Goal: Task Accomplishment & Management: Complete application form

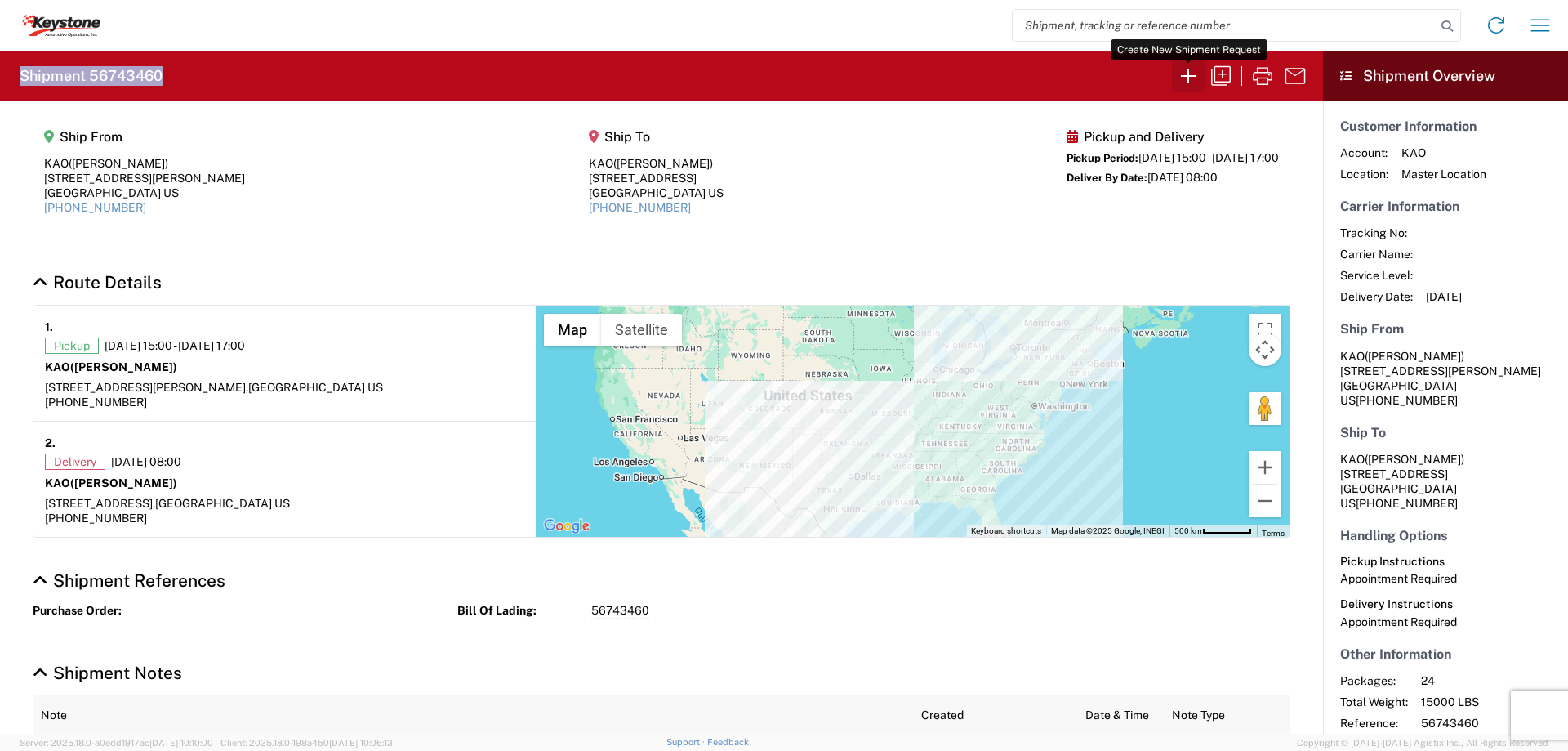
click at [1187, 74] on icon "button" at bounding box center [1189, 76] width 27 height 27
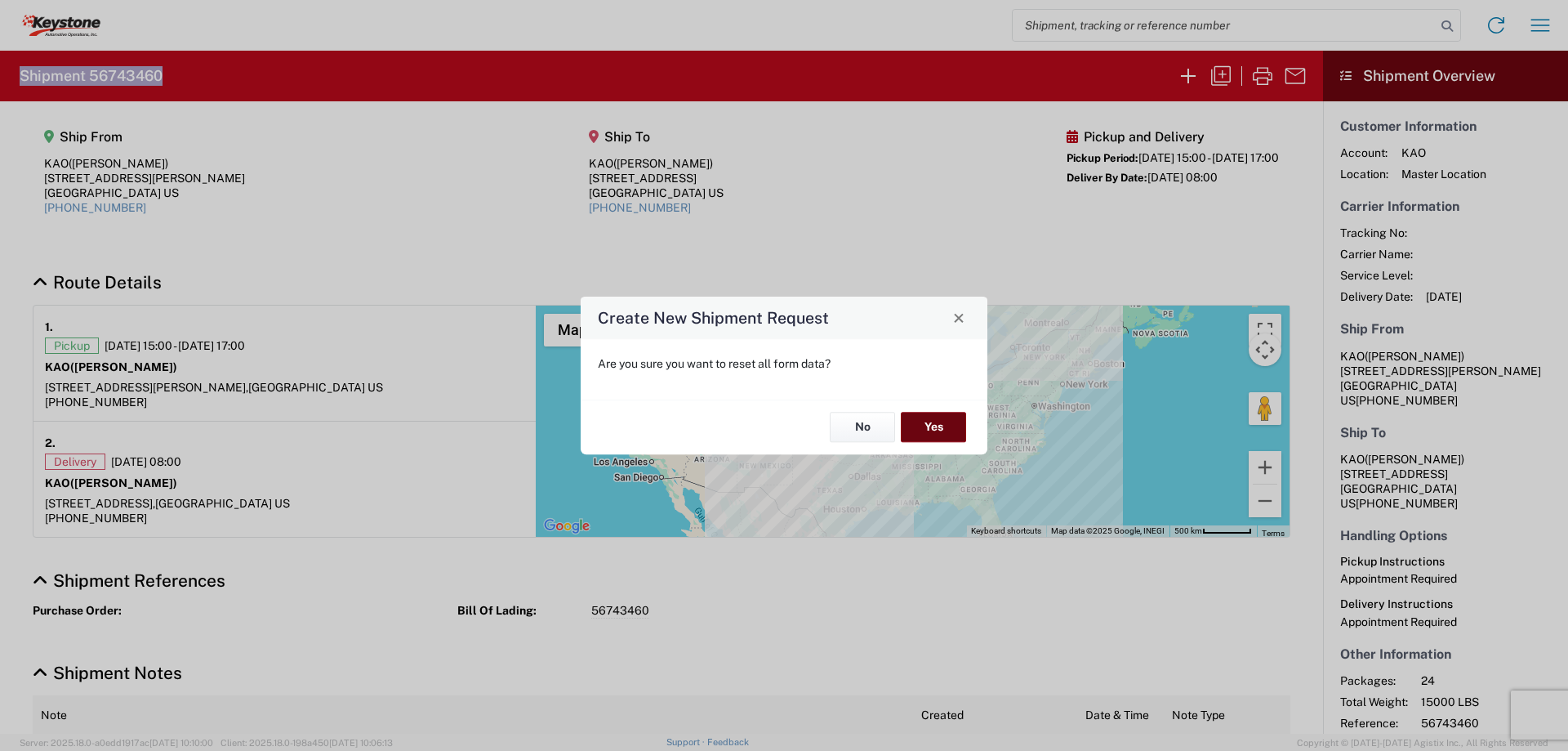
click at [933, 426] on button "Yes" at bounding box center [934, 428] width 65 height 30
select select "FULL"
select select "US"
select select "LBS"
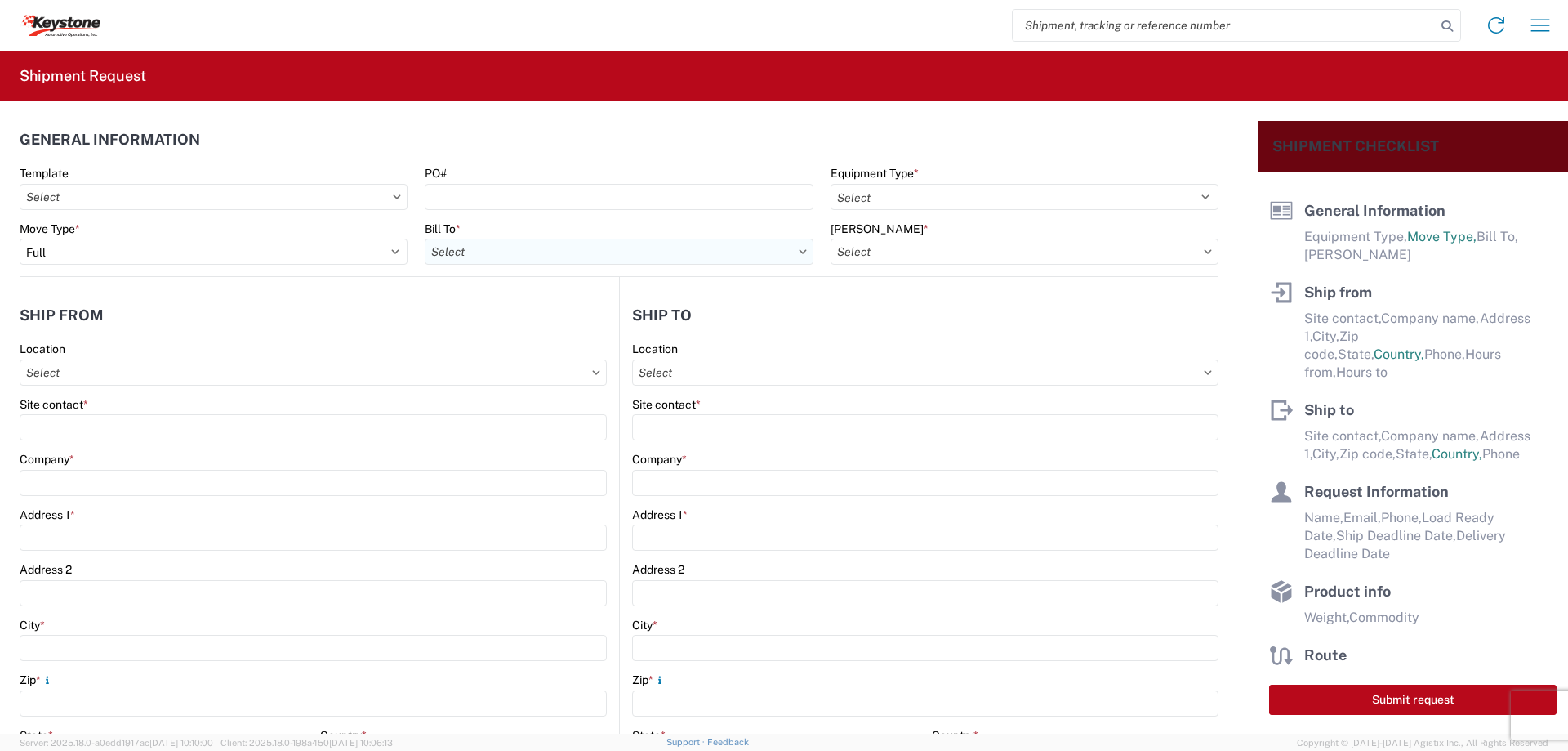
click at [466, 249] on input "Bill To *" at bounding box center [618, 252] width 388 height 27
type input "8607"
click at [461, 321] on div "8607 - [GEOGRAPHIC_DATA], [GEOGRAPHIC_DATA] – KAO Warehouse" at bounding box center [614, 324] width 379 height 27
type input "8607 - [GEOGRAPHIC_DATA], [GEOGRAPHIC_DATA] – KAO Warehouse"
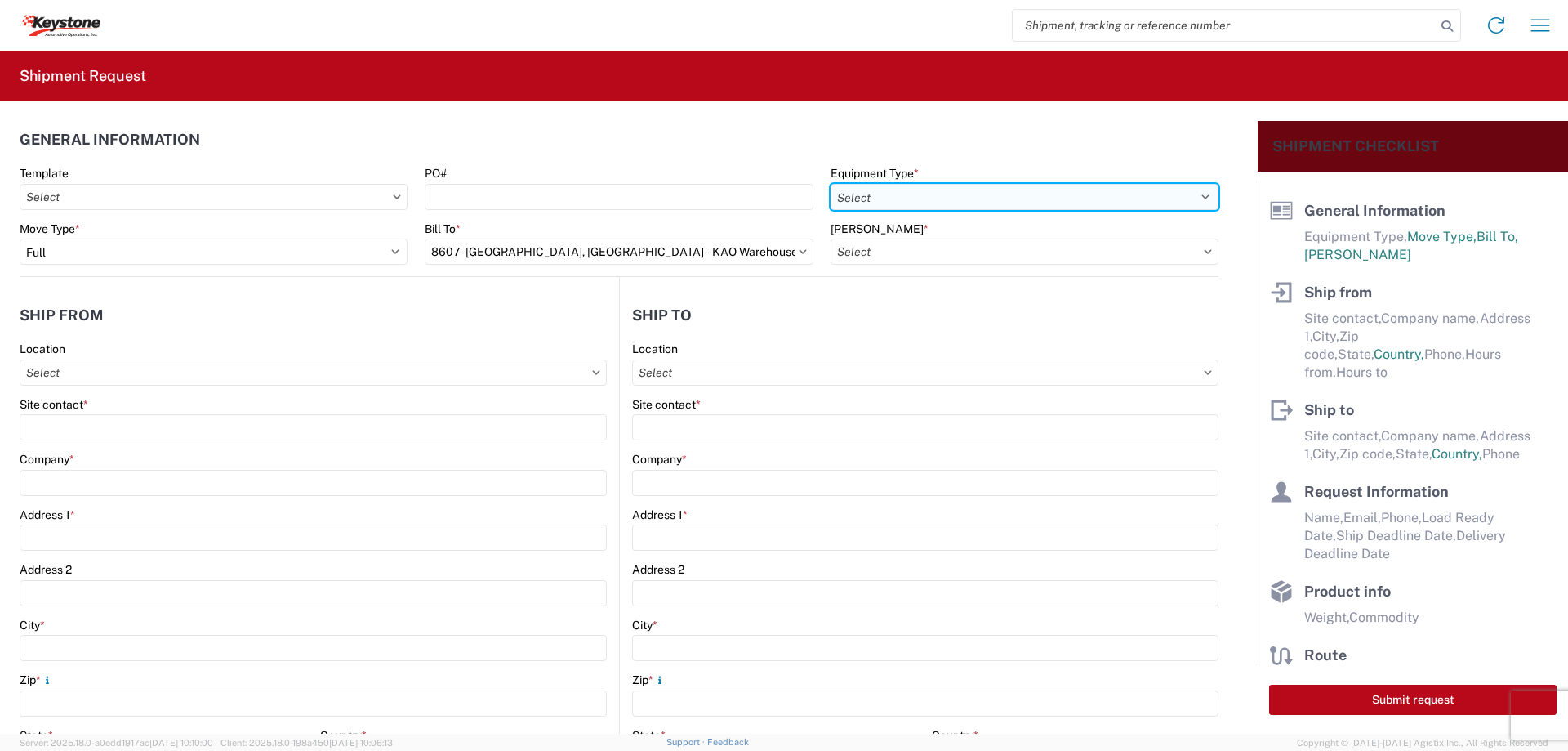
click at [888, 195] on select "Select 53’ Dry Van Flatbed Dropdeck (van) Lowboy (flatbed) Rail" at bounding box center [1024, 197] width 388 height 27
select select "STDV"
click at [831, 184] on select "Select 53’ Dry Van Flatbed Dropdeck (van) Lowboy (flatbed) Rail" at bounding box center [1024, 197] width 388 height 27
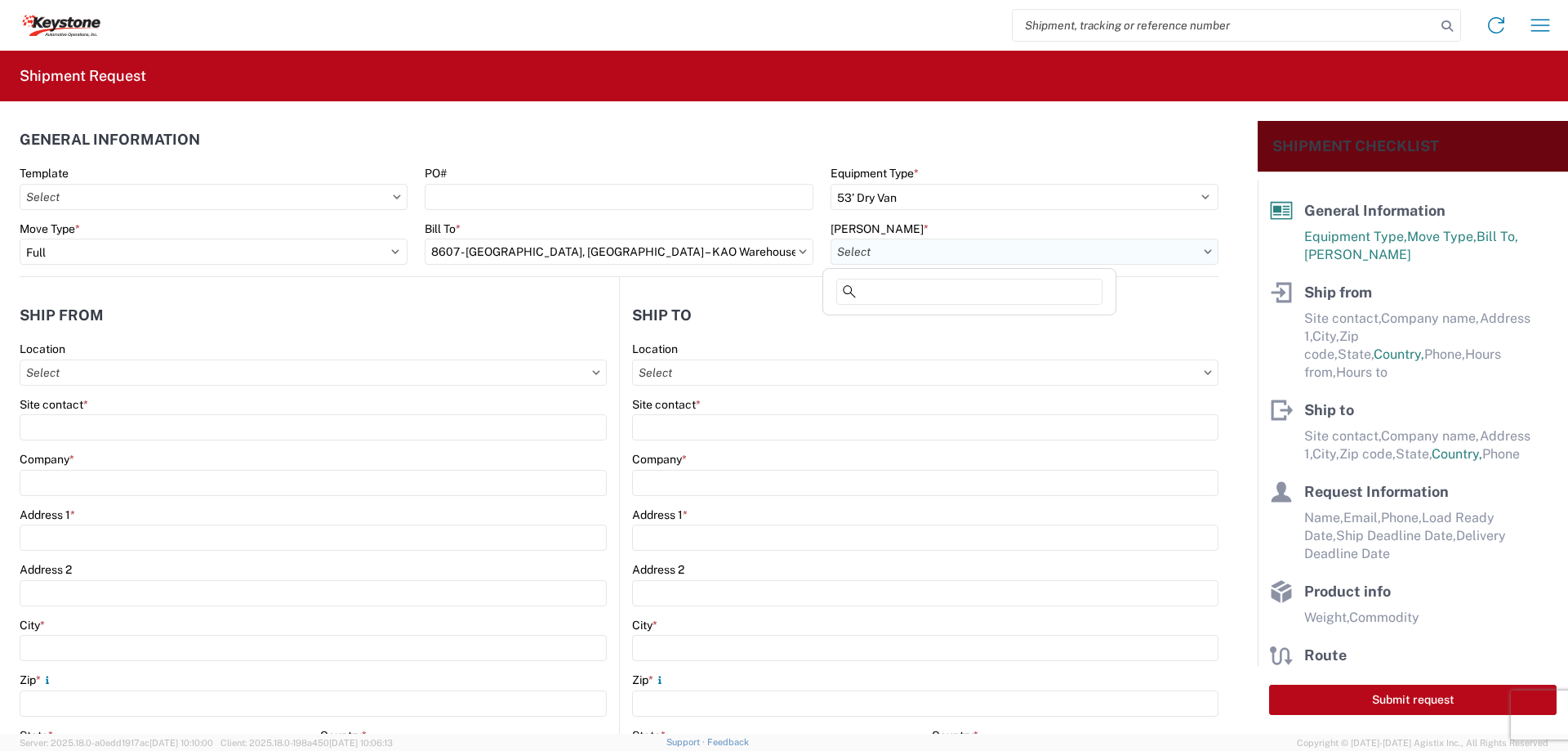
click at [873, 249] on input "[PERSON_NAME] *" at bounding box center [1024, 252] width 388 height 27
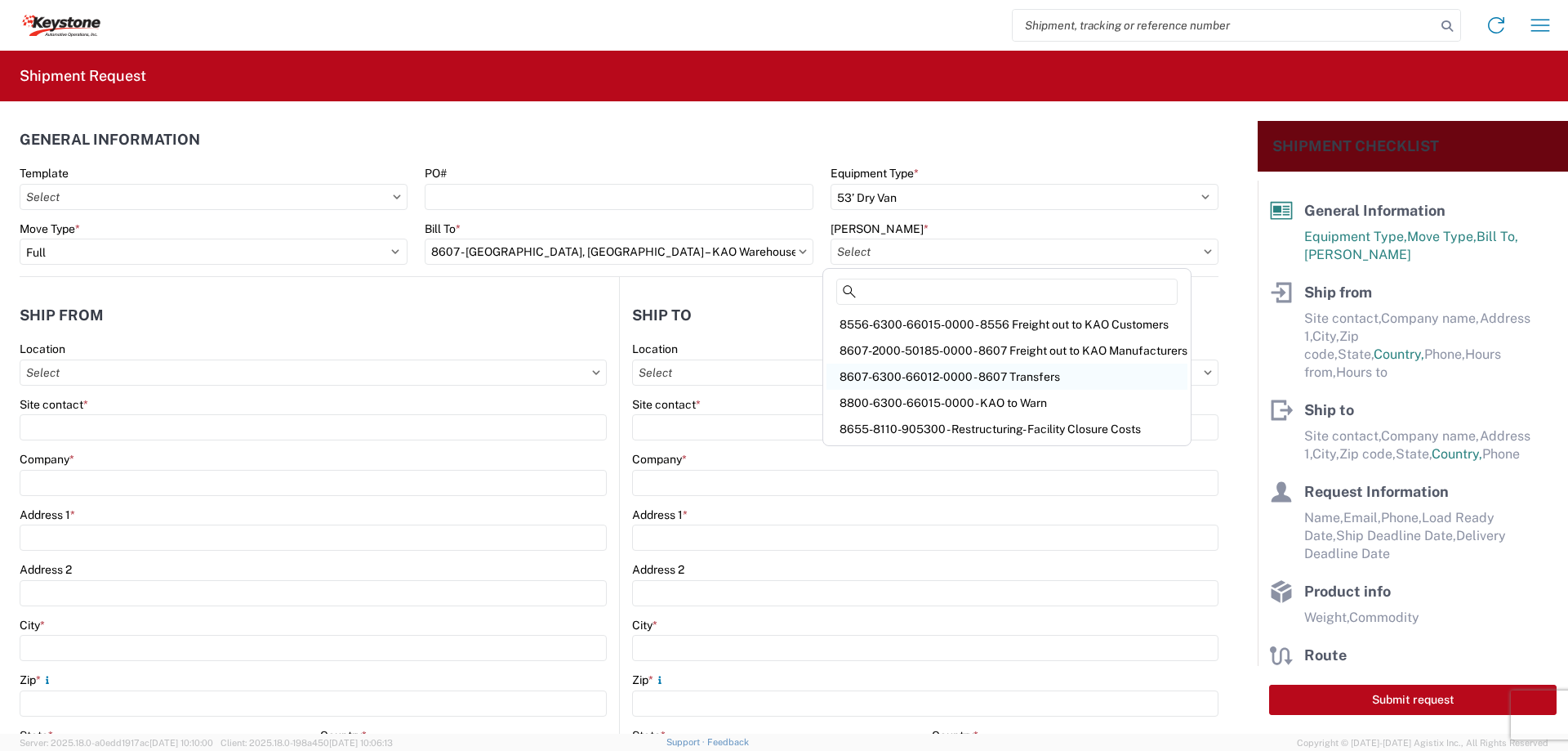
click at [863, 375] on div "8607-6300-66012-0000 - 8607 Transfers" at bounding box center [1007, 376] width 361 height 27
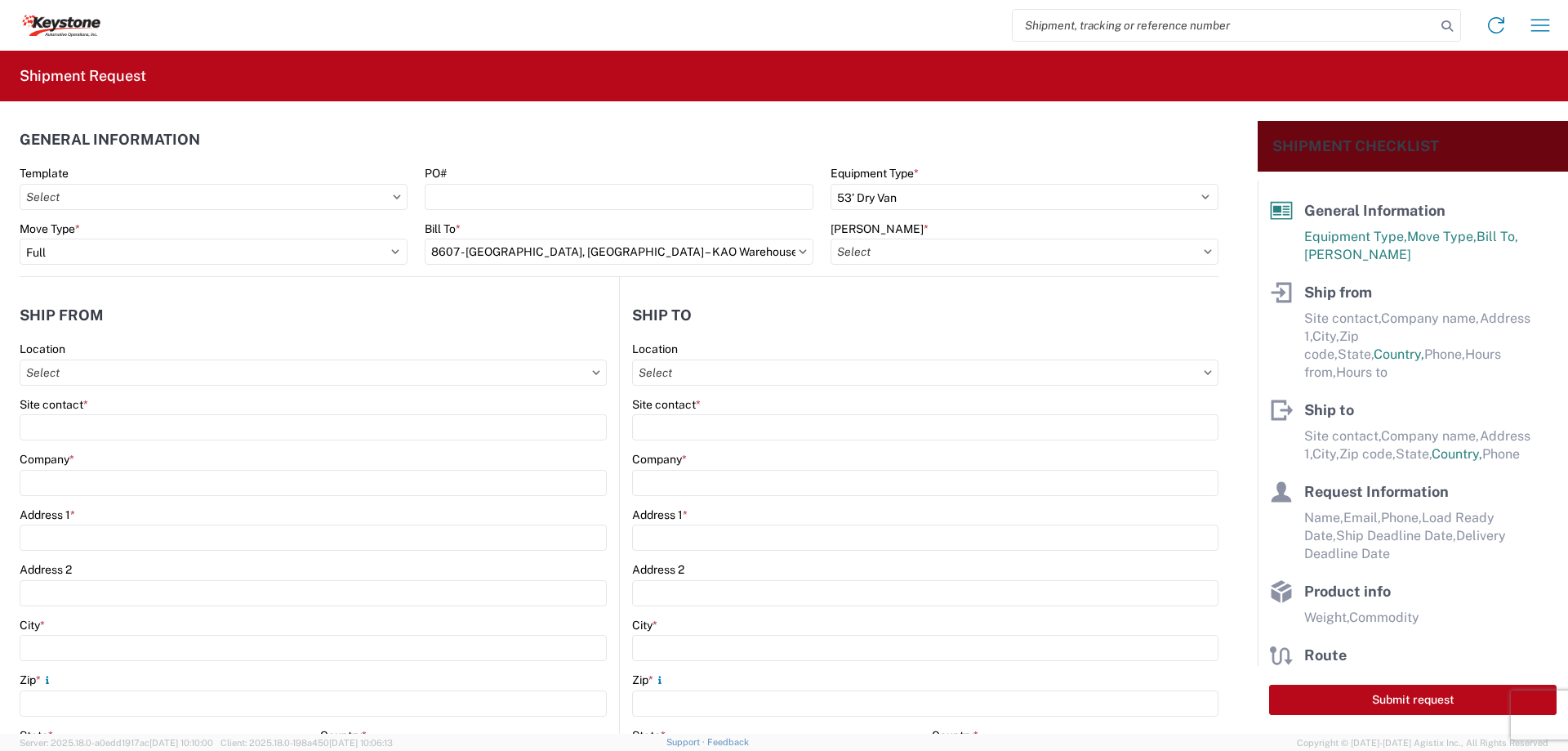
type input "8607-6300-66012-0000 - 8607 Transfers, 8607-6300-66012-0000 - 8607 Transfers"
click at [65, 376] on input "Location" at bounding box center [313, 373] width 587 height 27
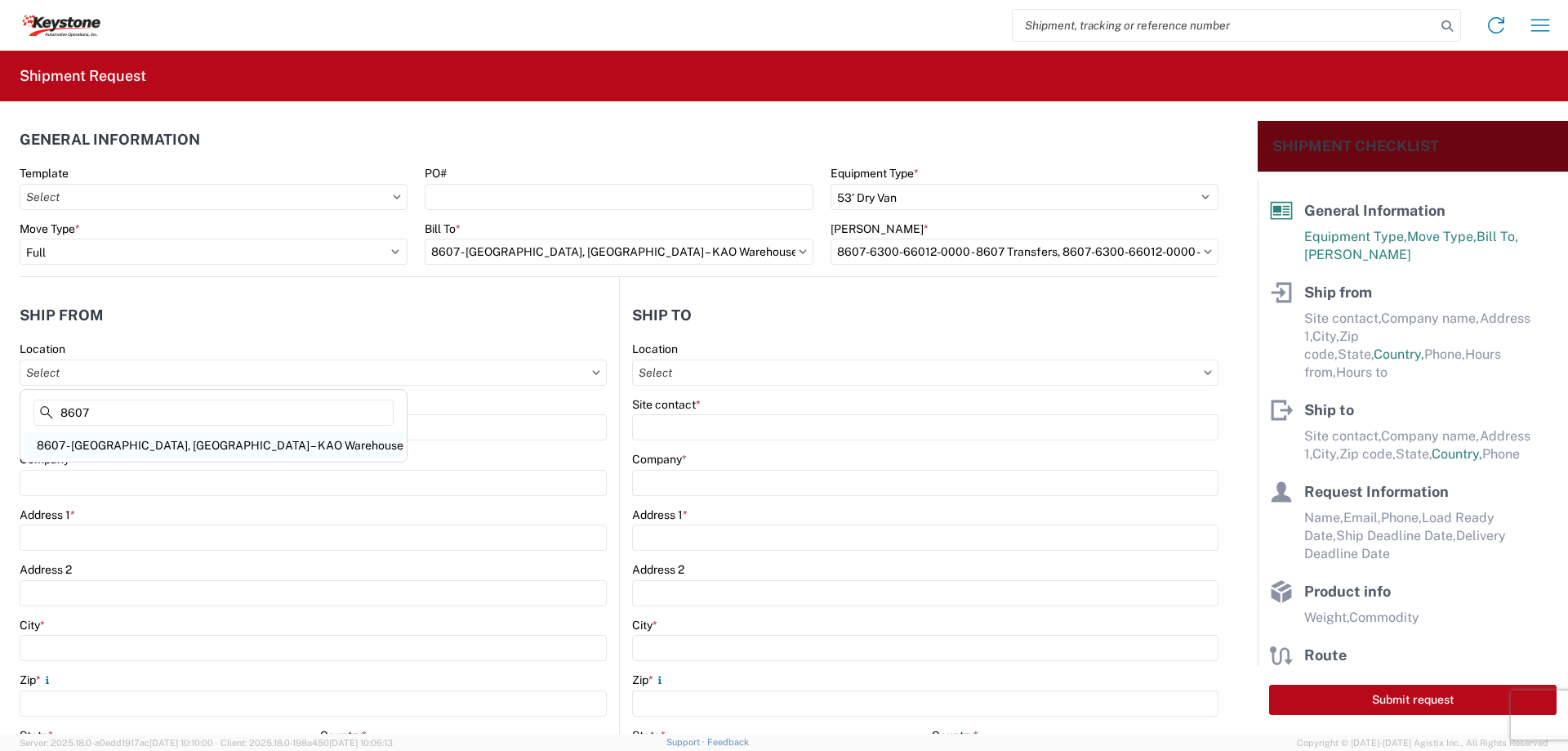
type input "8607"
click at [99, 442] on div "8607 - [GEOGRAPHIC_DATA], [GEOGRAPHIC_DATA] – KAO Warehouse" at bounding box center [213, 445] width 379 height 27
type input "8607 - [GEOGRAPHIC_DATA], [GEOGRAPHIC_DATA] – KAO Warehouse"
type input "KAO"
type input "[STREET_ADDRESS][PERSON_NAME]"
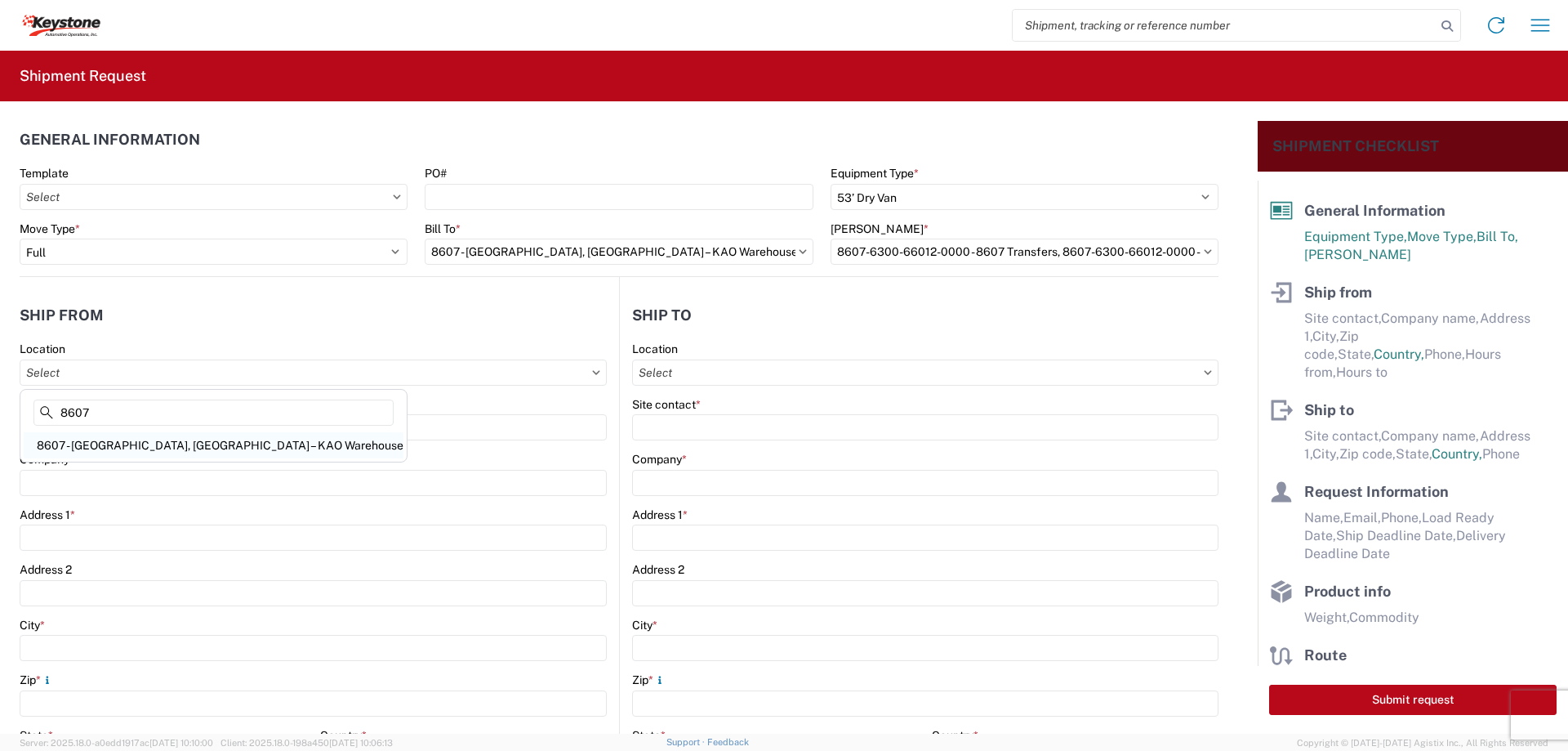
type input "[GEOGRAPHIC_DATA]"
type input "48193"
select select "MI"
type input "07:00"
type input "17:00"
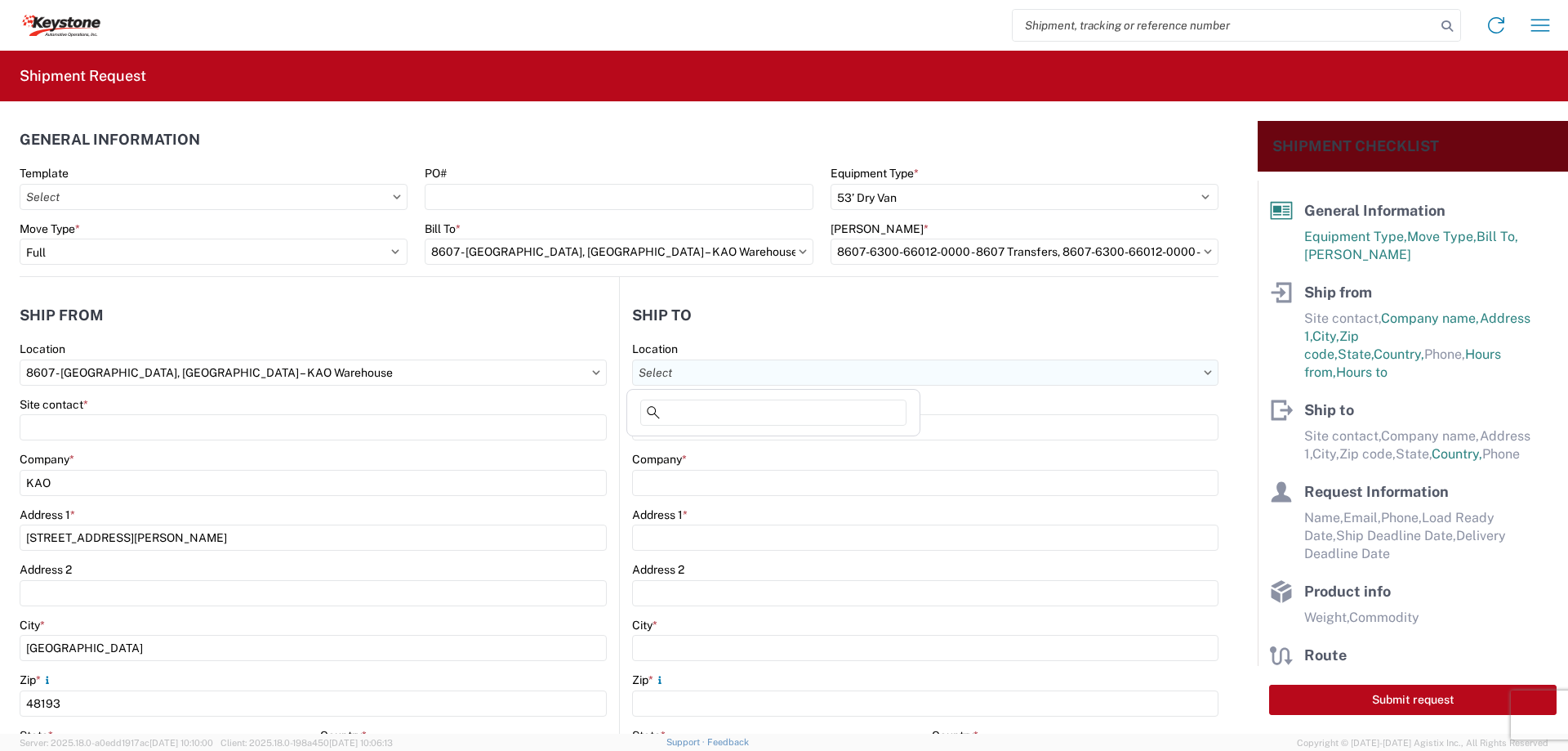
click at [710, 367] on input "Location" at bounding box center [925, 373] width 587 height 27
type input "8419"
click at [713, 433] on div "8419 - [US_STATE][GEOGRAPHIC_DATA] - KAO Logistics" at bounding box center [783, 445] width 305 height 27
type input "8419 - [US_STATE][GEOGRAPHIC_DATA] - KAO Logistics"
type input "KAO"
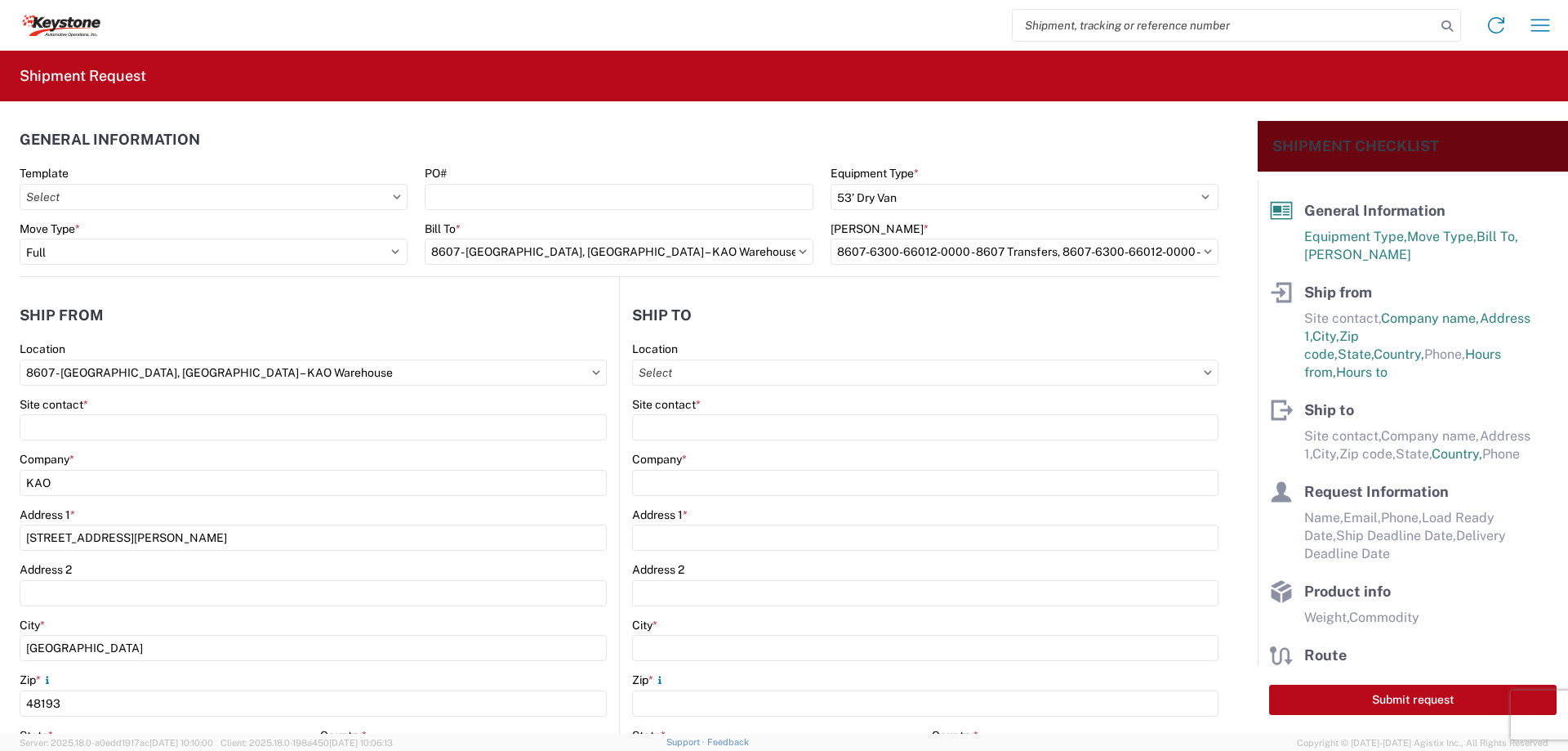
type input "[STREET_ADDRESS]"
type input "[US_STATE][GEOGRAPHIC_DATA]"
type input "66105"
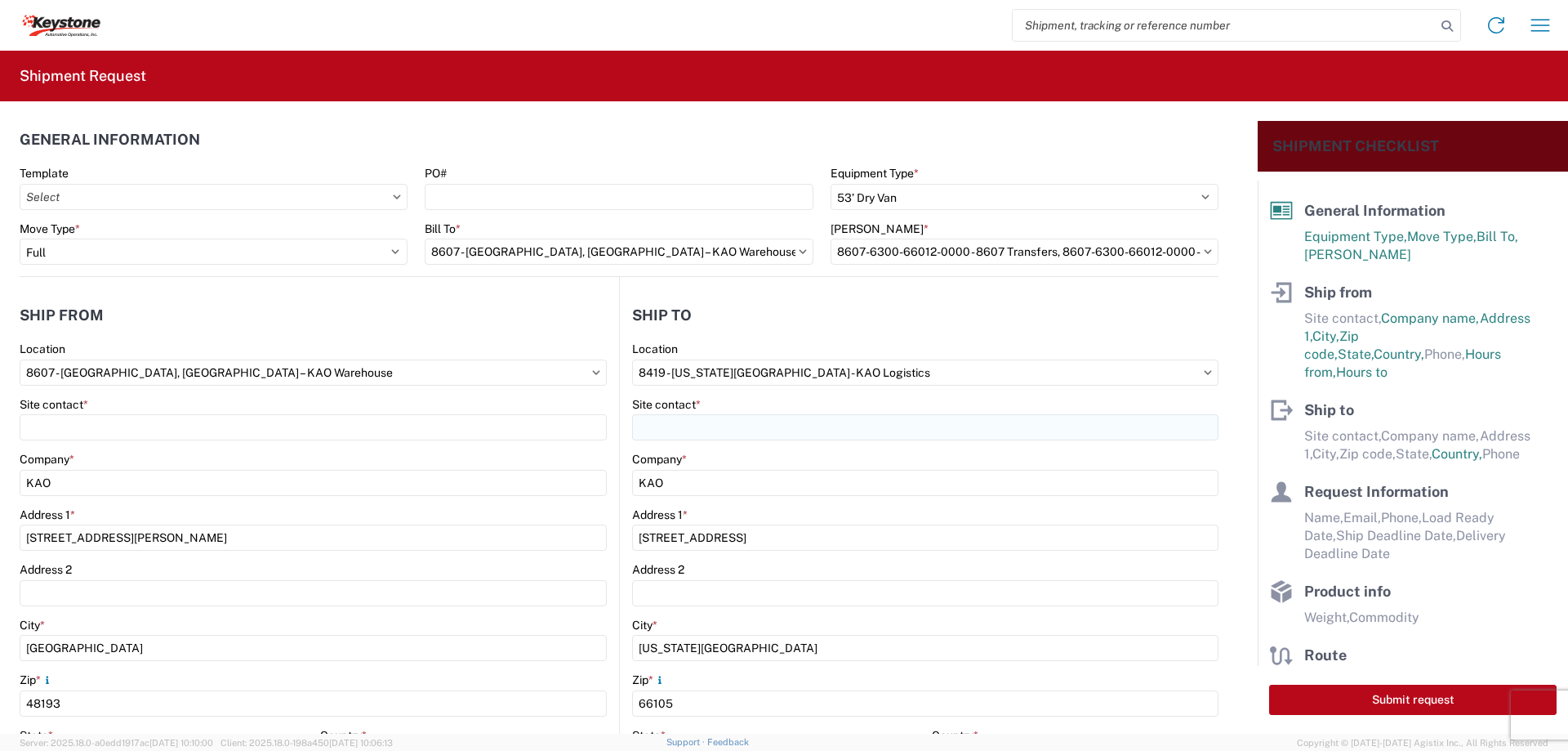
select select "US"
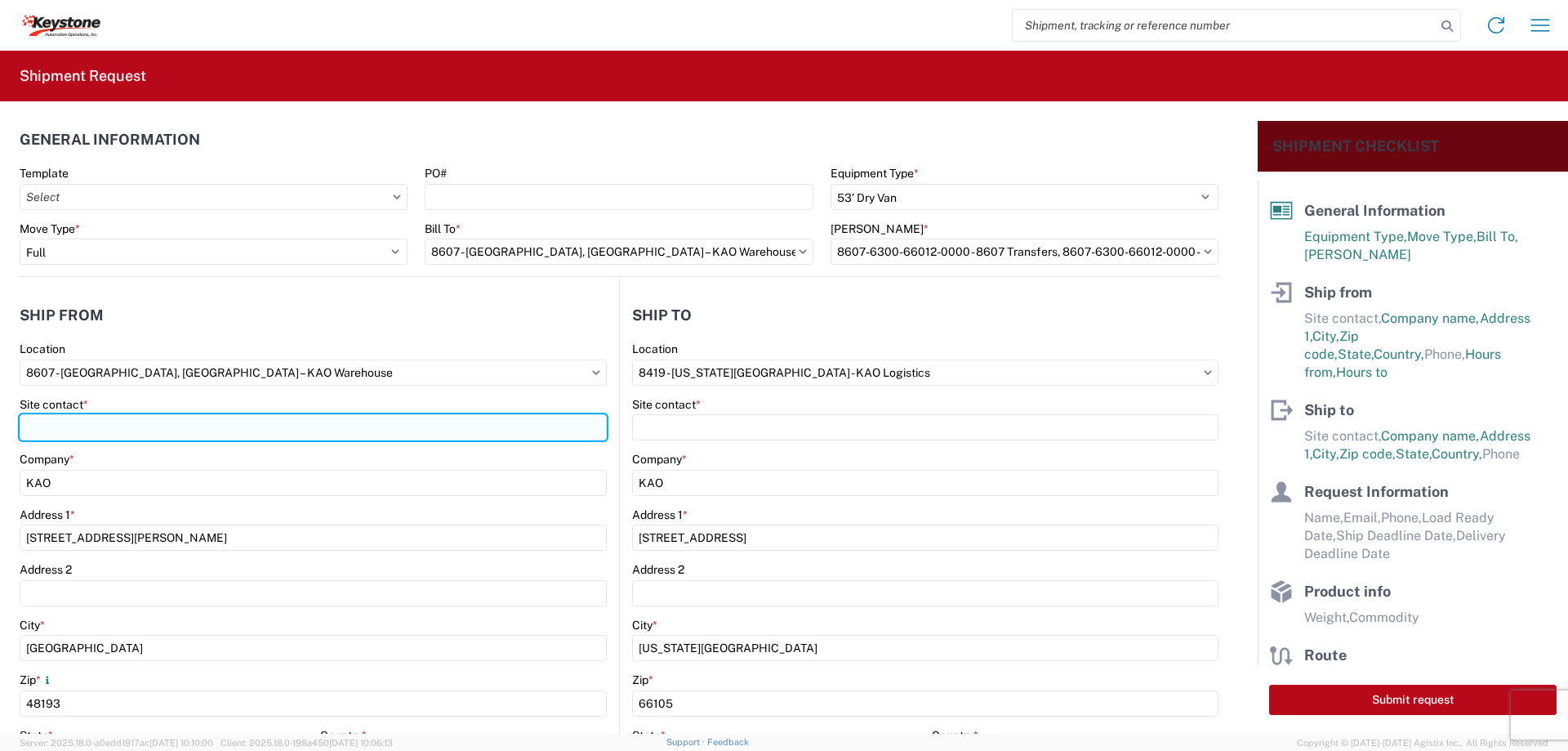
click at [109, 423] on input "Site contact *" at bounding box center [313, 427] width 587 height 27
type input "[PERSON_NAME]"
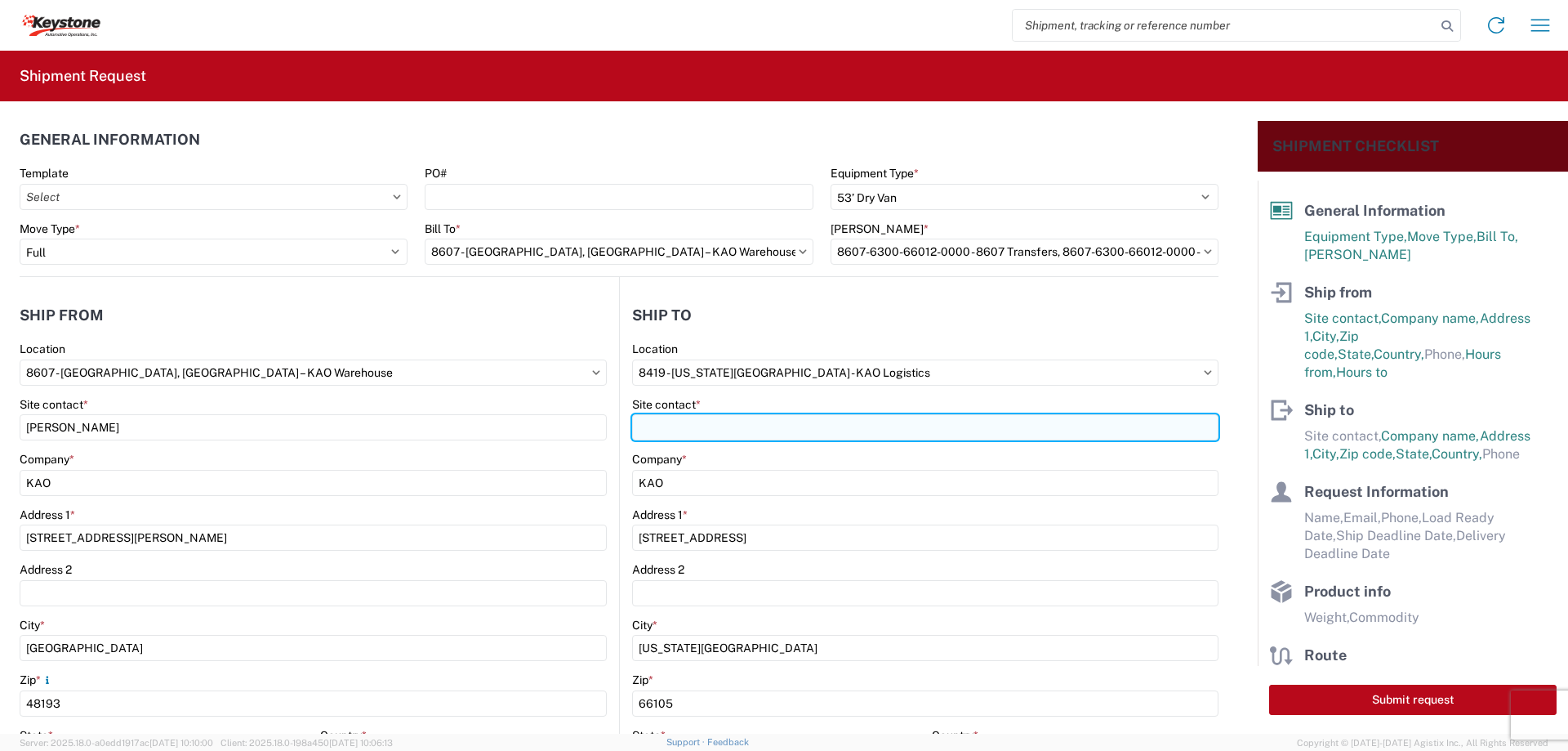
click at [706, 423] on input "Site contact *" at bounding box center [925, 427] width 587 height 27
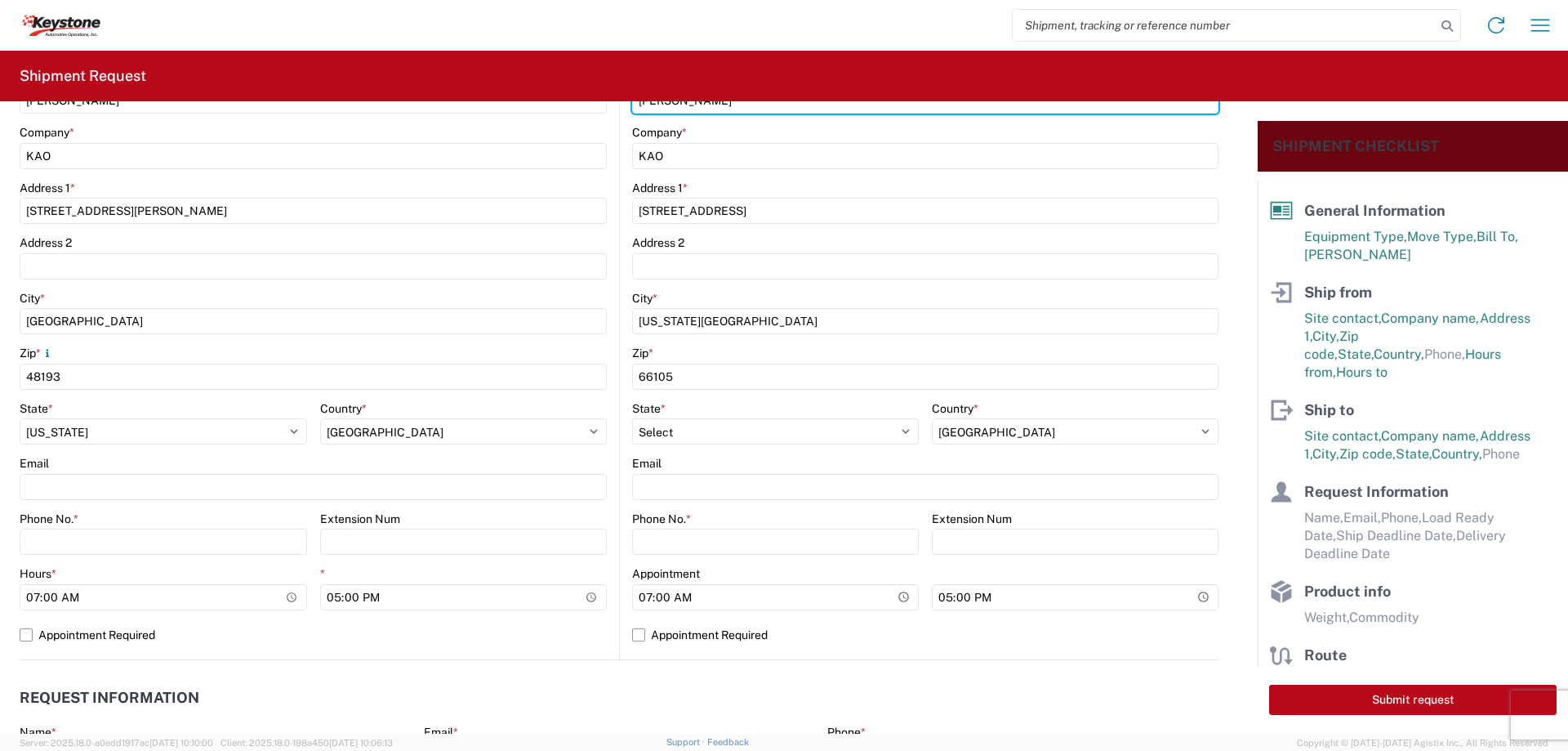
scroll to position [408, 0]
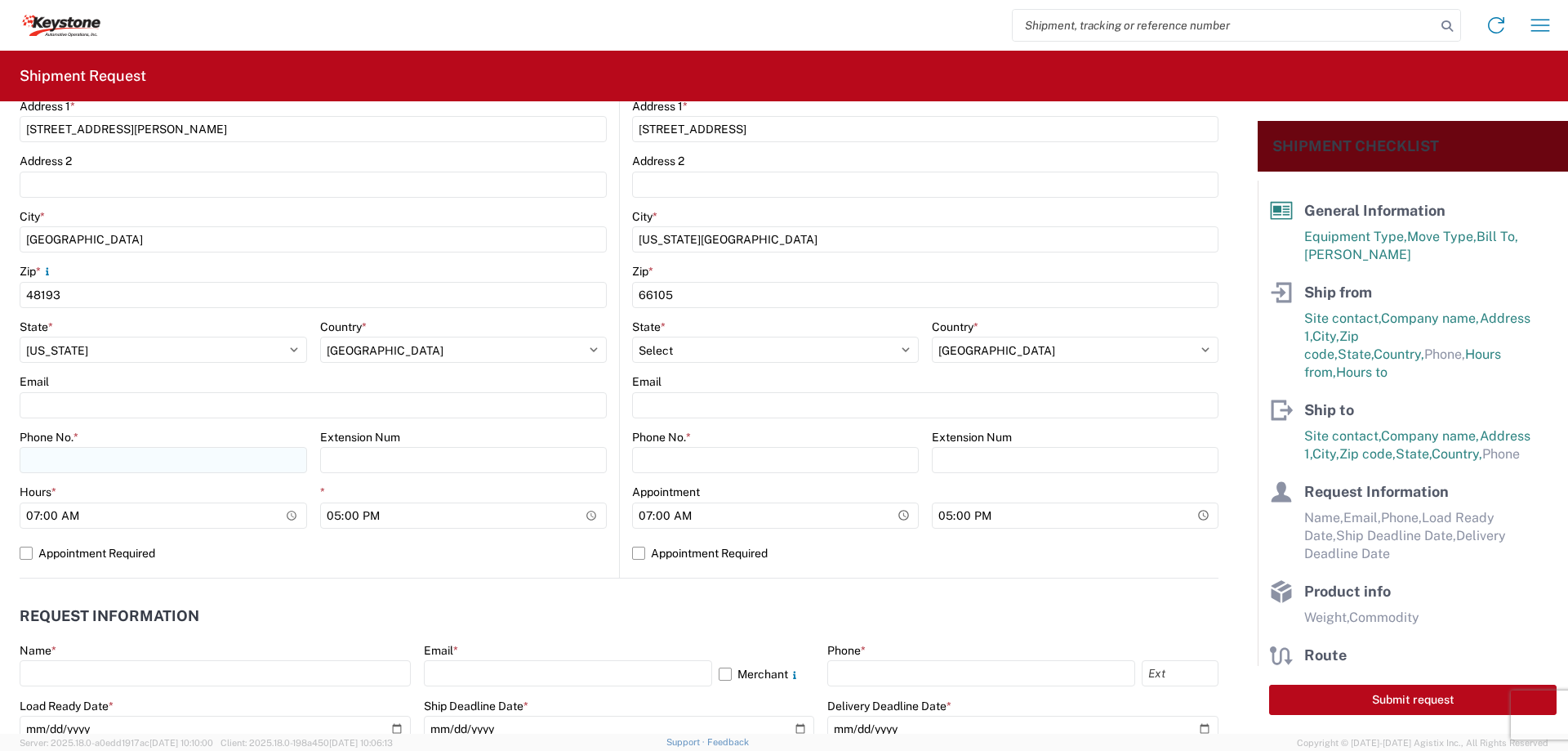
type input "[PERSON_NAME]"
click at [58, 450] on input "Phone No. *" at bounding box center [163, 460] width 287 height 27
type input "[PHONE_NUMBER]"
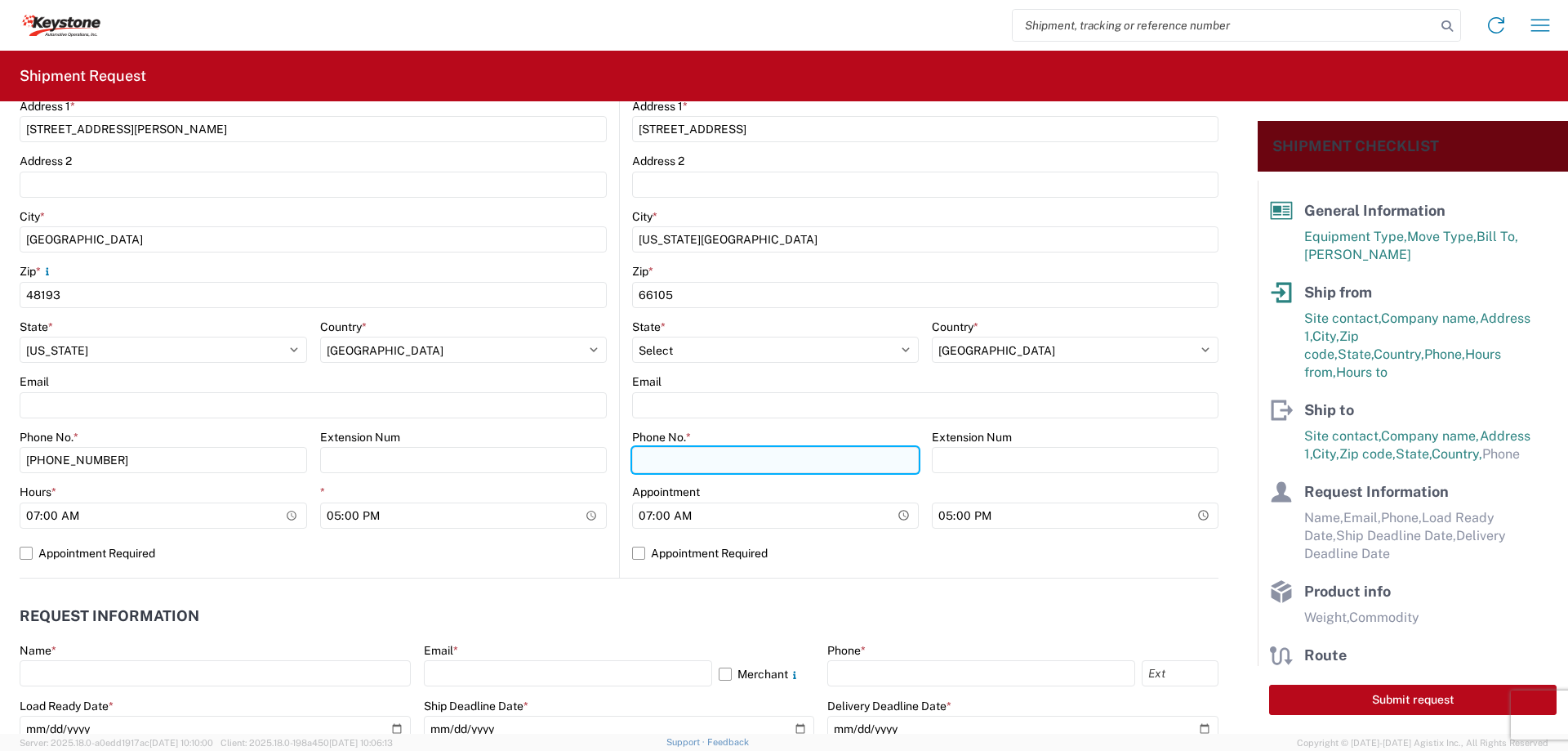
click at [653, 450] on input "Phone No. *" at bounding box center [776, 460] width 287 height 27
type input "[PHONE_NUMBER]"
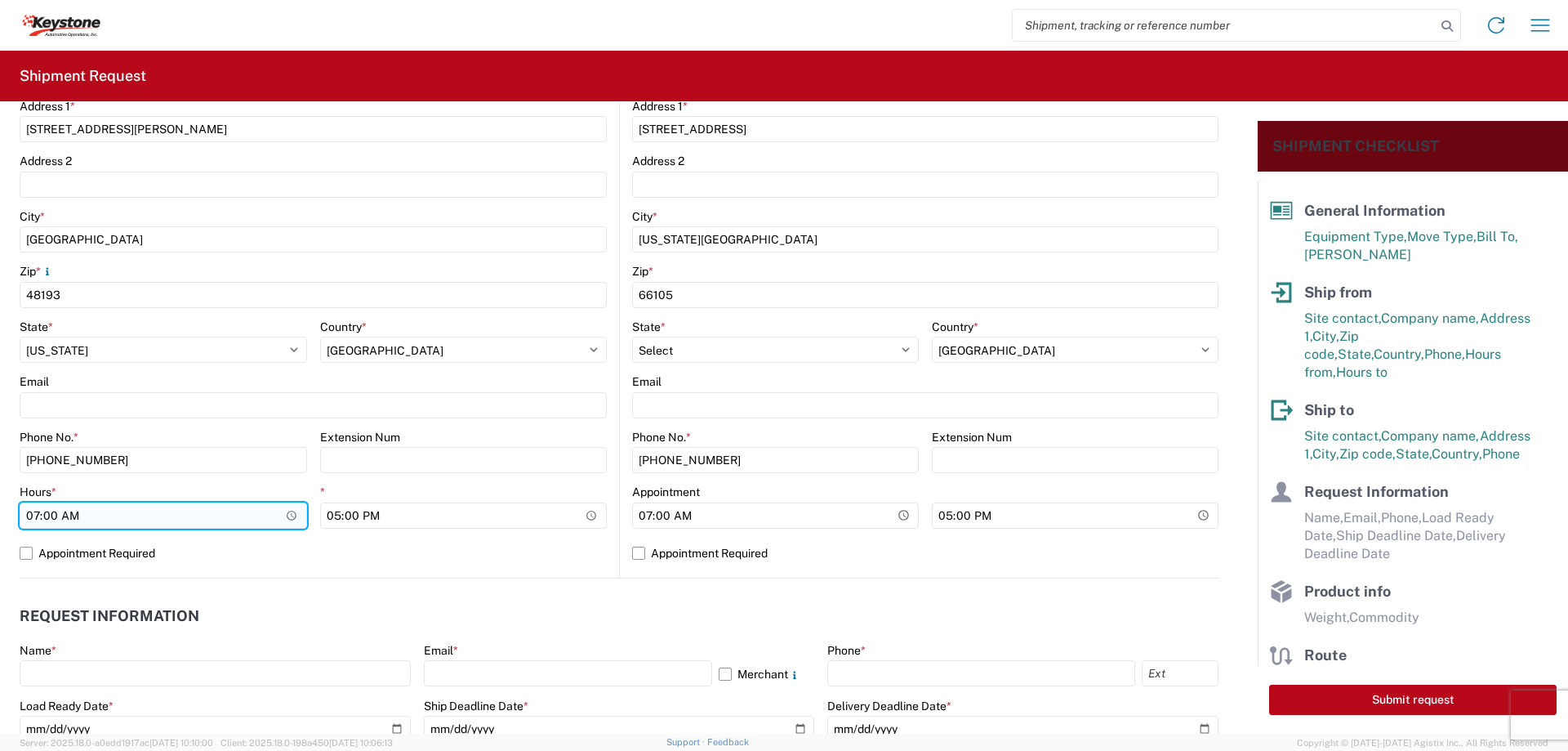
click at [36, 513] on input "07:00" at bounding box center [163, 515] width 287 height 27
type input "15:00"
click at [27, 549] on label "Appointment Required" at bounding box center [313, 552] width 587 height 27
click at [0, 0] on input "Appointment Required" at bounding box center [0, 0] width 0 height 0
select select "US"
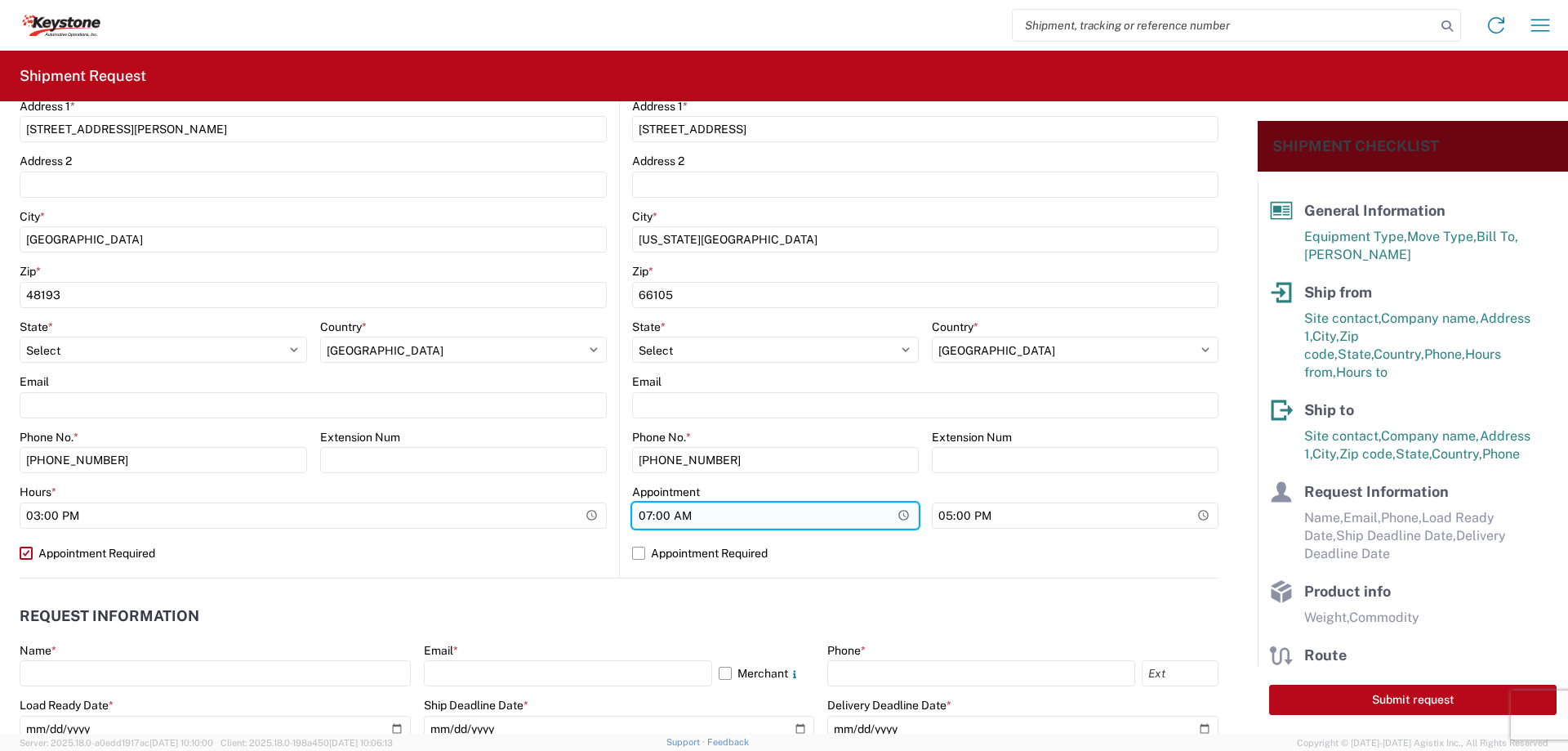
click at [638, 513] on input "07:00" at bounding box center [776, 515] width 287 height 27
type input "15:00"
click at [632, 554] on label "Appointment Required" at bounding box center [925, 552] width 587 height 27
click at [0, 0] on input "Appointment Required" at bounding box center [0, 0] width 0 height 0
select select "US"
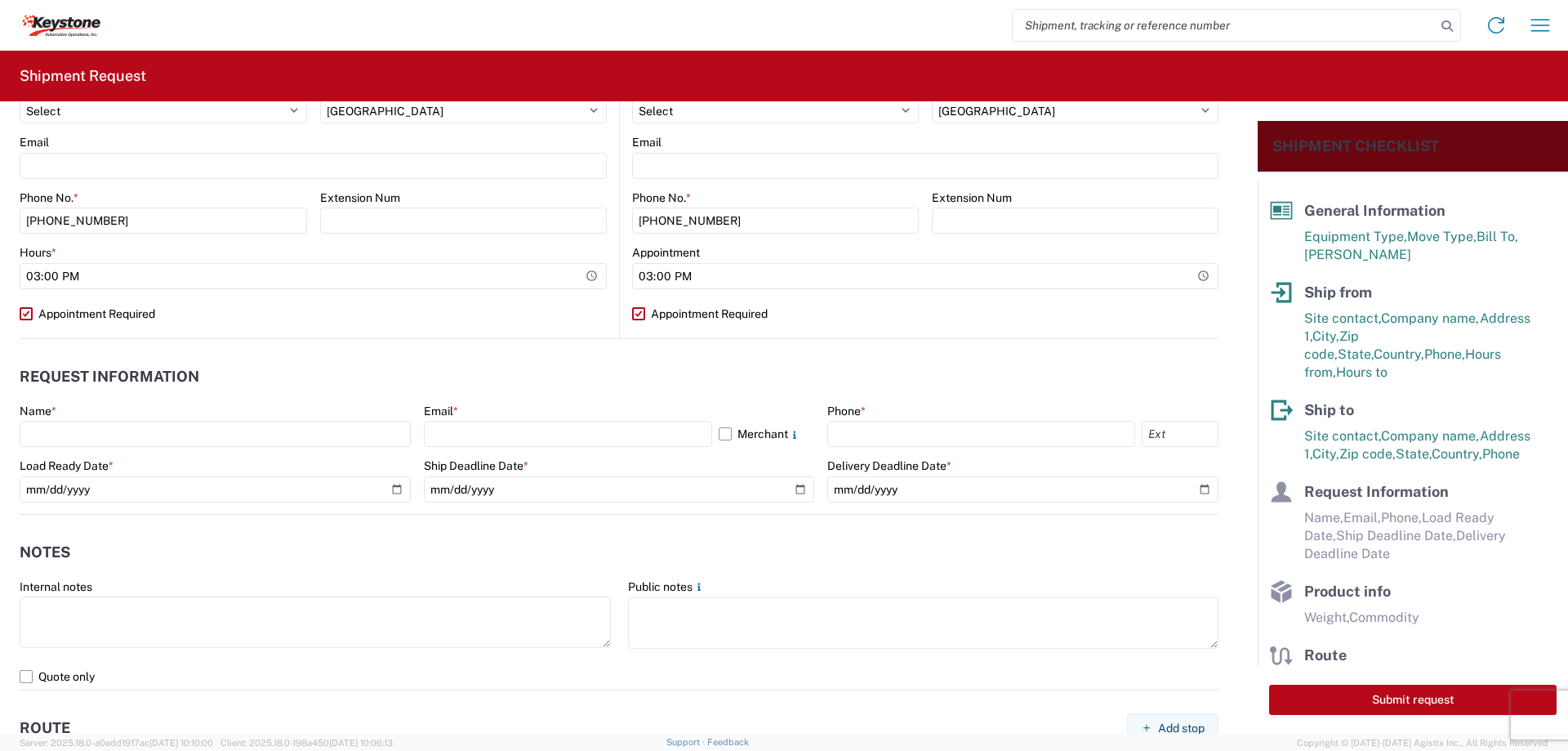
scroll to position [654, 0]
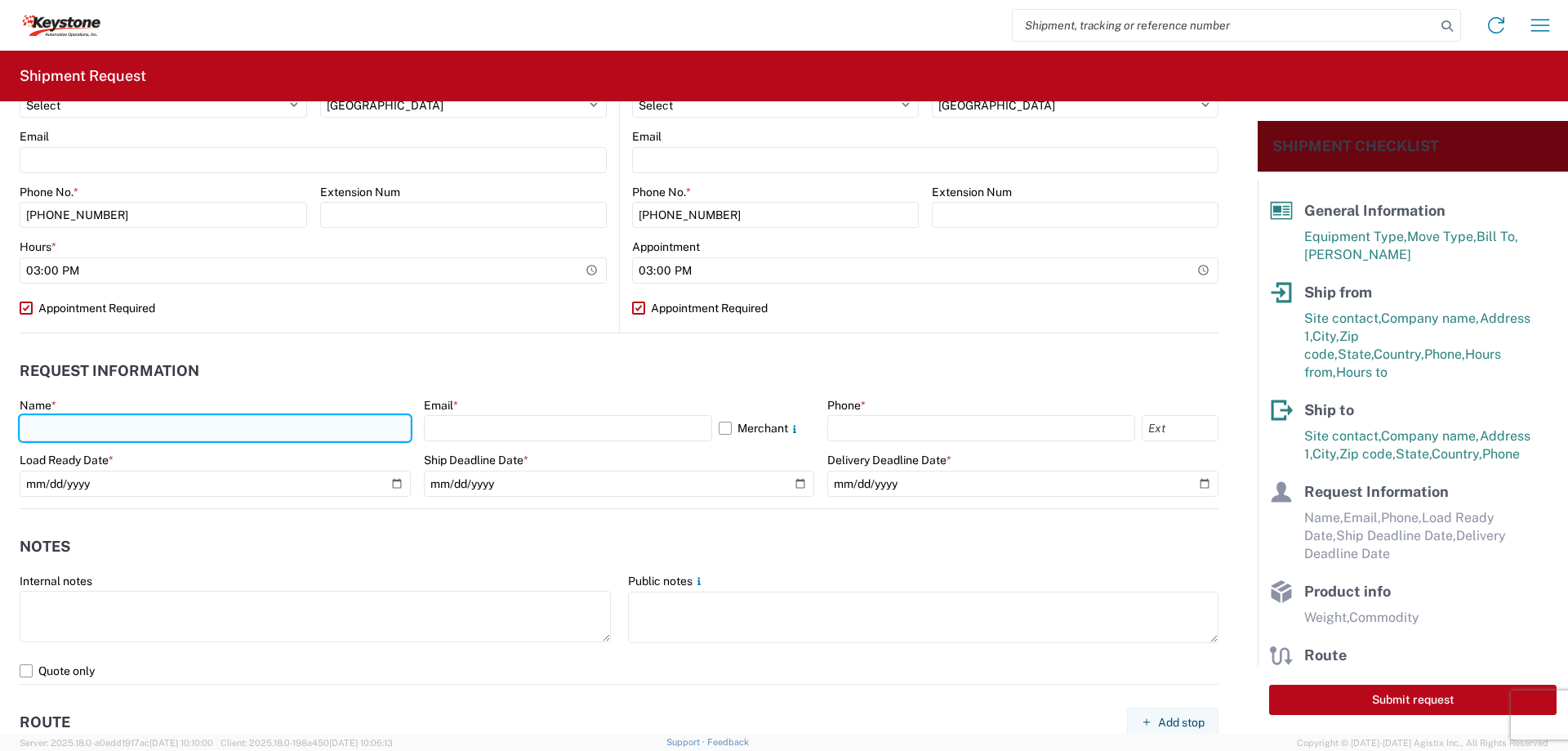
click at [56, 426] on input "text" at bounding box center [215, 428] width 391 height 27
type input "[PERSON_NAME]"
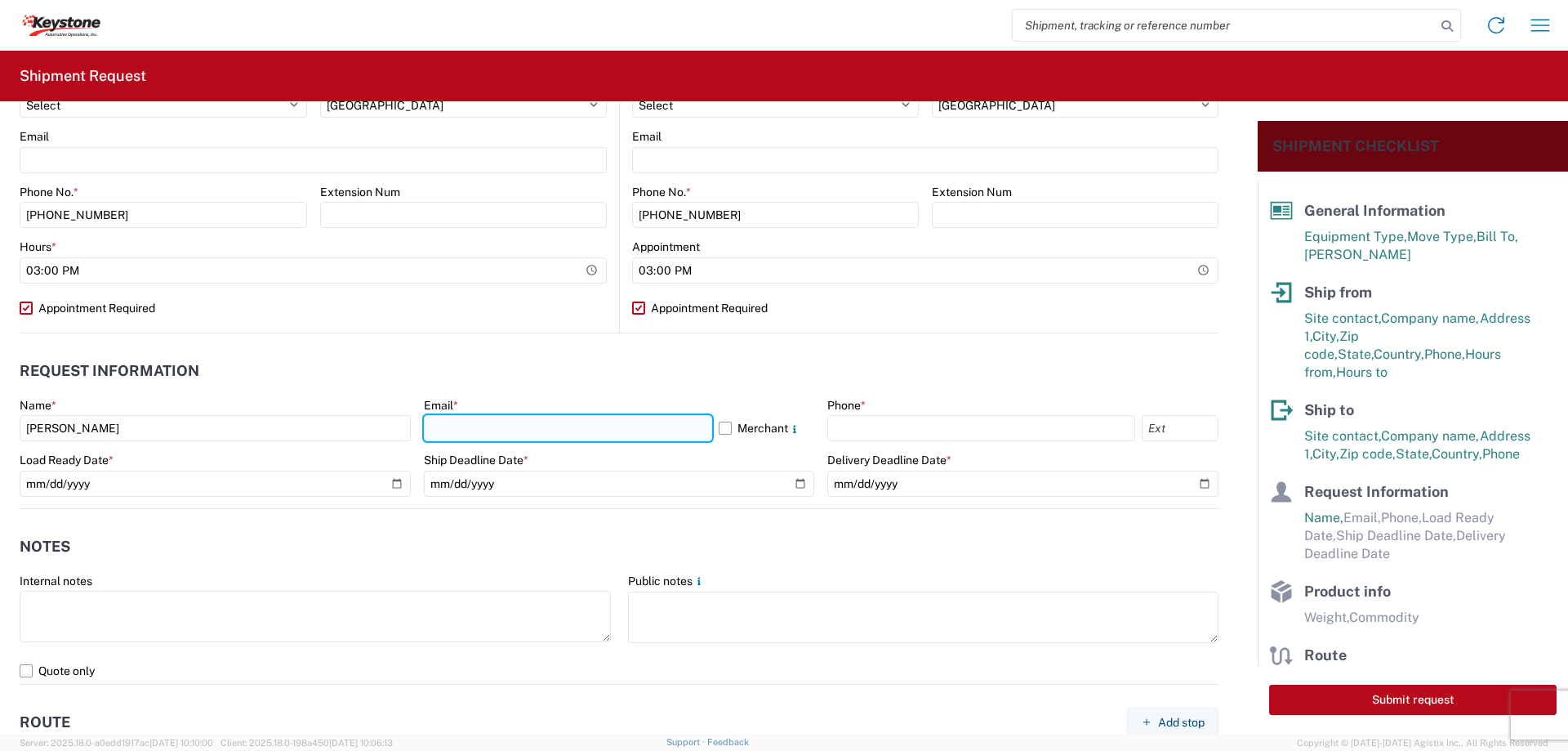
click at [455, 424] on input "text" at bounding box center [567, 428] width 288 height 27
type input "[EMAIL_ADDRESS][DOMAIN_NAME]"
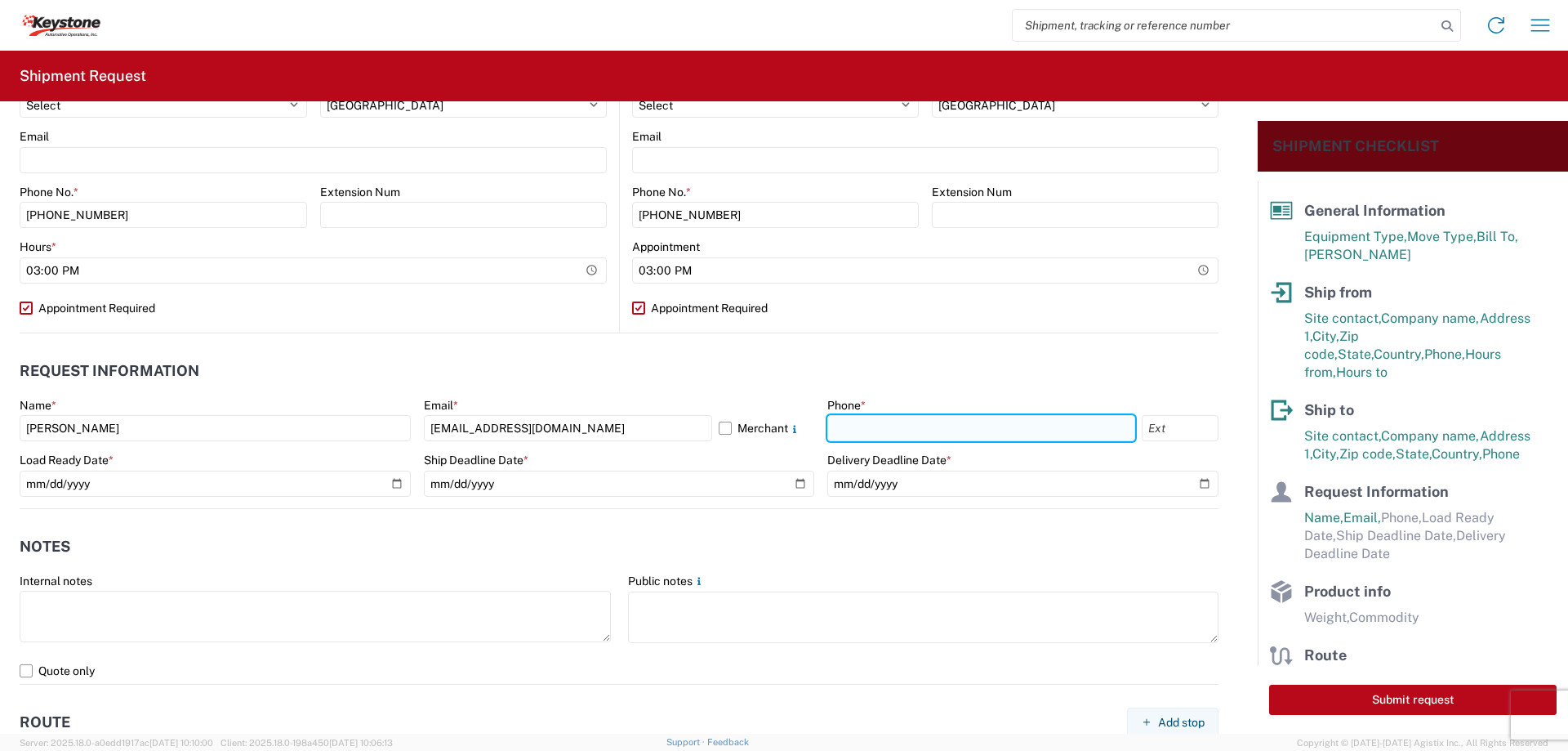
click at [924, 433] on input "text" at bounding box center [981, 428] width 308 height 27
type input "[PHONE_NUMBER]"
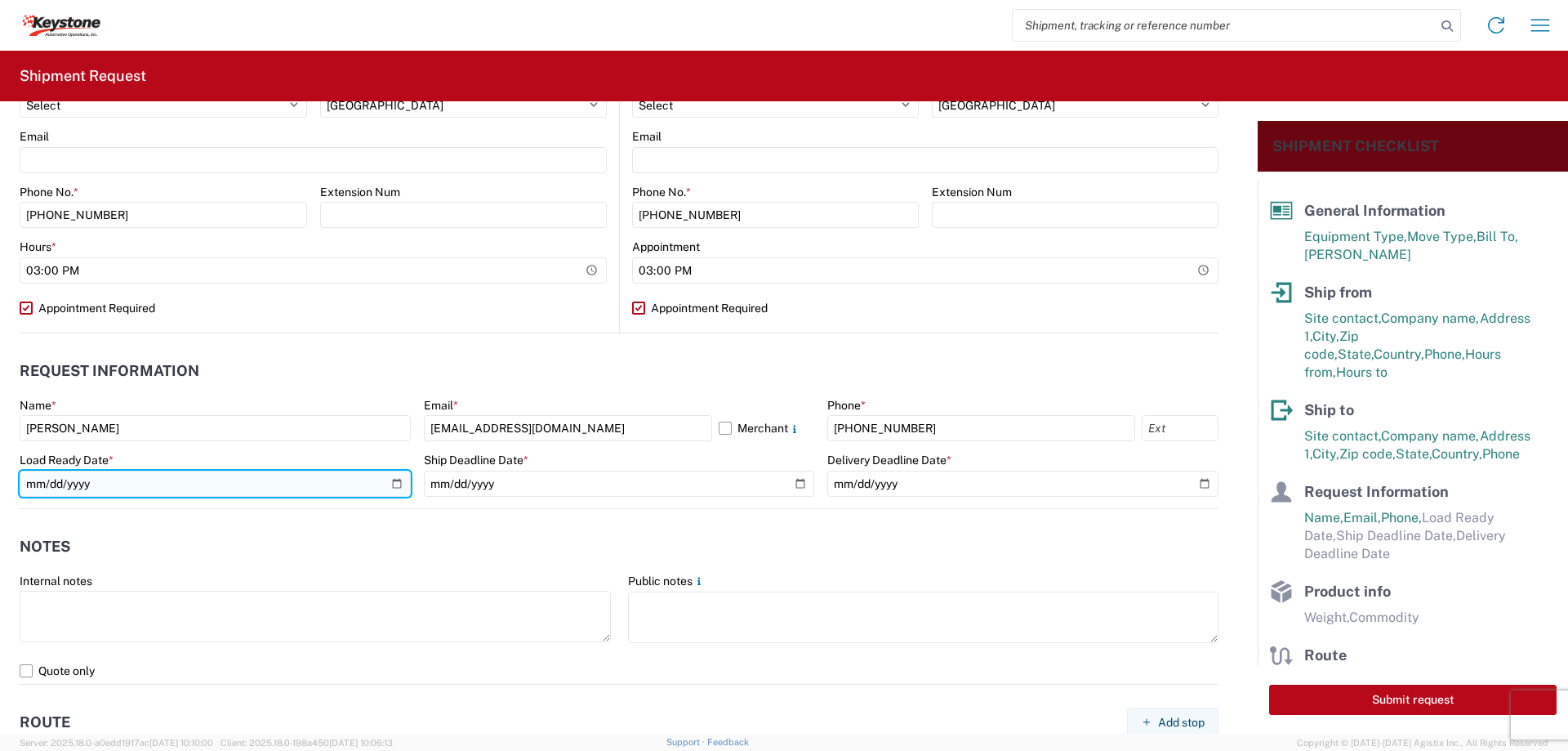
click at [398, 475] on input "date" at bounding box center [215, 484] width 391 height 27
click at [393, 476] on input "date" at bounding box center [215, 484] width 391 height 27
type input "[DATE]"
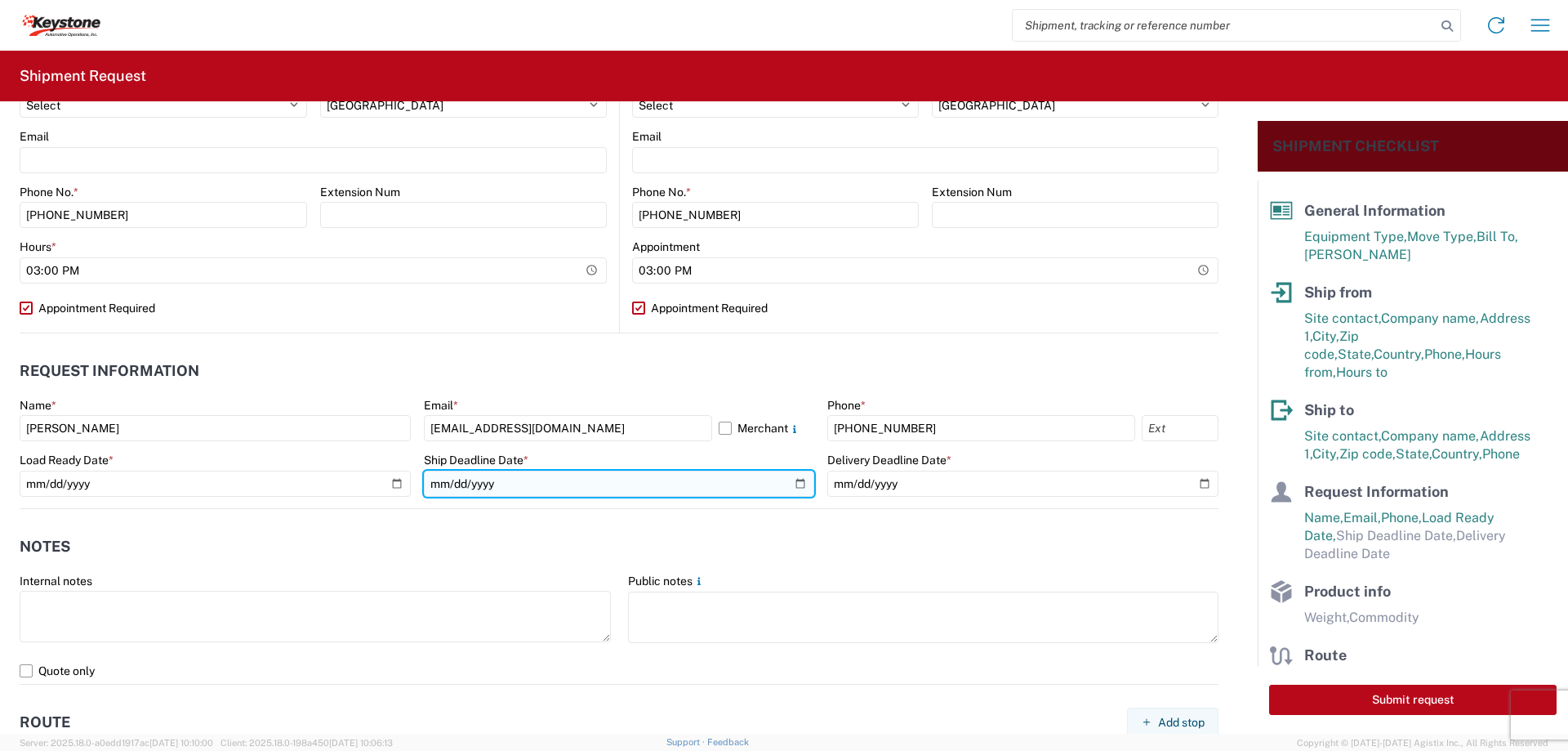
click at [790, 481] on input "date" at bounding box center [619, 484] width 391 height 27
type input "[DATE]"
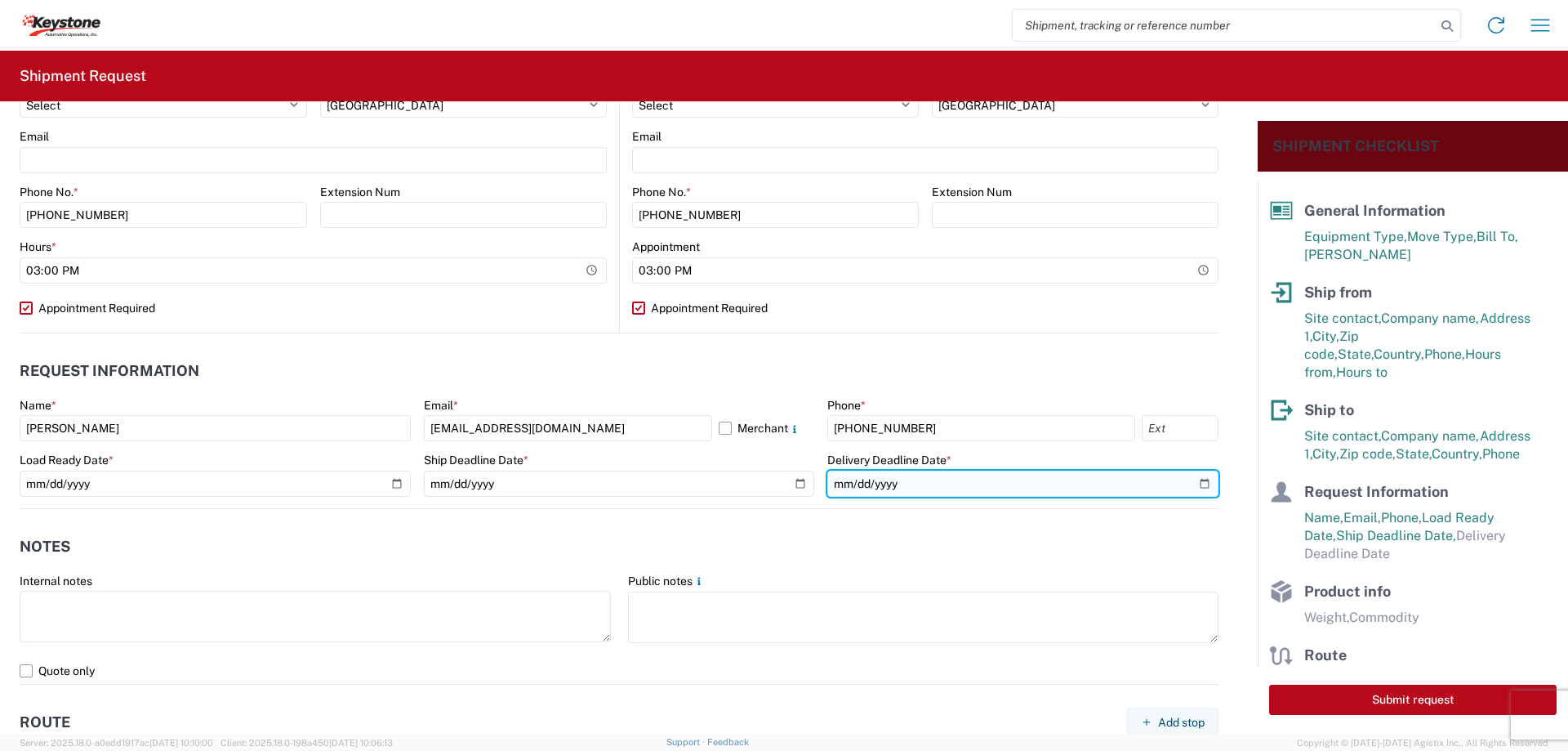
click at [1189, 480] on input "date" at bounding box center [1023, 484] width 391 height 27
type input "[DATE]"
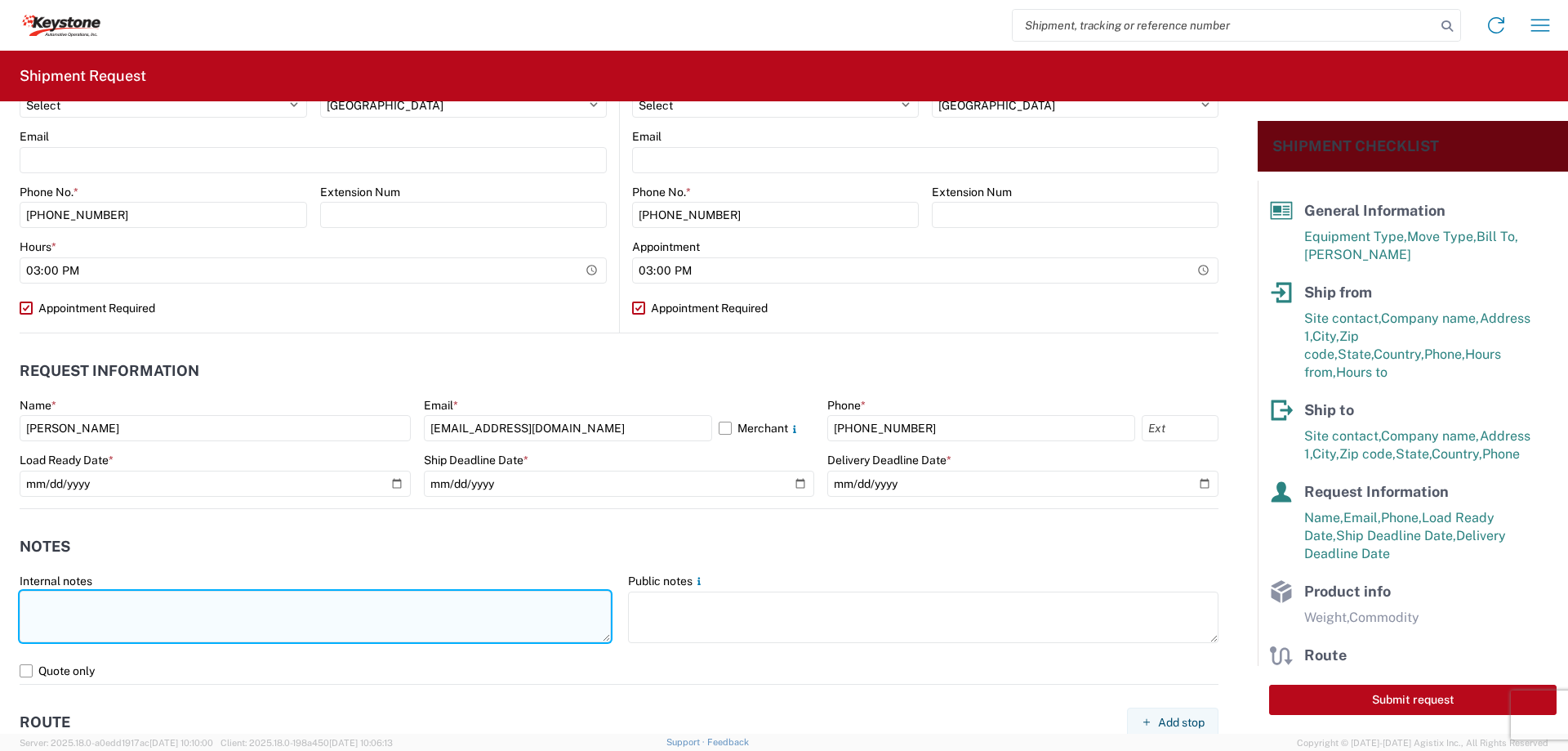
click at [143, 605] on textarea at bounding box center [316, 616] width 592 height 51
paste textarea "load #2087470"
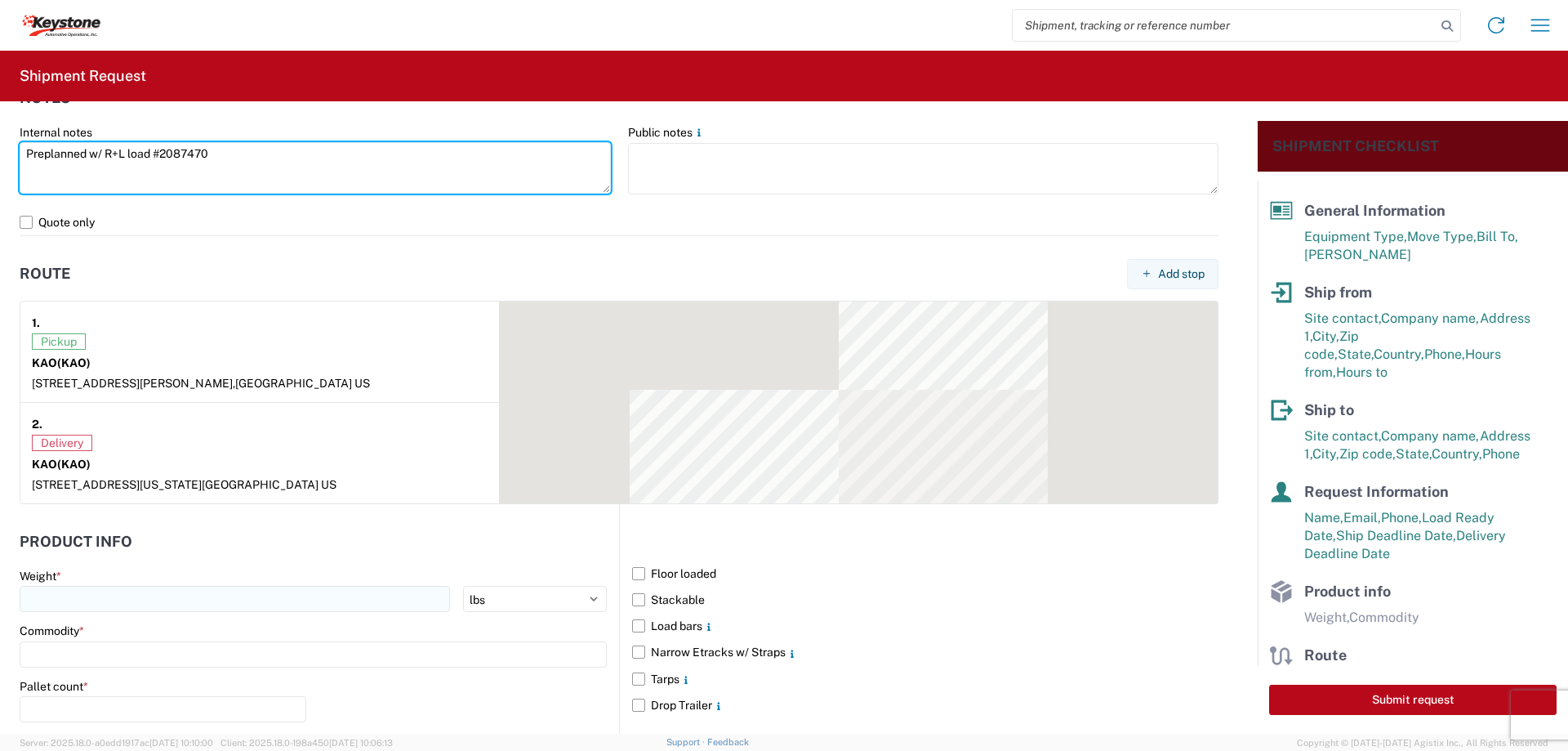
scroll to position [1143, 0]
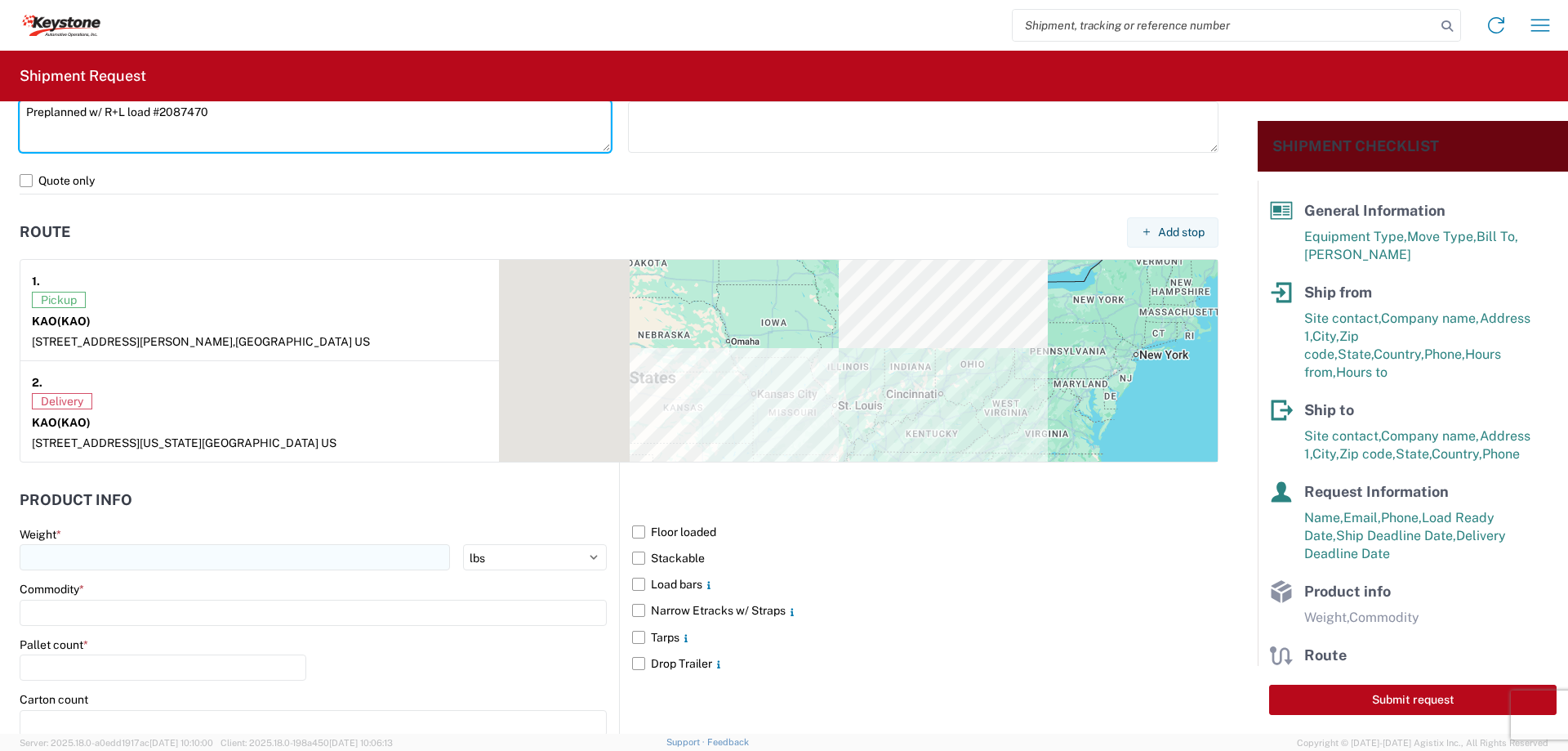
type textarea "Preplanned w/ R+L load #2087470"
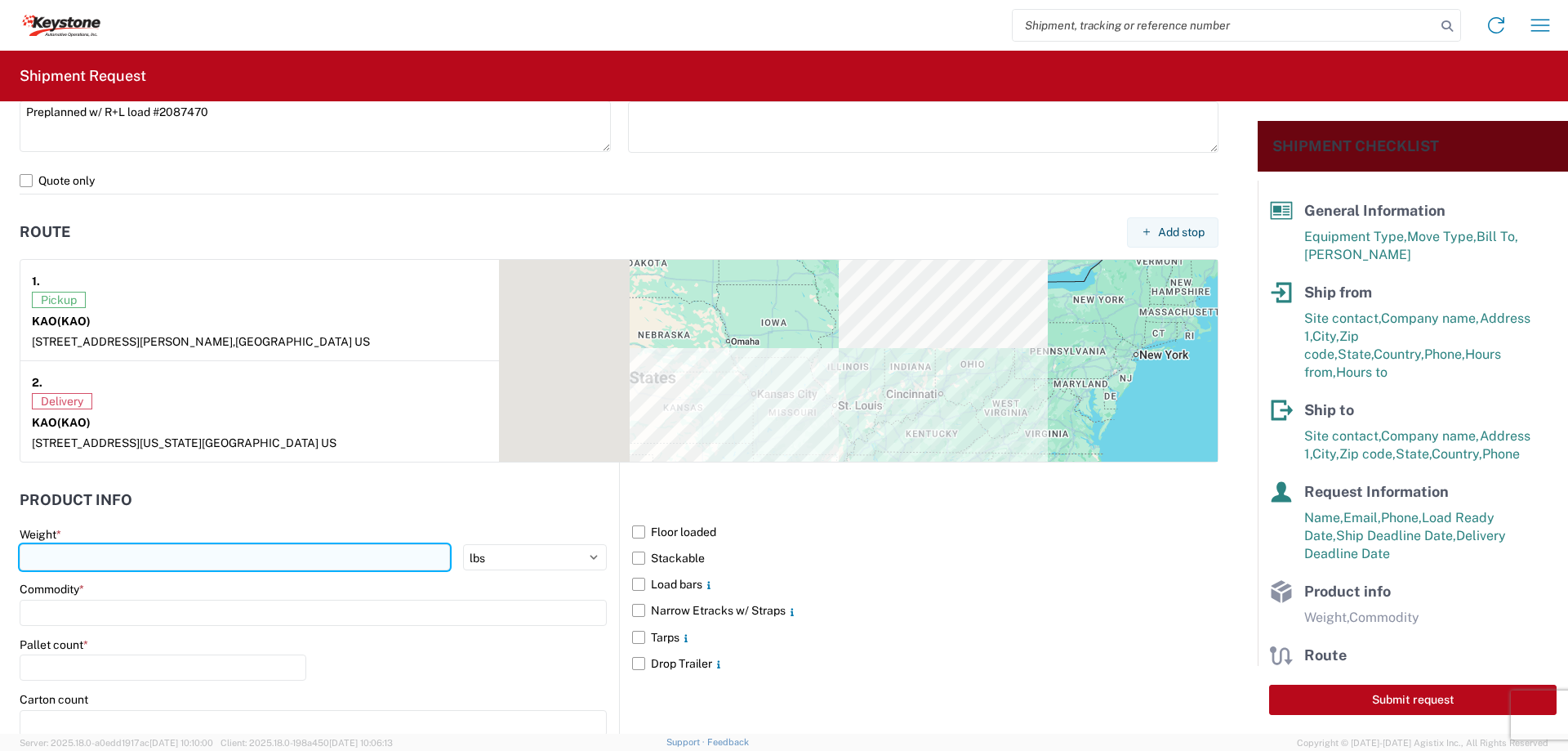
click at [74, 559] on input "number" at bounding box center [235, 556] width 431 height 27
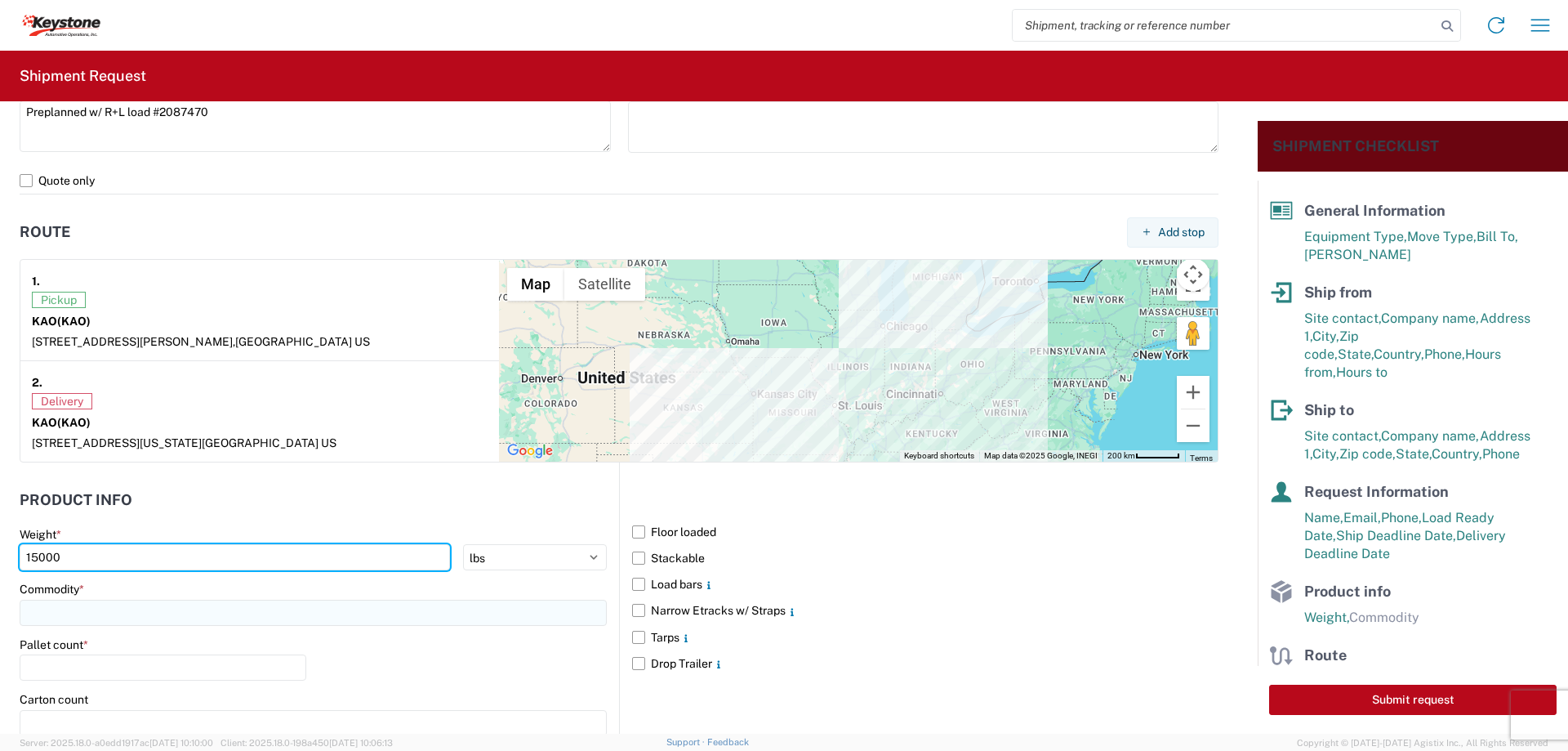
type input "15000"
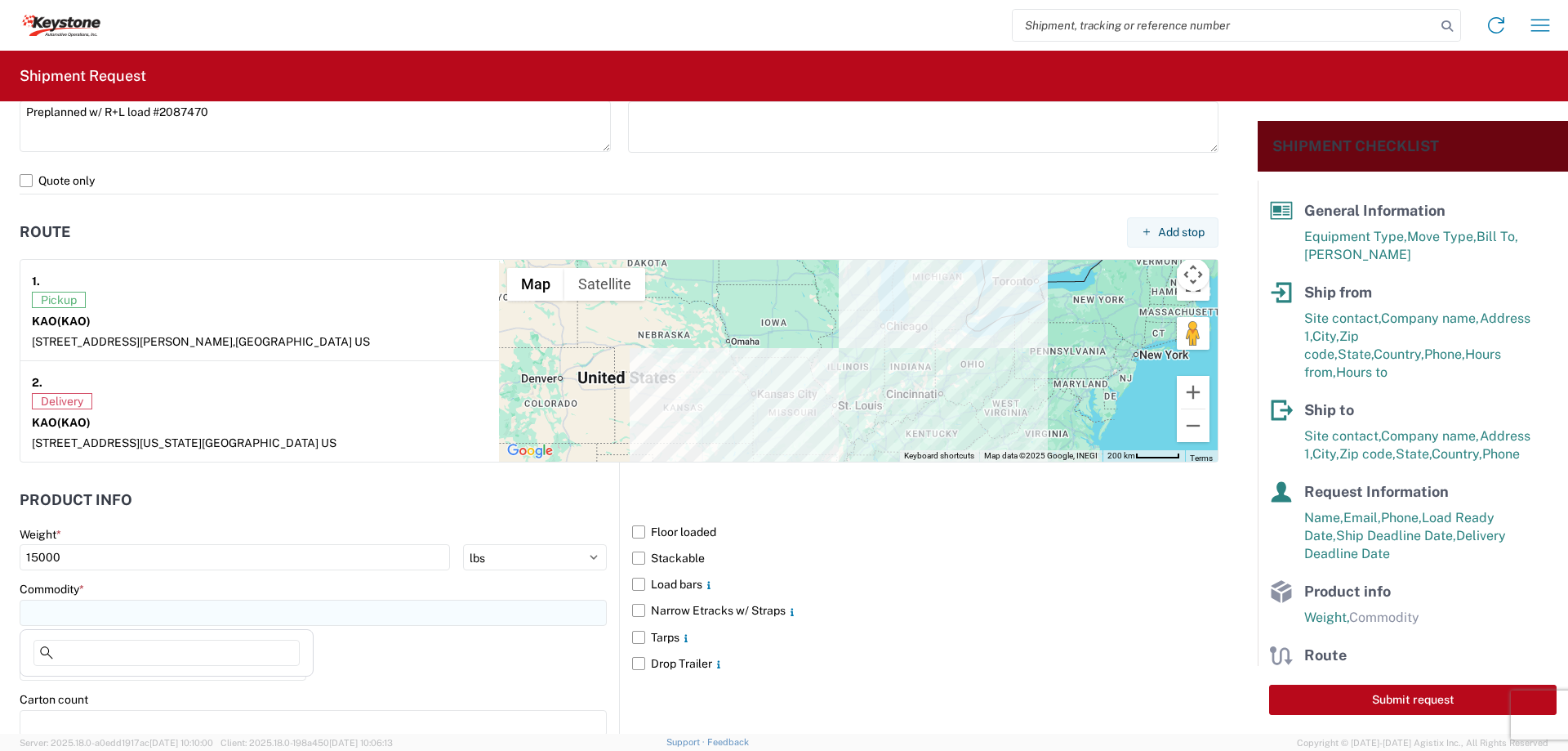
click at [75, 614] on input at bounding box center [313, 612] width 587 height 27
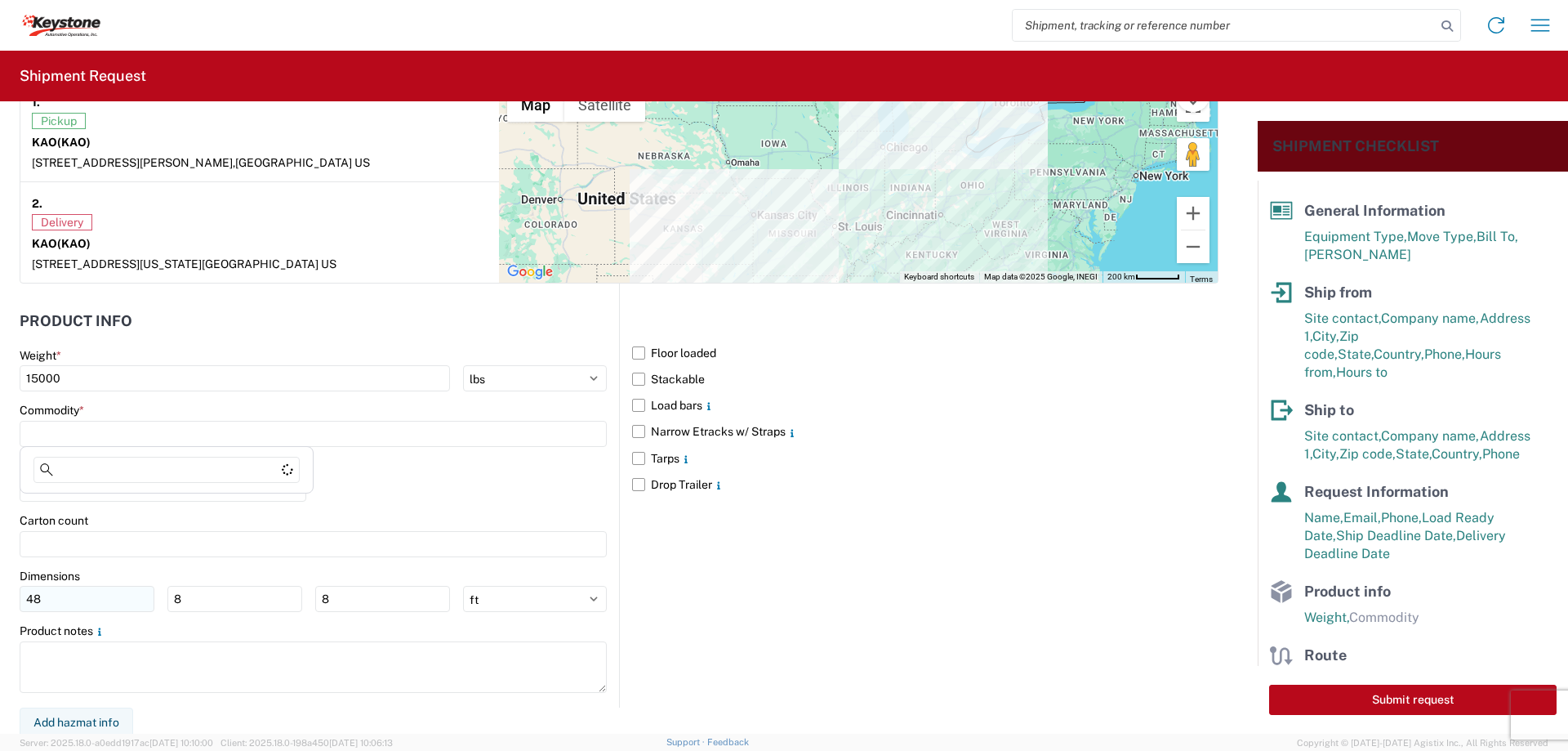
scroll to position [1326, 0]
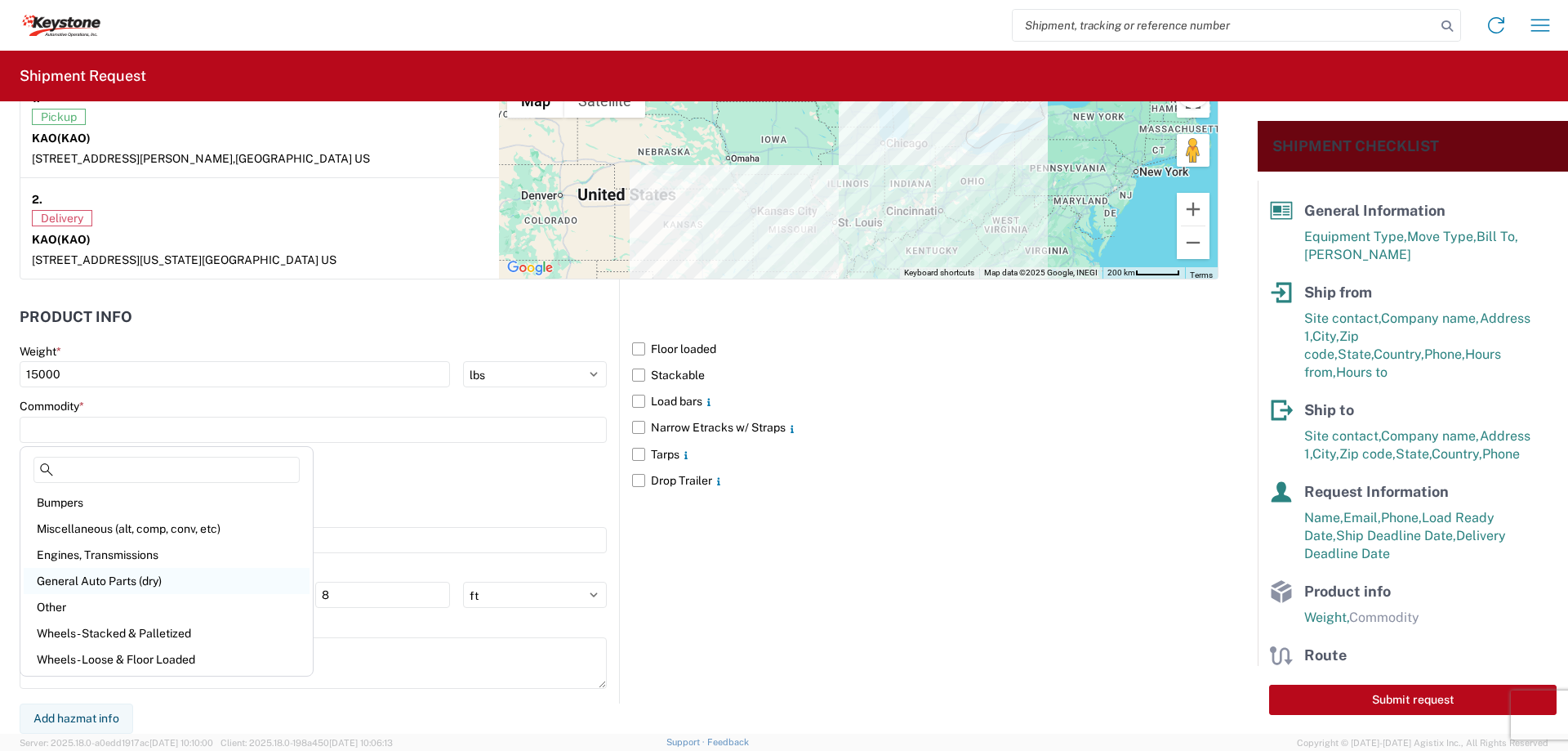
click at [74, 574] on div "General Auto Parts (dry)" at bounding box center [166, 581] width 286 height 27
type input "General Auto Parts (dry)"
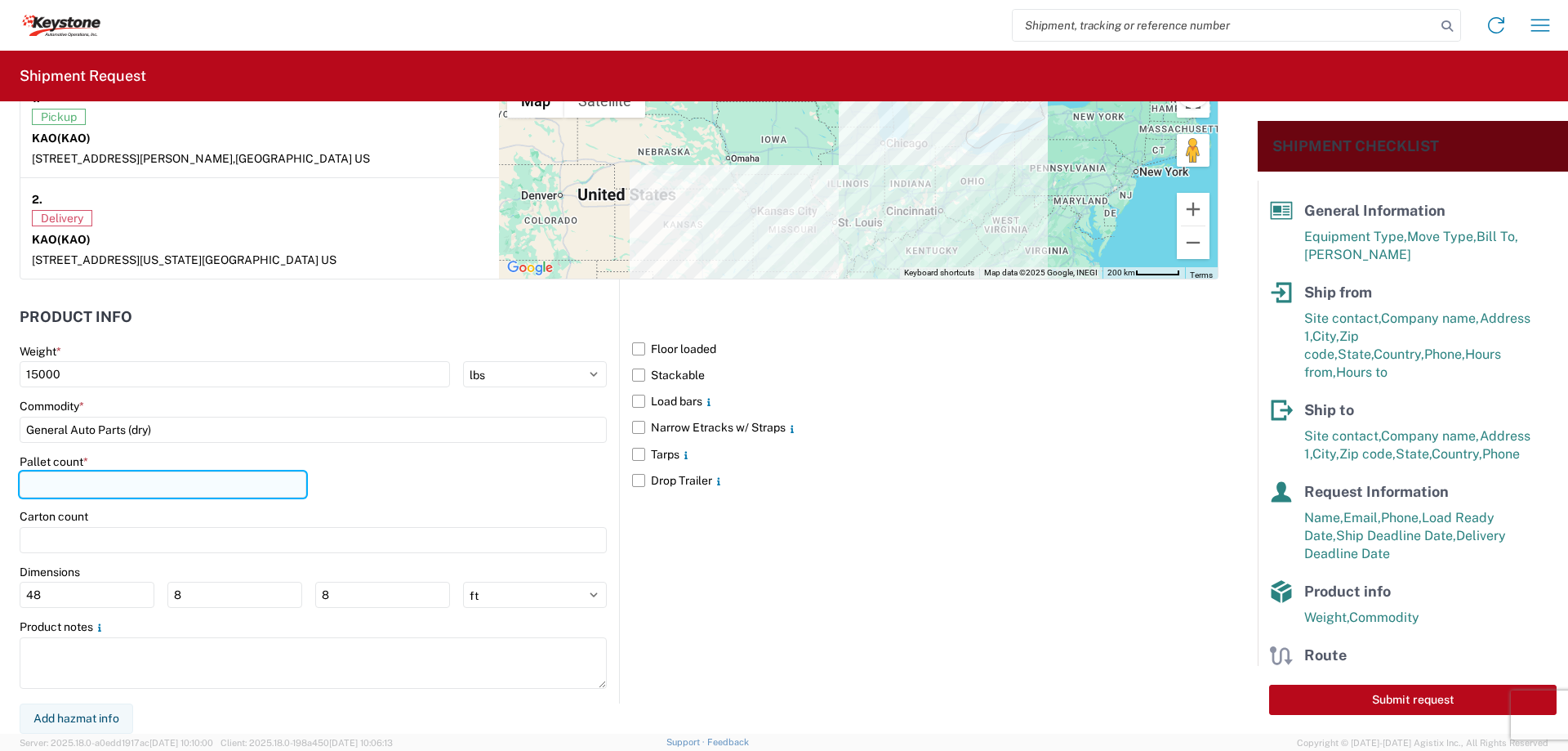
click at [77, 479] on input "number" at bounding box center [163, 484] width 287 height 27
type input "24"
click at [646, 438] on label "Narrow Etracks w/ Straps" at bounding box center [925, 427] width 587 height 27
click at [0, 0] on input "Narrow Etracks w/ Straps" at bounding box center [0, 0] width 0 height 0
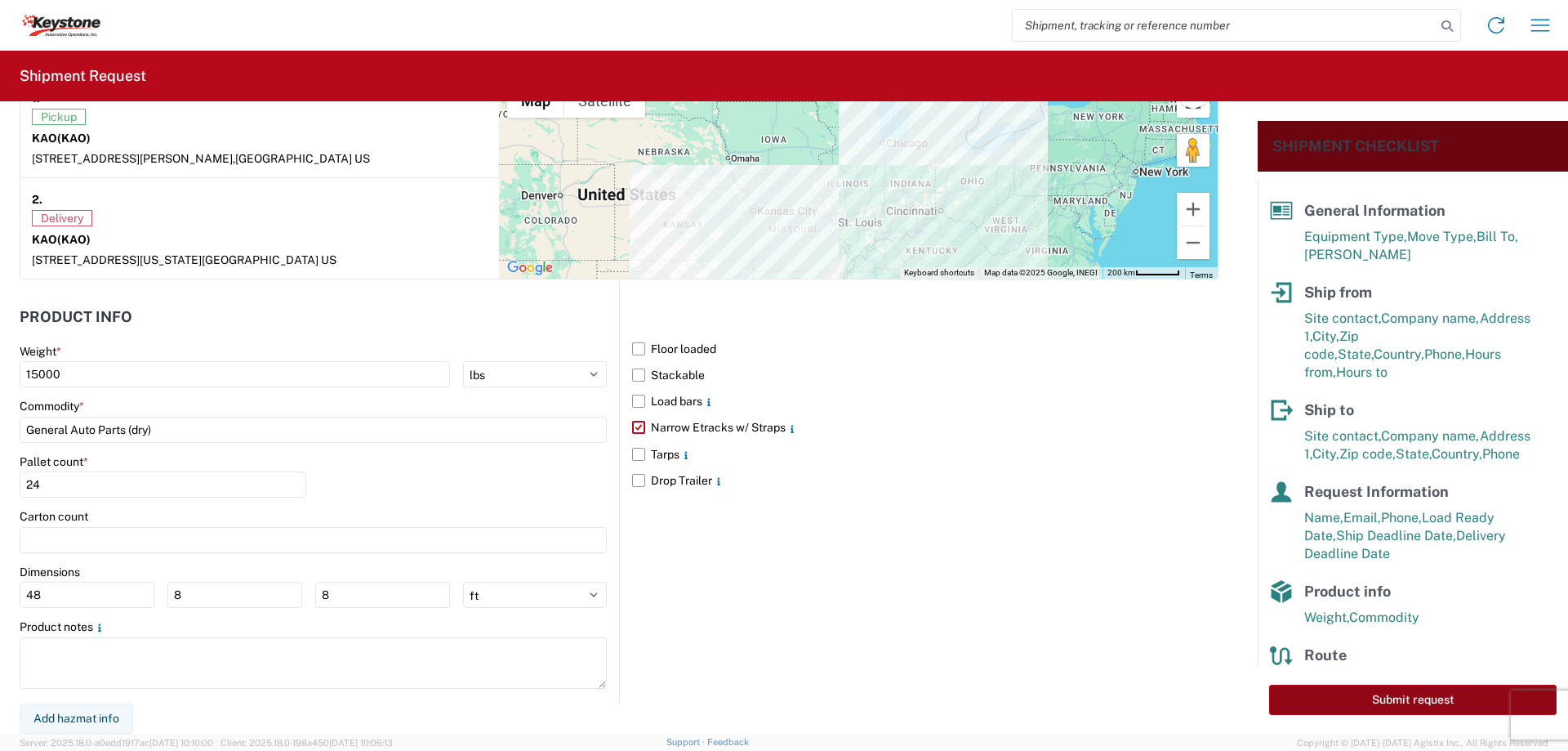
click at [1386, 698] on button "Submit request" at bounding box center [1413, 699] width 287 height 30
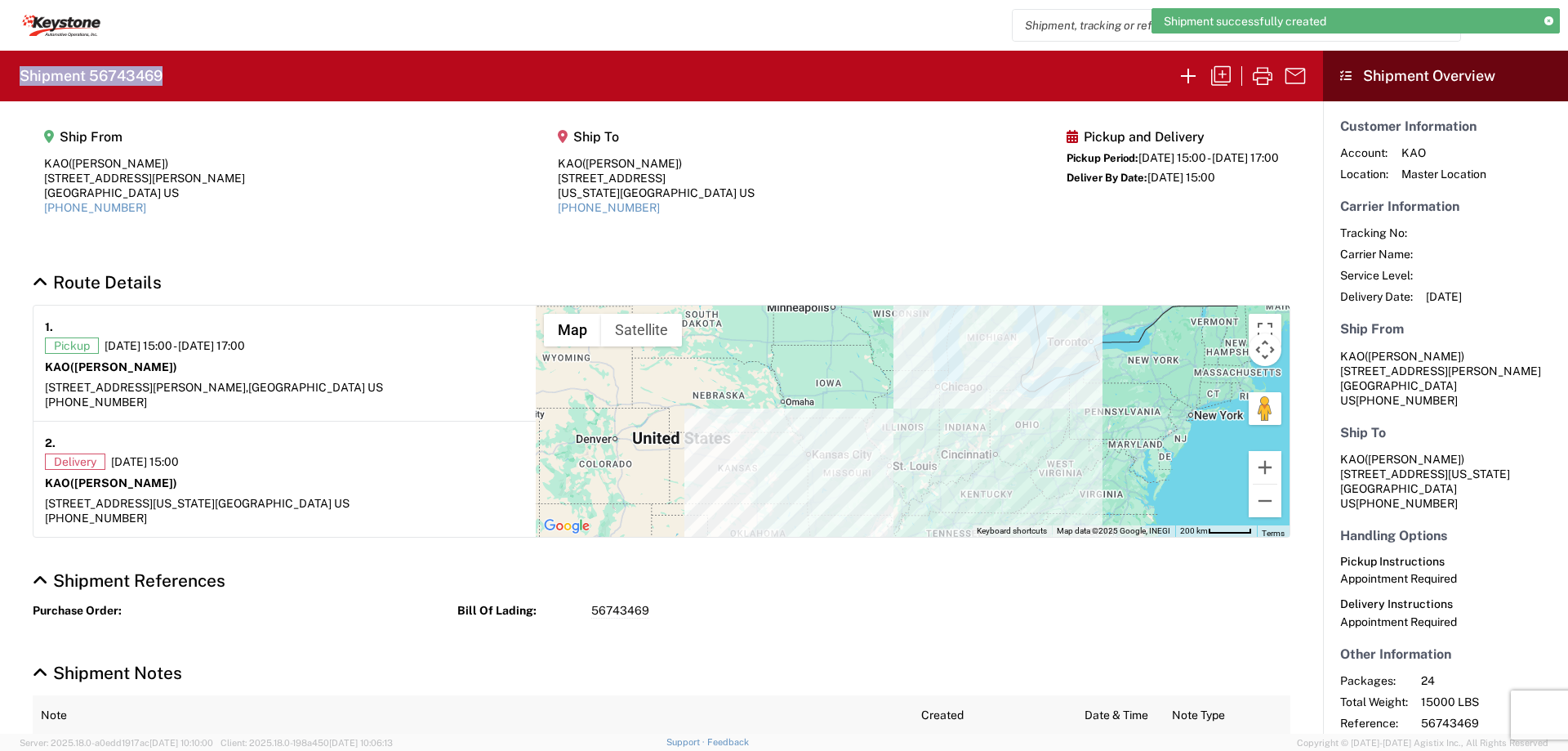
drag, startPoint x: 171, startPoint y: 66, endPoint x: -2, endPoint y: 64, distance: 173.0
click at [0, 64] on html "Shipment successfully created Home Shipment request Shipment tracking Shipment …" at bounding box center [784, 376] width 1568 height 751
copy h2 "Shipment 56743469"
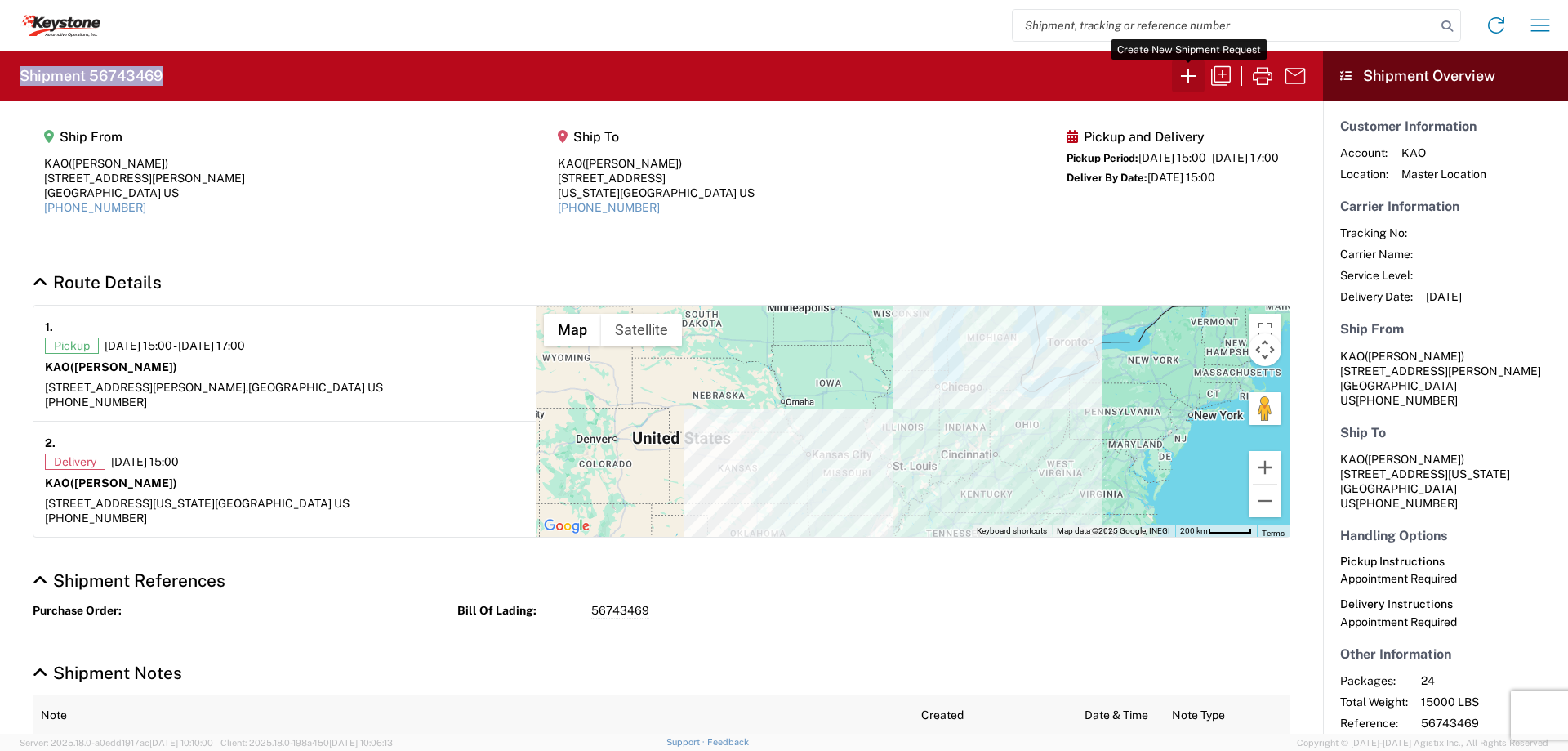
click at [1193, 71] on icon "button" at bounding box center [1189, 76] width 27 height 27
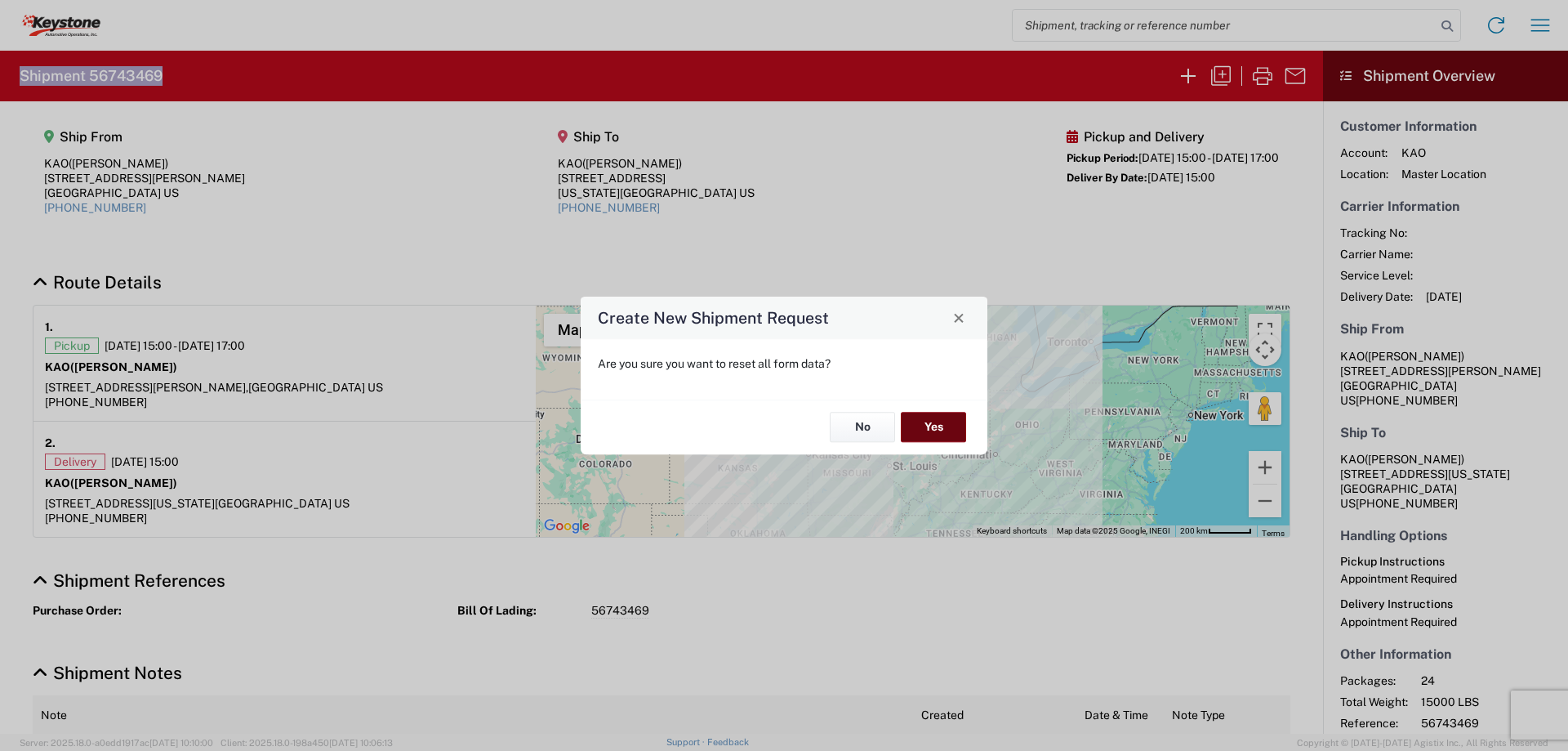
click at [930, 420] on button "Yes" at bounding box center [934, 428] width 65 height 30
select select "FULL"
select select "US"
select select "LBS"
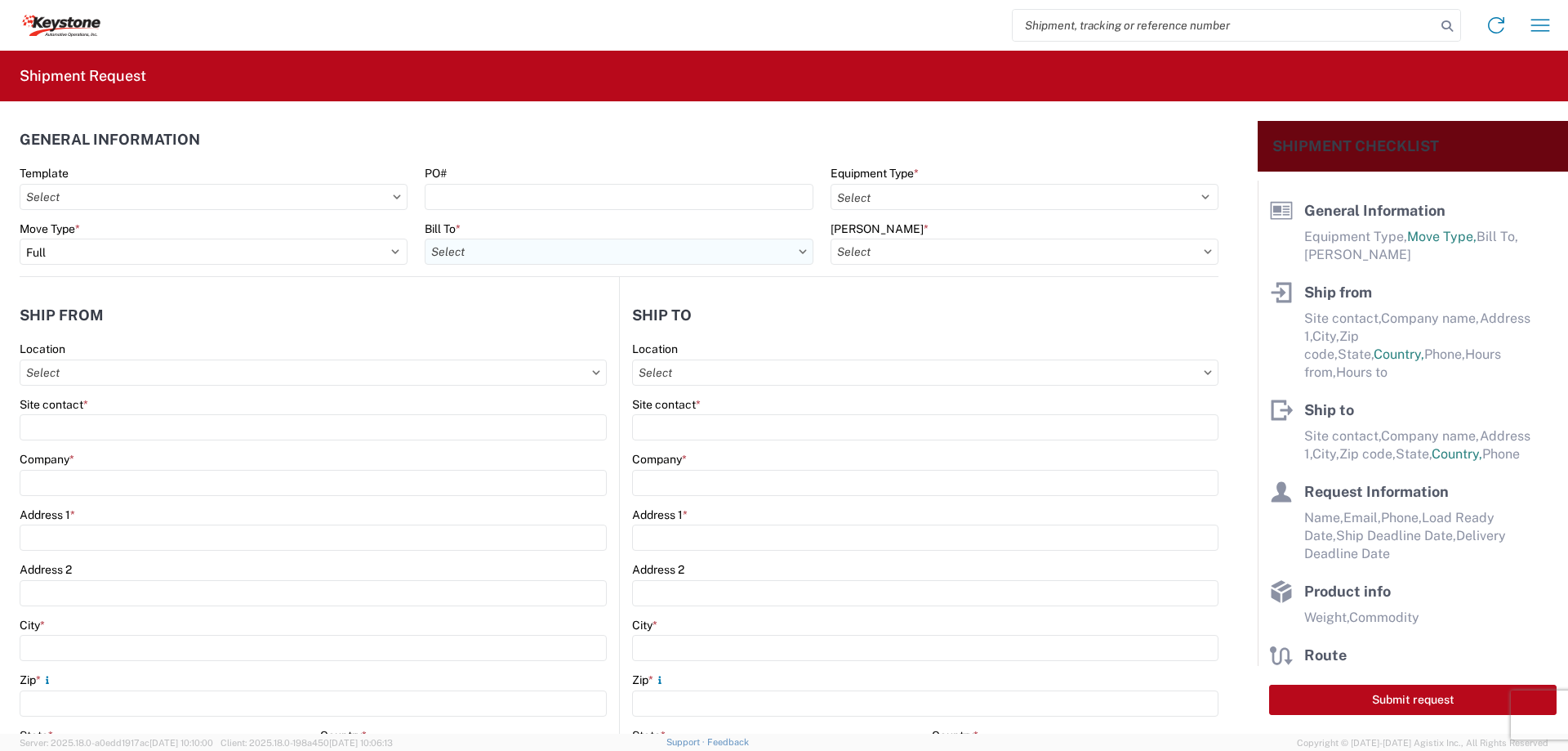
click at [466, 252] on input "Bill To *" at bounding box center [618, 252] width 388 height 27
type input "8419"
click at [491, 325] on div "8419 - [US_STATE][GEOGRAPHIC_DATA] - KAO Logistics" at bounding box center [577, 324] width 305 height 27
type input "8419 - [US_STATE][GEOGRAPHIC_DATA] - KAO Logistics"
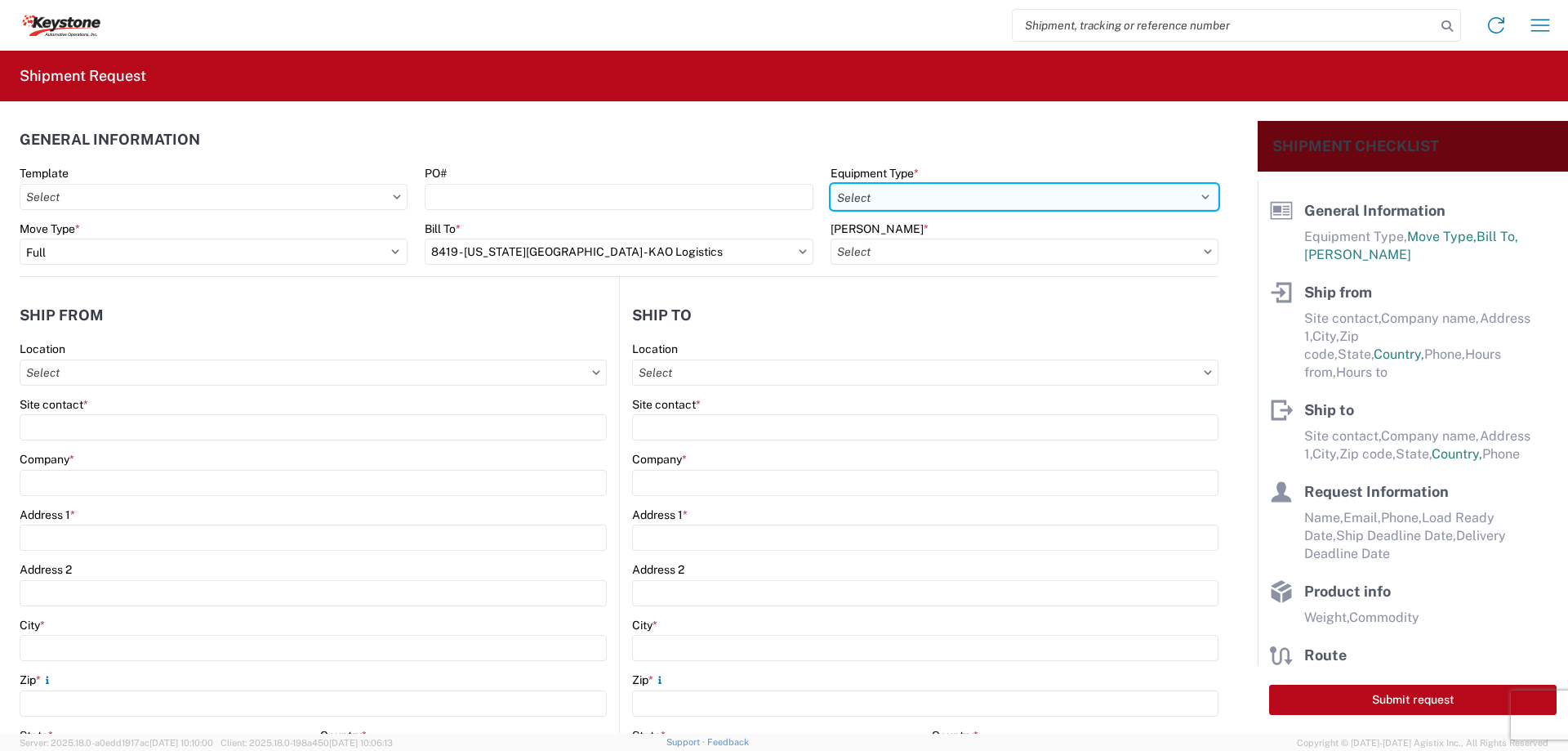
click at [852, 203] on select "Select 53’ Dry Van Flatbed Dropdeck (van) Lowboy (flatbed) Rail" at bounding box center [1024, 197] width 388 height 27
select select "STDV"
click at [831, 184] on select "Select 53’ Dry Van Flatbed Dropdeck (van) Lowboy (flatbed) Rail" at bounding box center [1024, 197] width 388 height 27
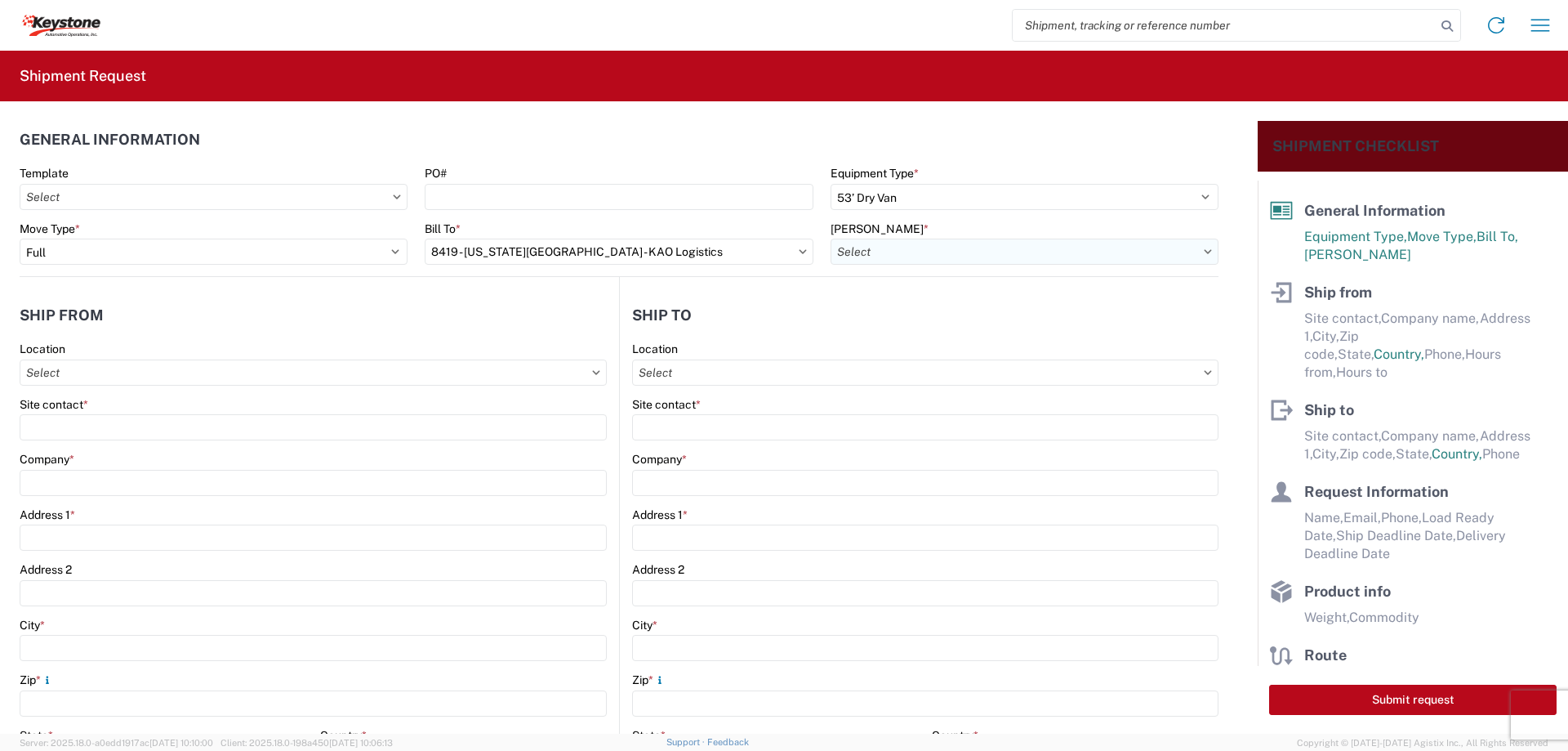
click at [877, 243] on input "[PERSON_NAME] *" at bounding box center [1024, 252] width 388 height 27
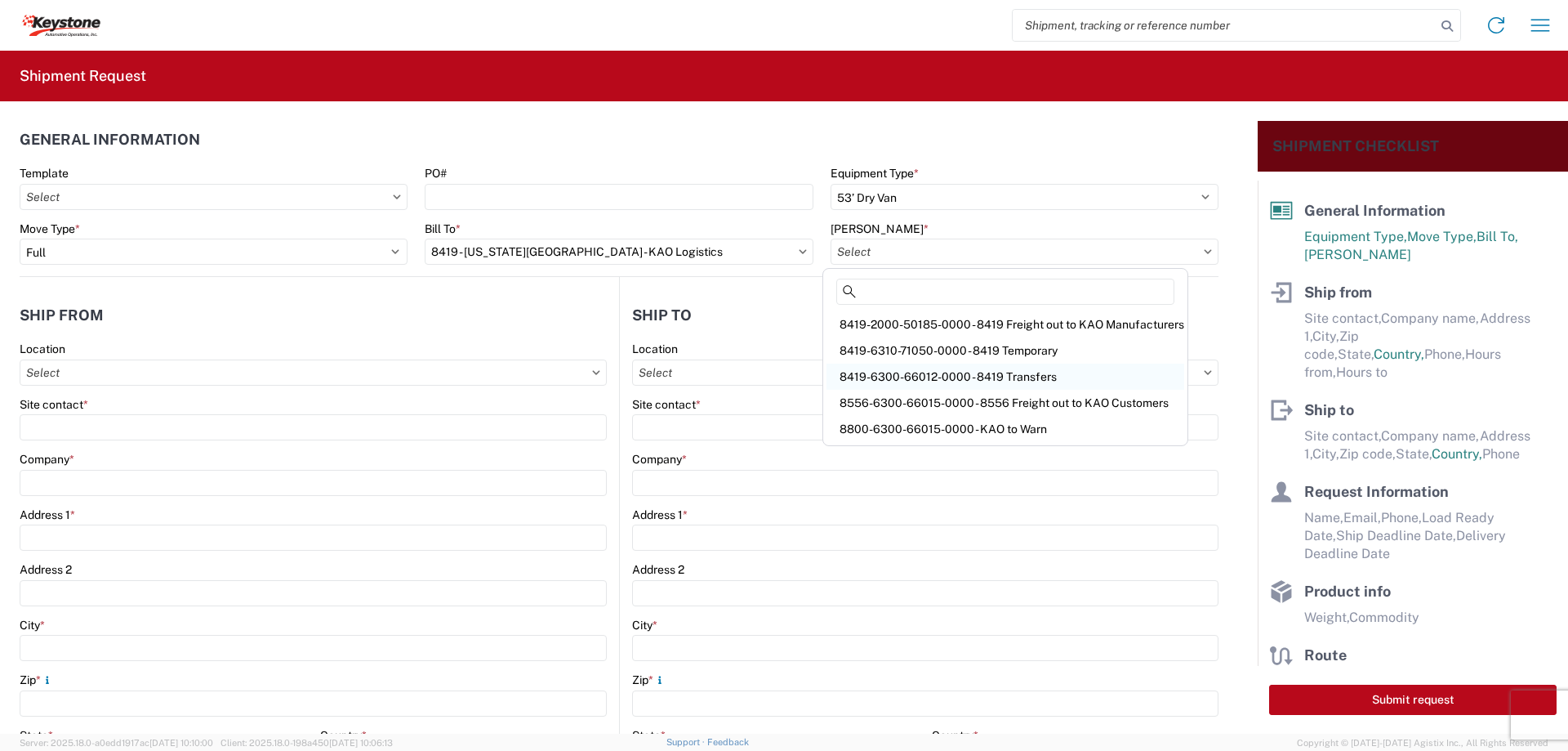
click at [887, 376] on div "8419-6300-66012-0000 - 8419 Transfers" at bounding box center [1006, 376] width 358 height 27
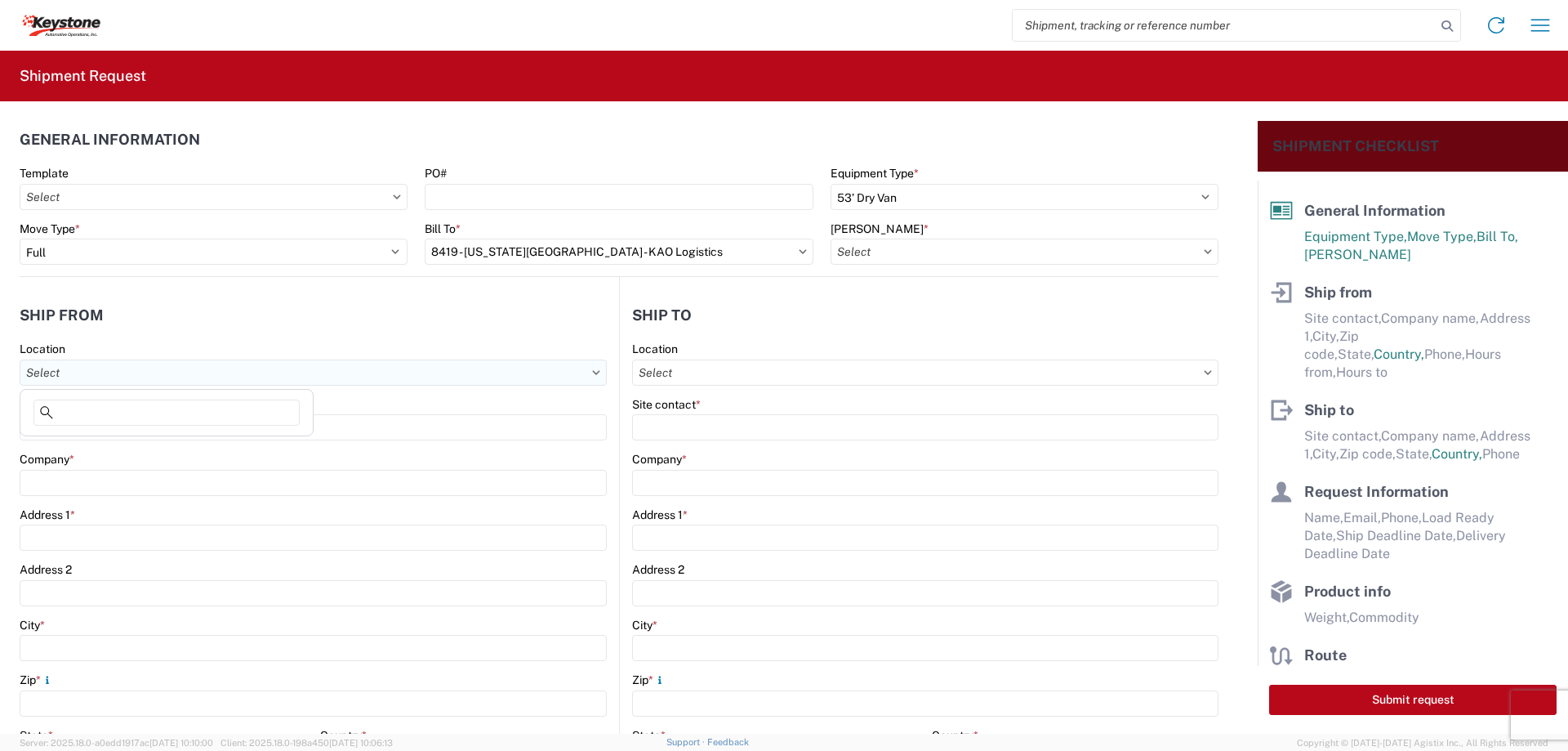
click at [148, 369] on input "Location" at bounding box center [313, 373] width 587 height 27
type input "8"
type input "8419-6300-66012-0000 - 8419 Transfers, 8419-6300-66012-0000 - 8419 Transfers"
type input "8419"
click at [103, 446] on div "8419 - [US_STATE][GEOGRAPHIC_DATA] - KAO Logistics" at bounding box center [176, 445] width 305 height 27
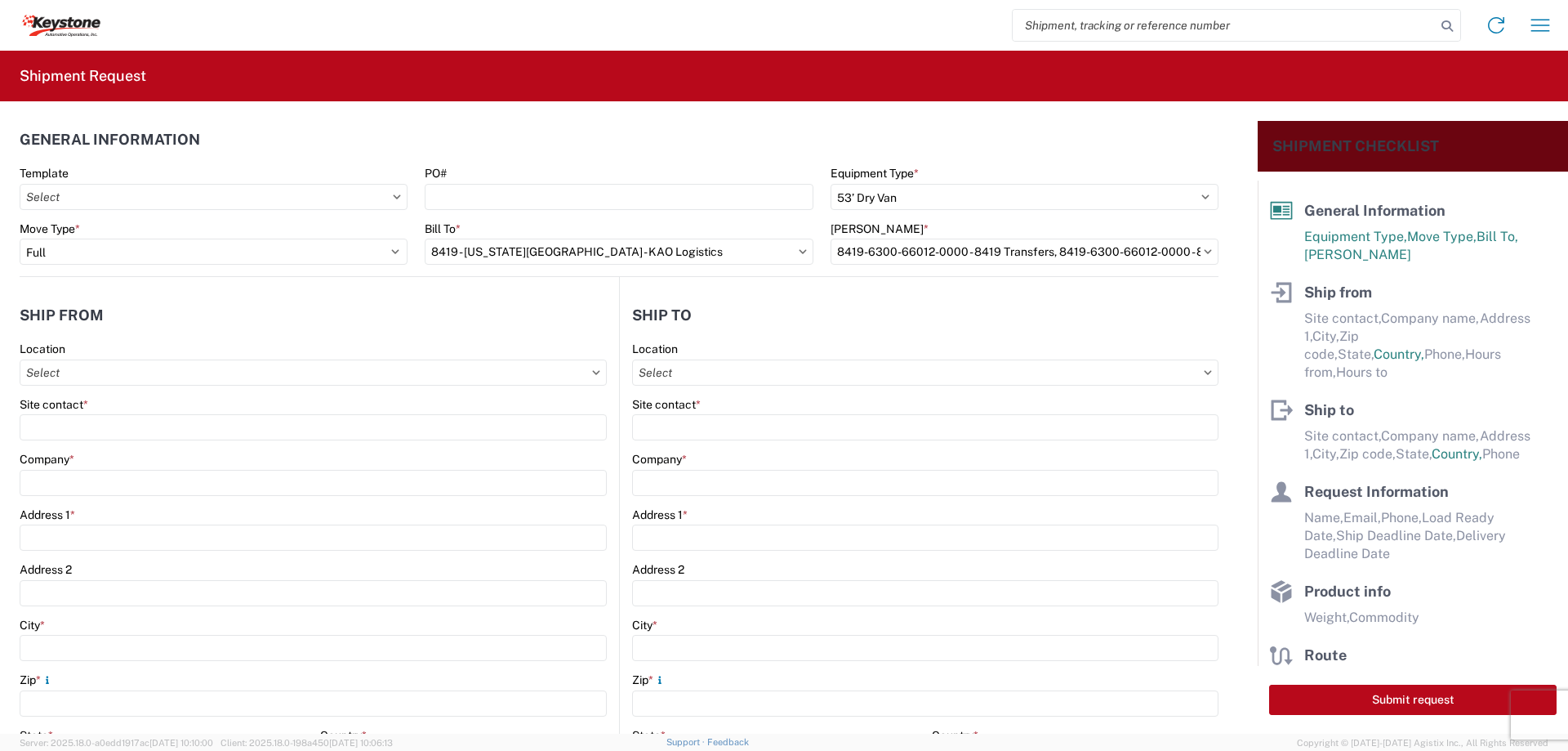
type input "8419 - [US_STATE][GEOGRAPHIC_DATA] - KAO Logistics"
type input "KAO"
type input "[STREET_ADDRESS]"
type input "[US_STATE][GEOGRAPHIC_DATA]"
type input "66105"
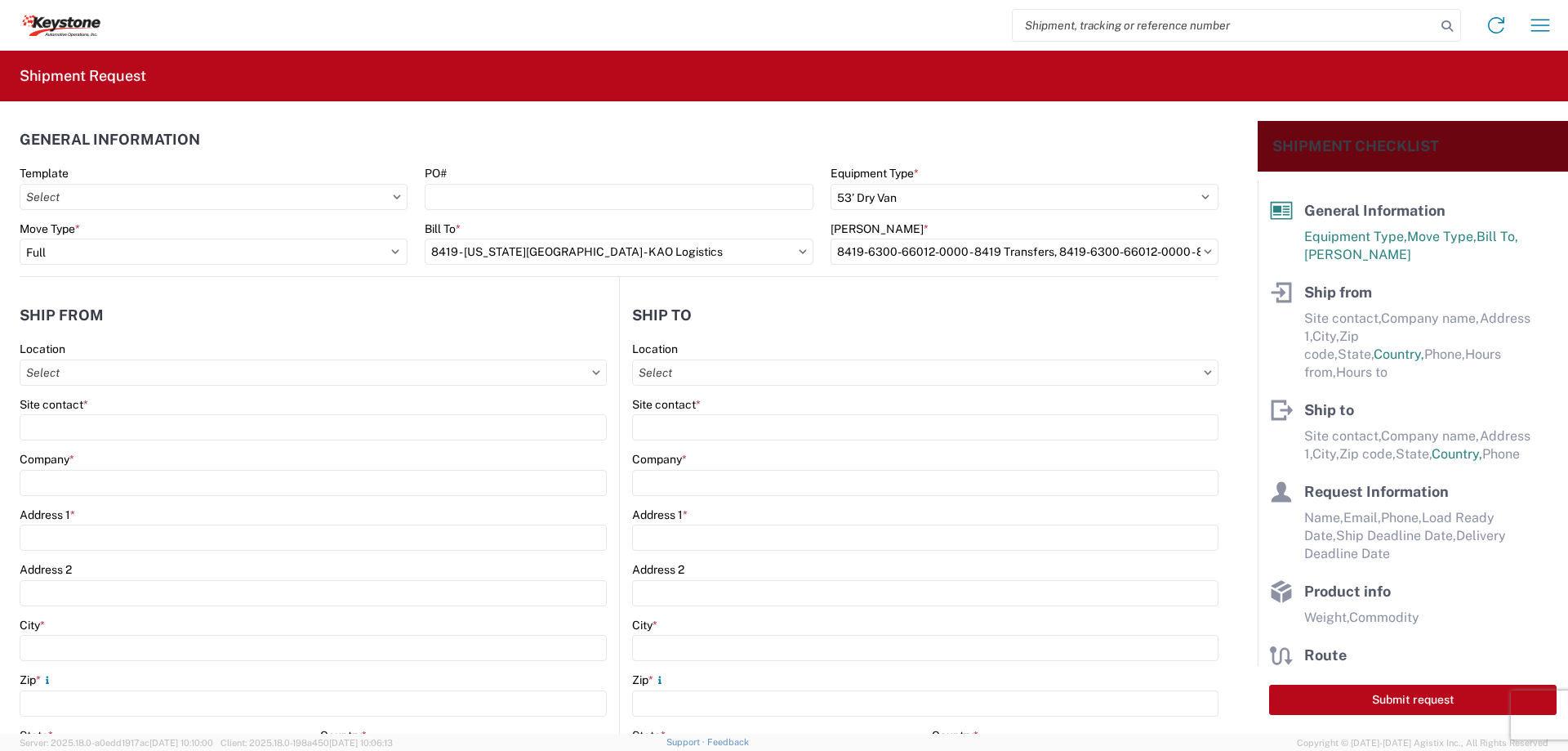
select select "KS"
type input "07:00"
type input "17:00"
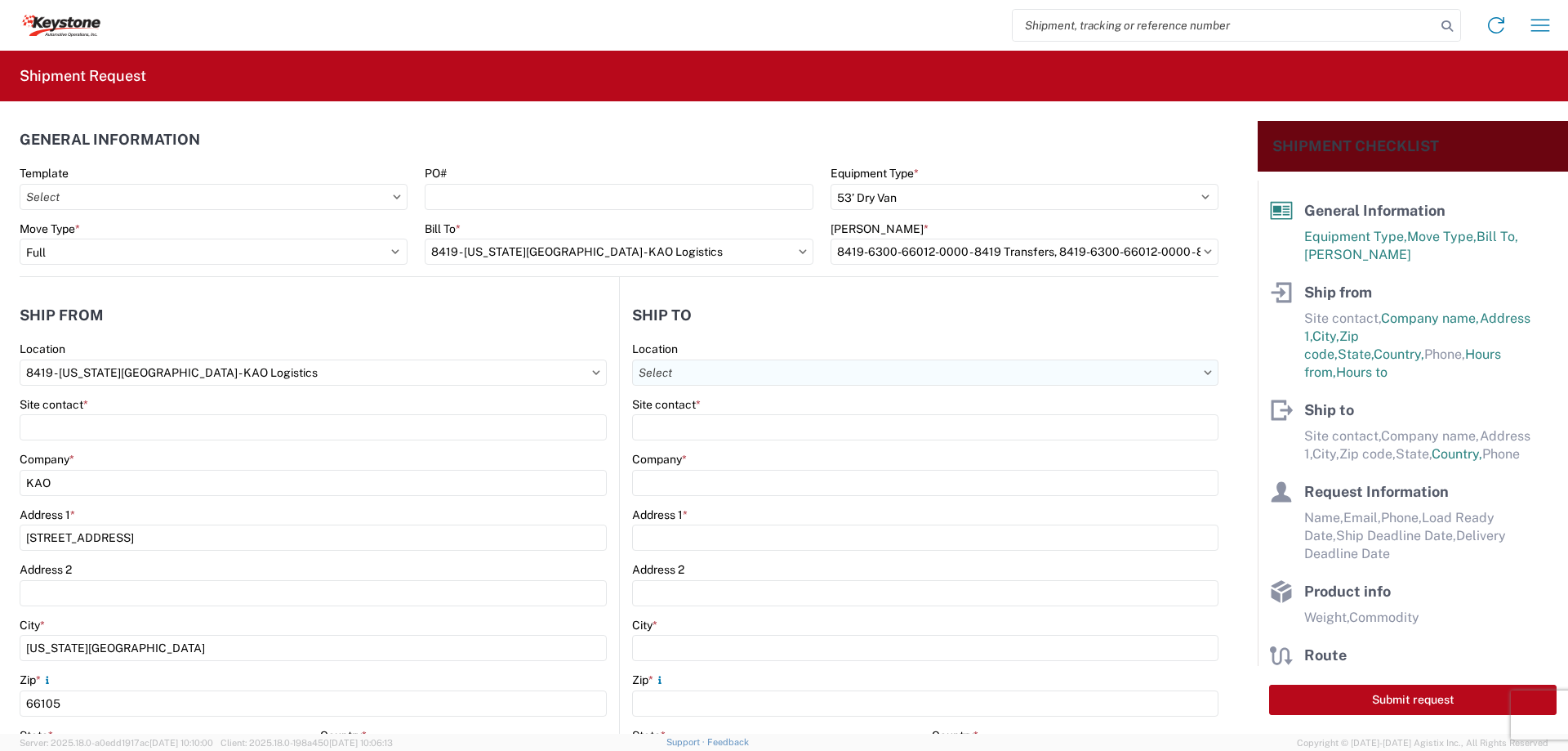
click at [647, 368] on input "Location" at bounding box center [925, 373] width 587 height 27
type input "8607"
click at [691, 447] on div "8607 - [GEOGRAPHIC_DATA], [GEOGRAPHIC_DATA] – KAO Warehouse" at bounding box center [820, 445] width 379 height 27
type input "8607 - [GEOGRAPHIC_DATA], [GEOGRAPHIC_DATA] – KAO Warehouse"
type input "KAO"
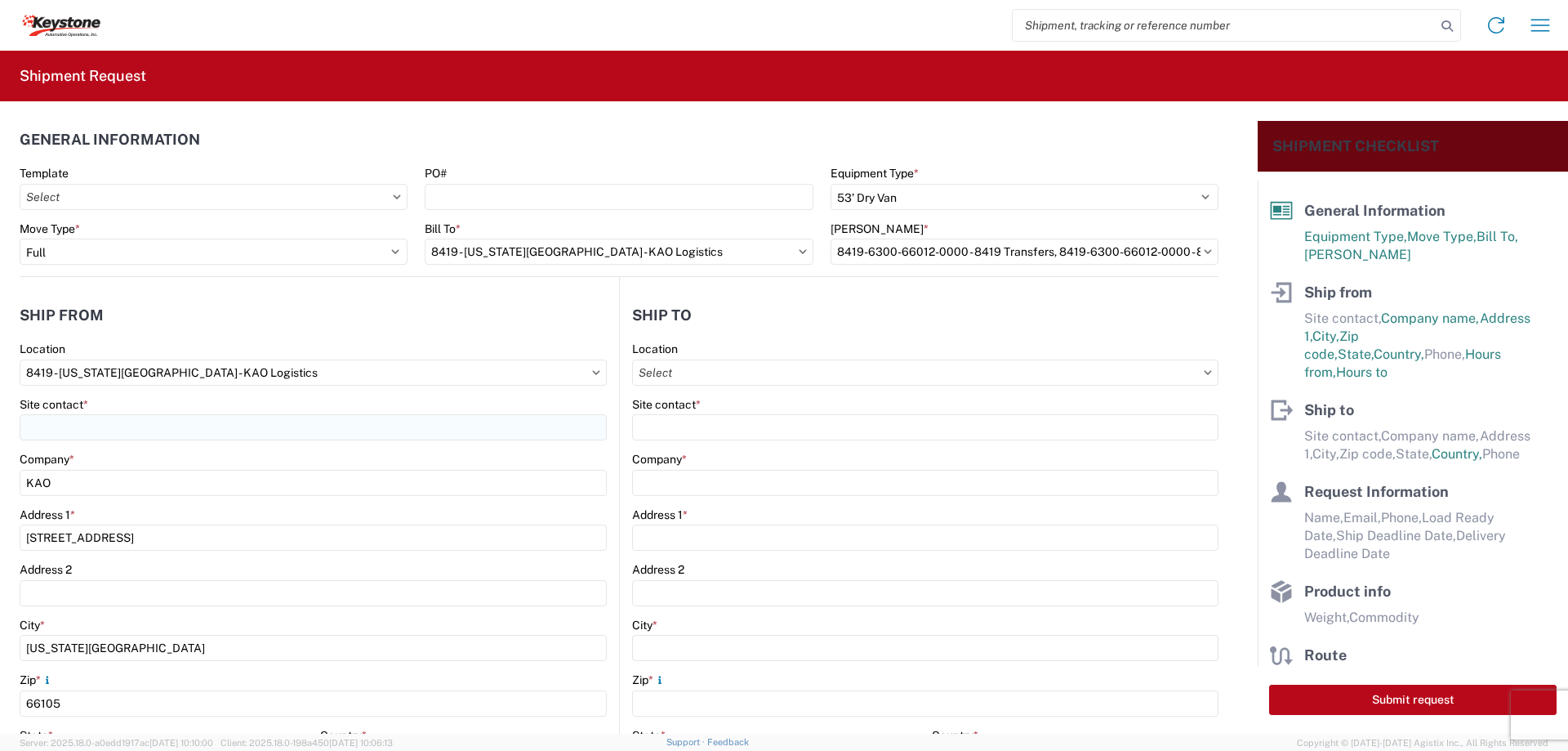
type input "[STREET_ADDRESS][PERSON_NAME]"
type input "[GEOGRAPHIC_DATA]"
type input "48193"
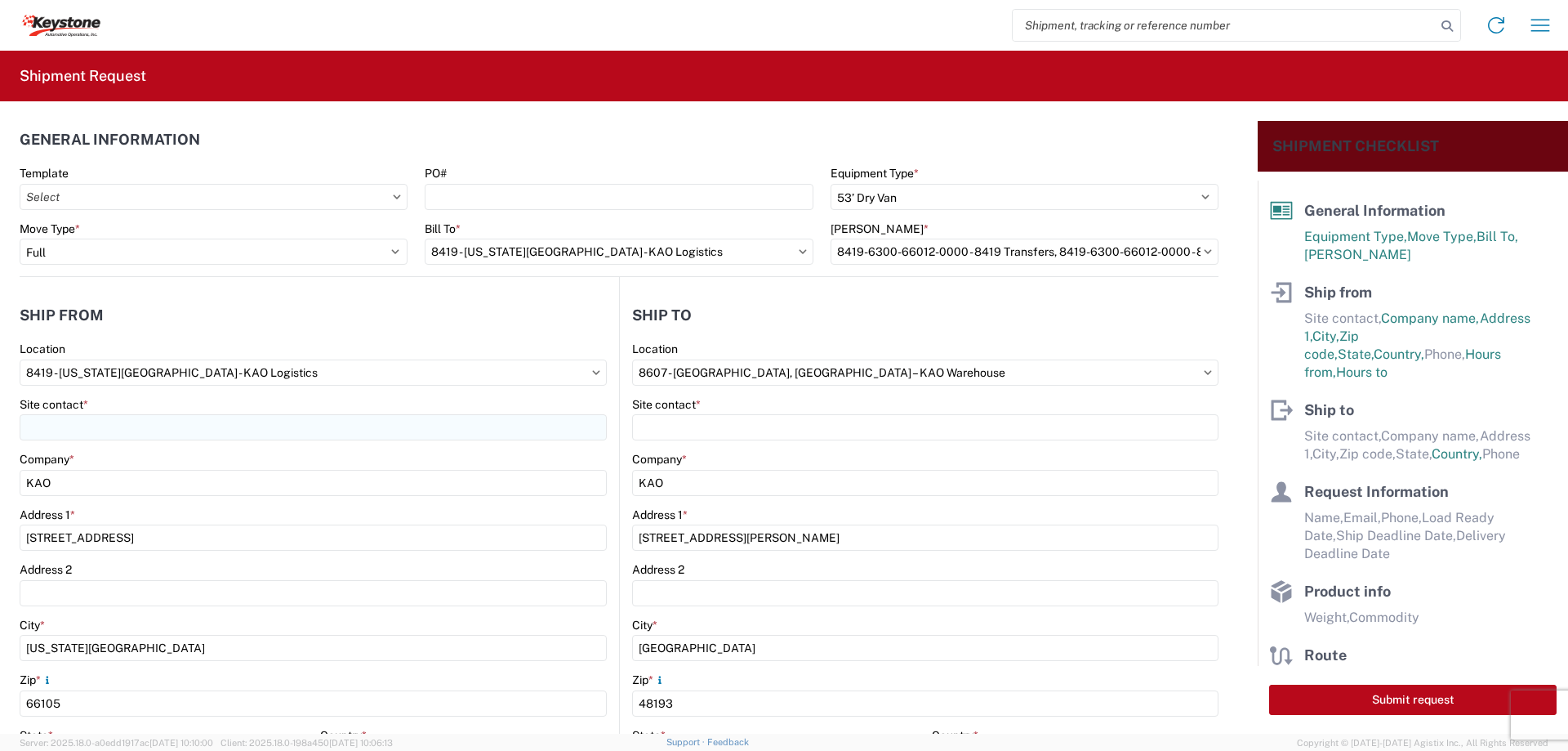
select select "US"
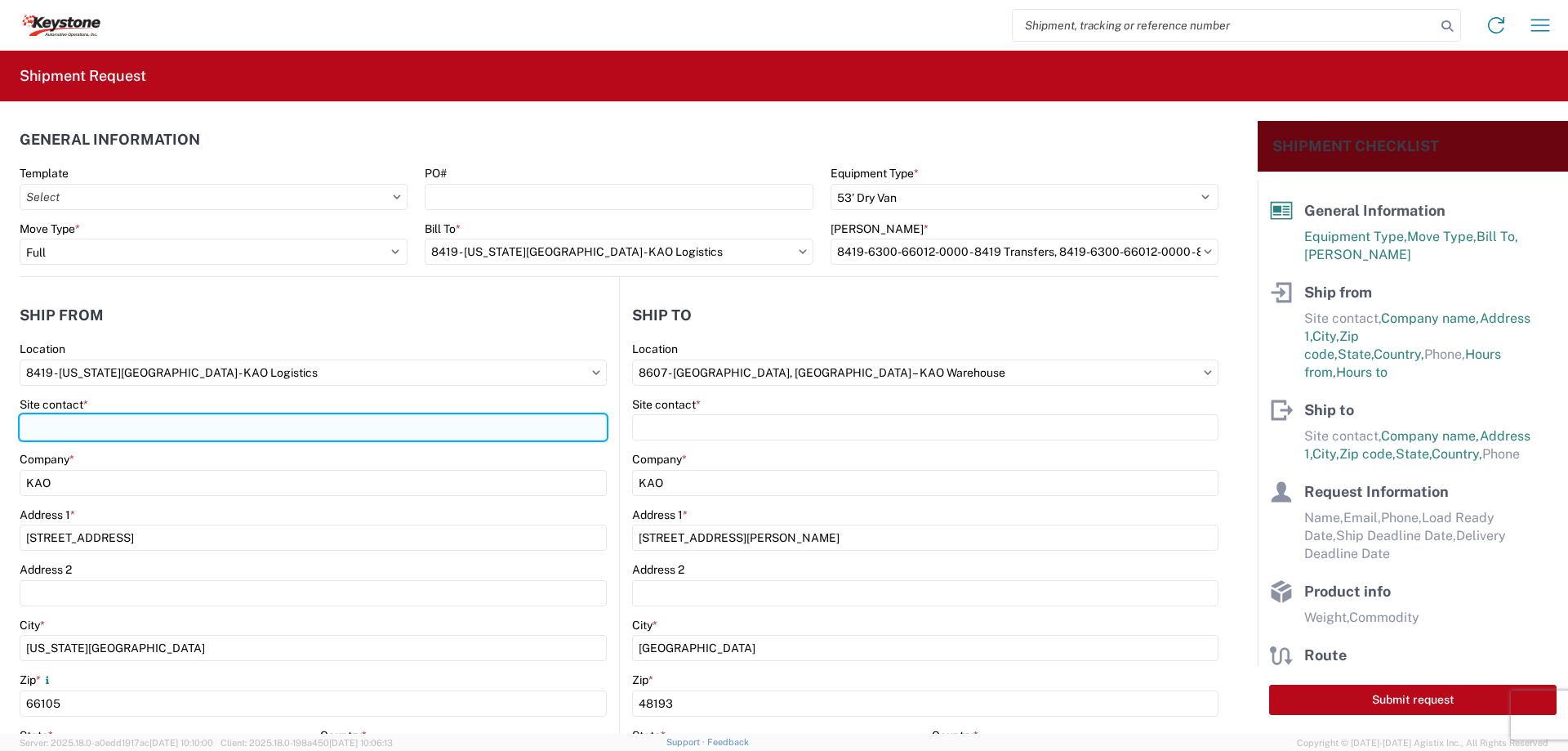
click at [135, 427] on input "Site contact *" at bounding box center [313, 427] width 587 height 27
type input "[PERSON_NAME]"
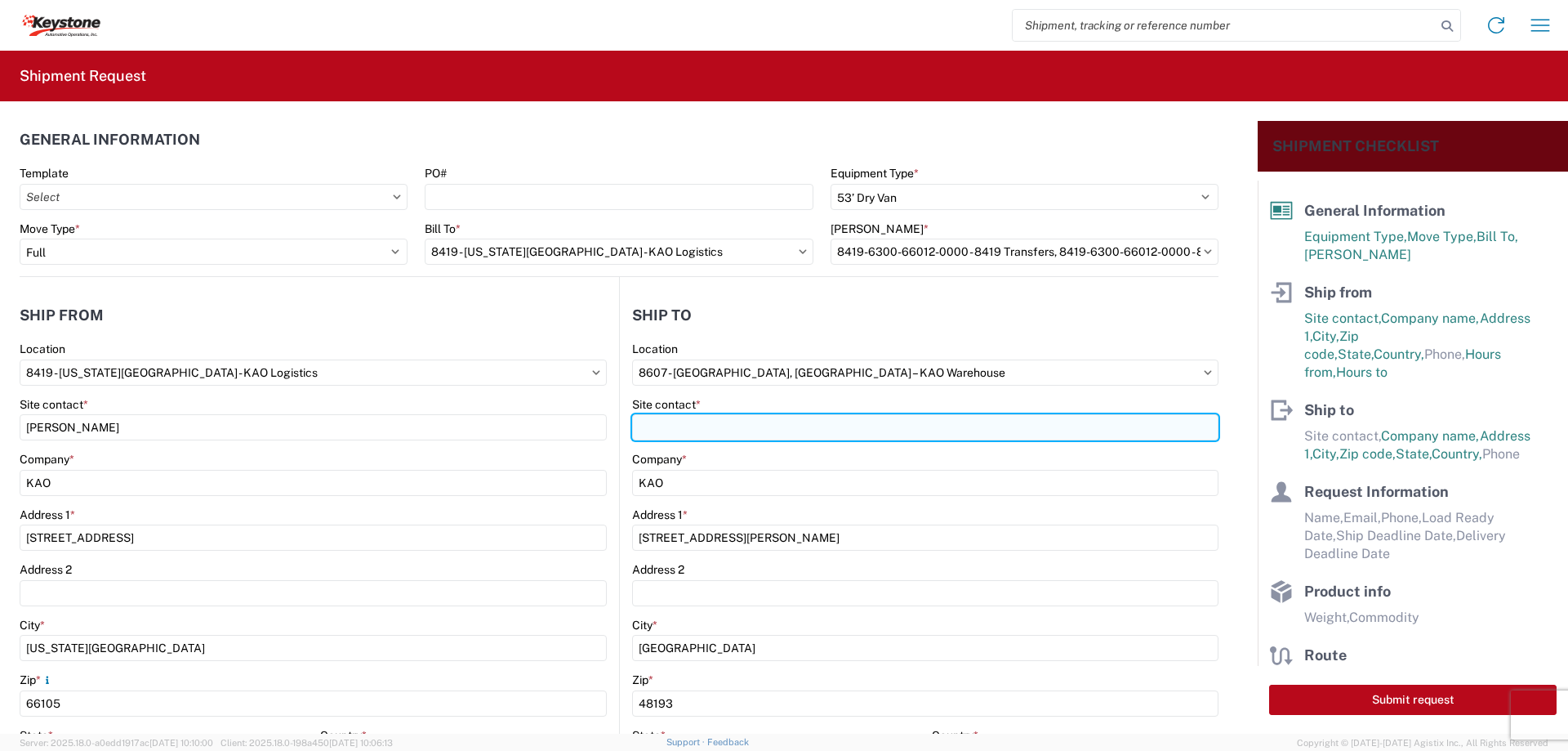
click at [642, 426] on input "Site contact *" at bounding box center [925, 427] width 587 height 27
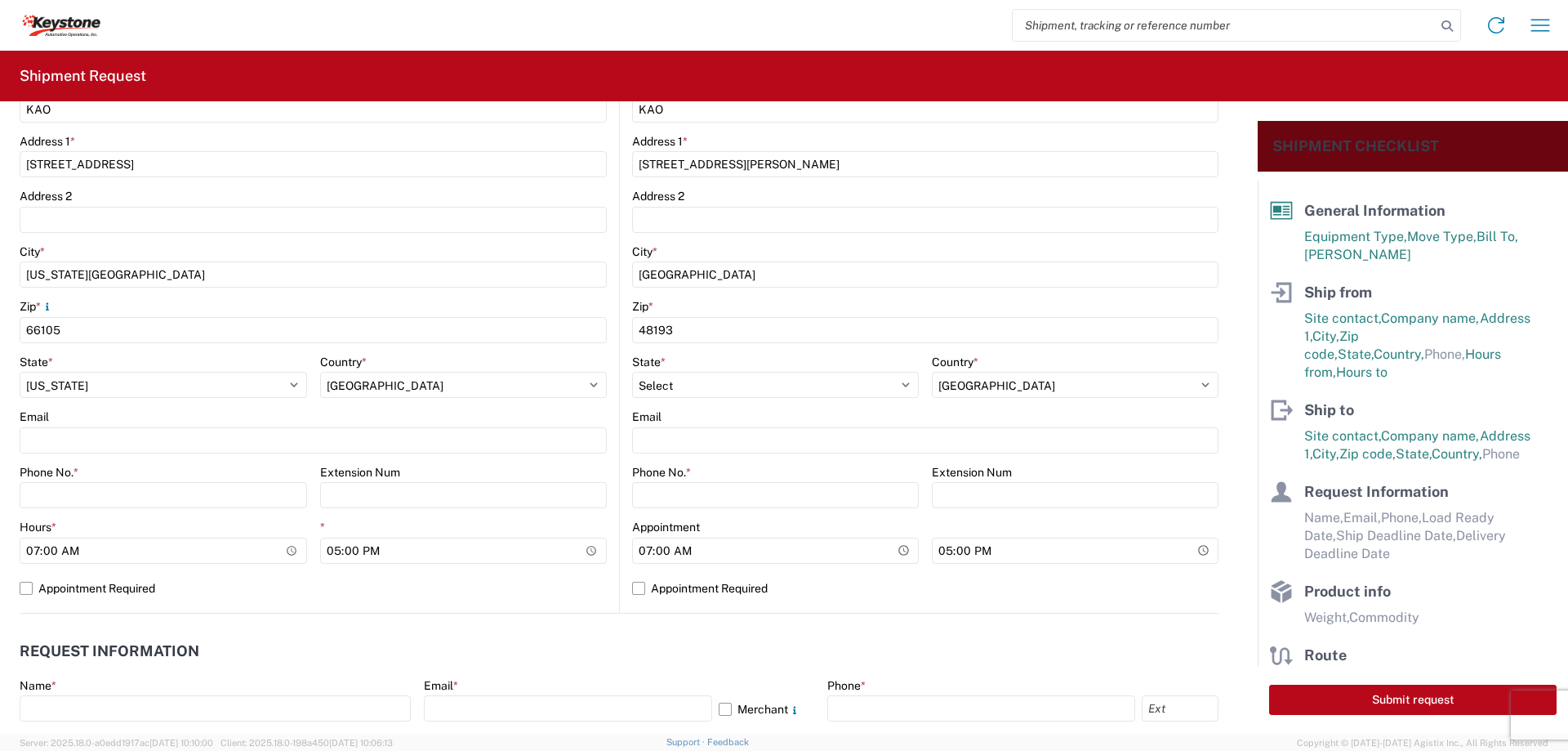
scroll to position [491, 0]
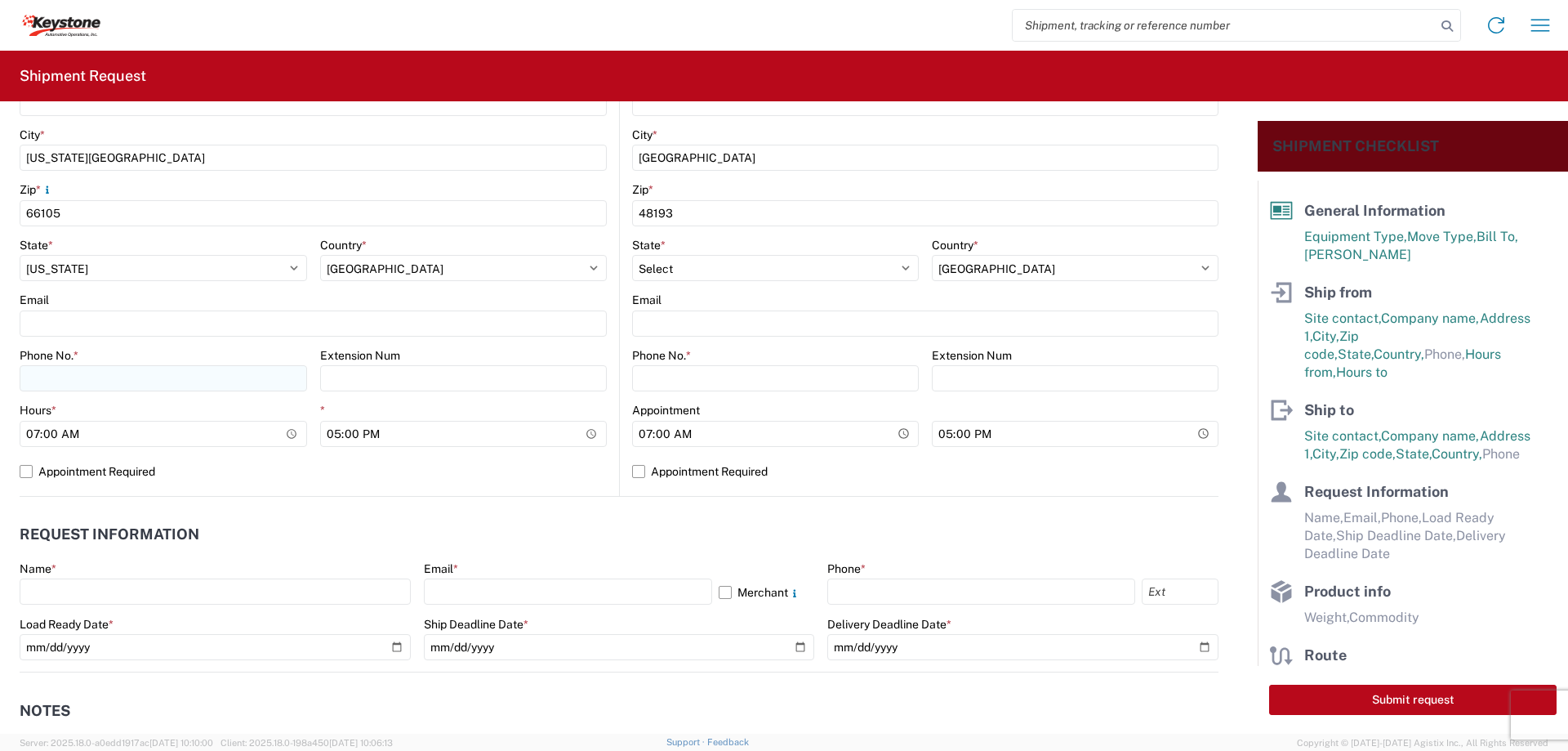
type input "[PERSON_NAME]"
click at [70, 370] on input "Phone No. *" at bounding box center [163, 377] width 287 height 27
type input "[PHONE_NUMBER]"
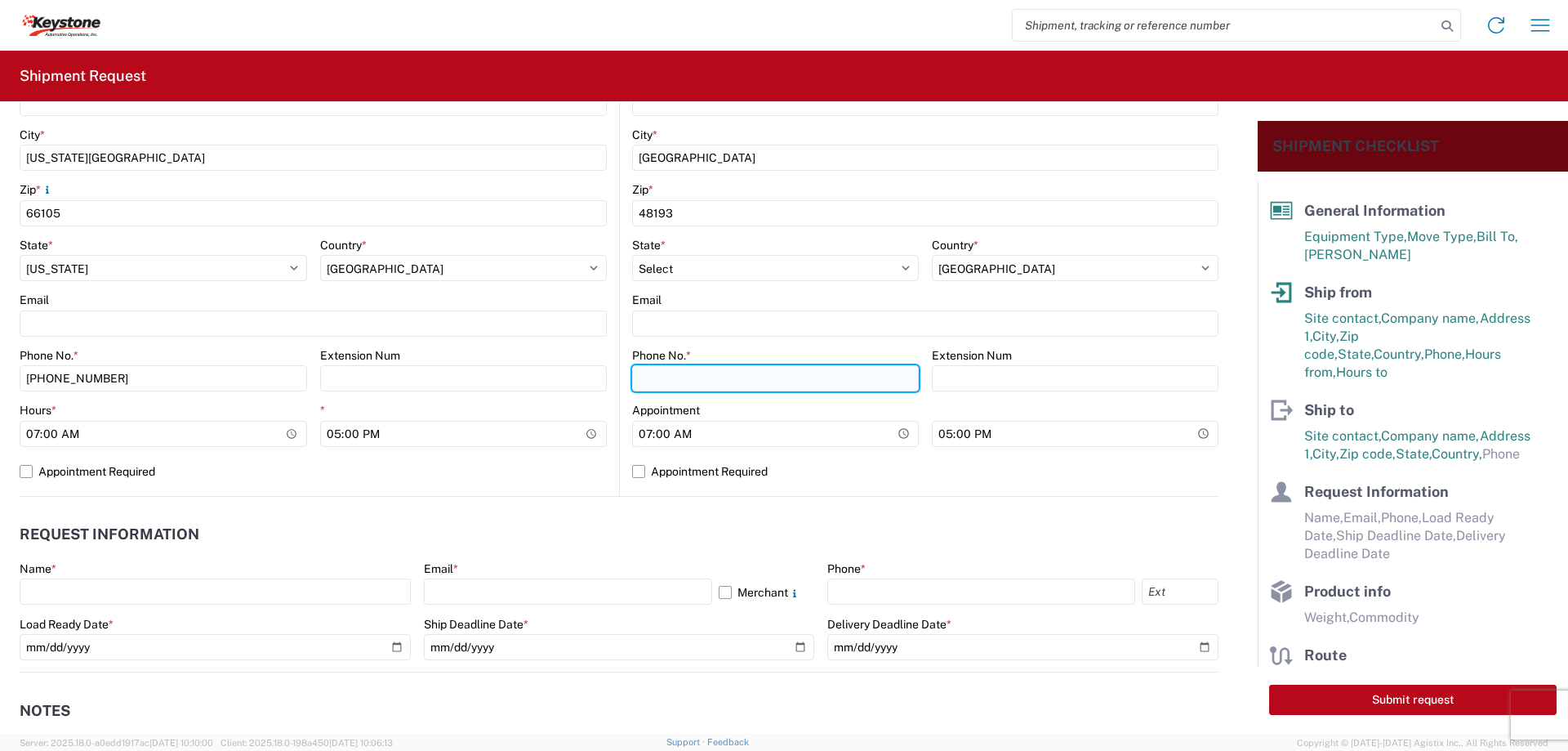
click at [647, 379] on input "Phone No. *" at bounding box center [776, 377] width 287 height 27
type input "[PHONE_NUMBER]"
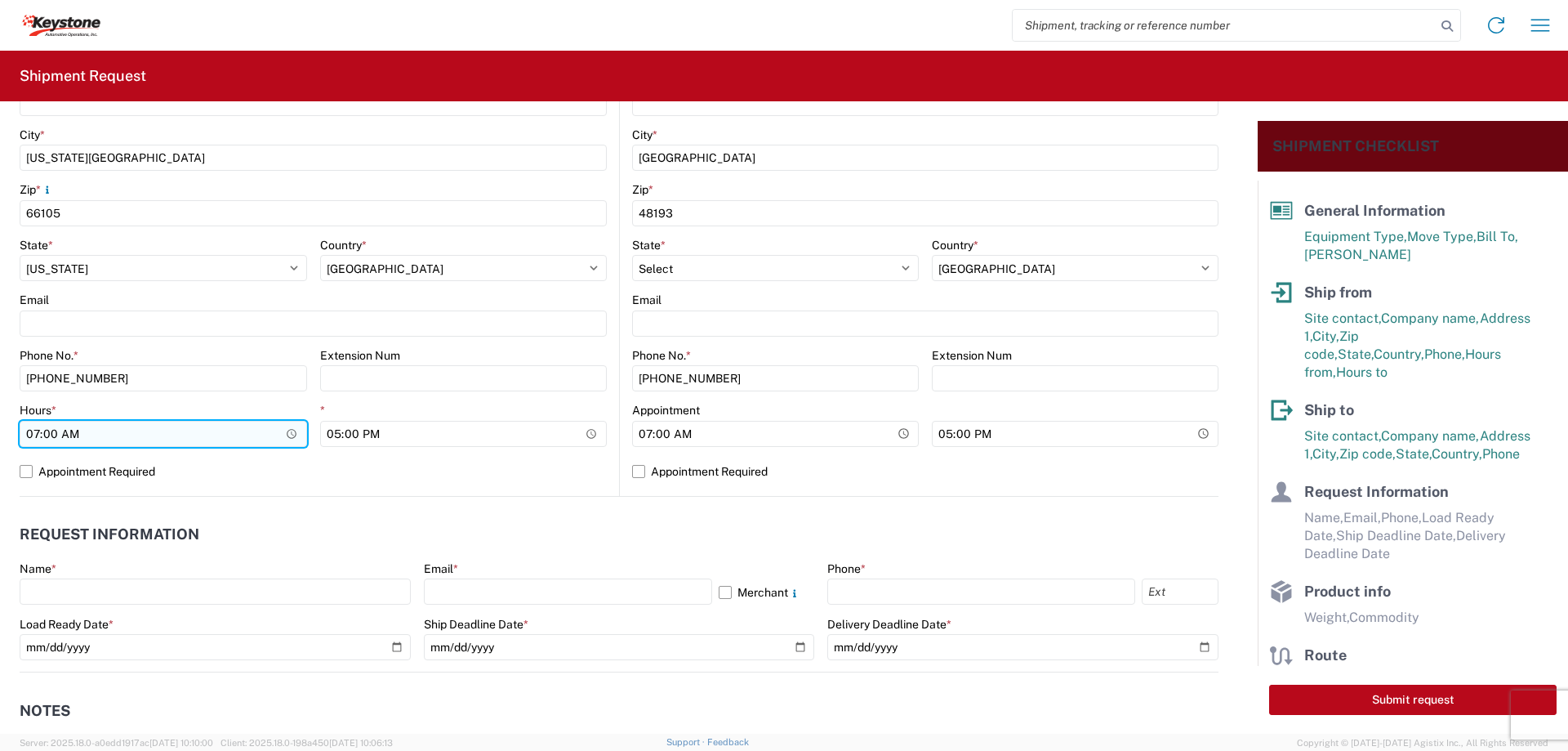
click at [30, 432] on input "07:00" at bounding box center [163, 433] width 287 height 27
type input "15:00"
click at [25, 466] on label "Appointment Required" at bounding box center [313, 471] width 587 height 27
click at [0, 0] on input "Appointment Required" at bounding box center [0, 0] width 0 height 0
select select "US"
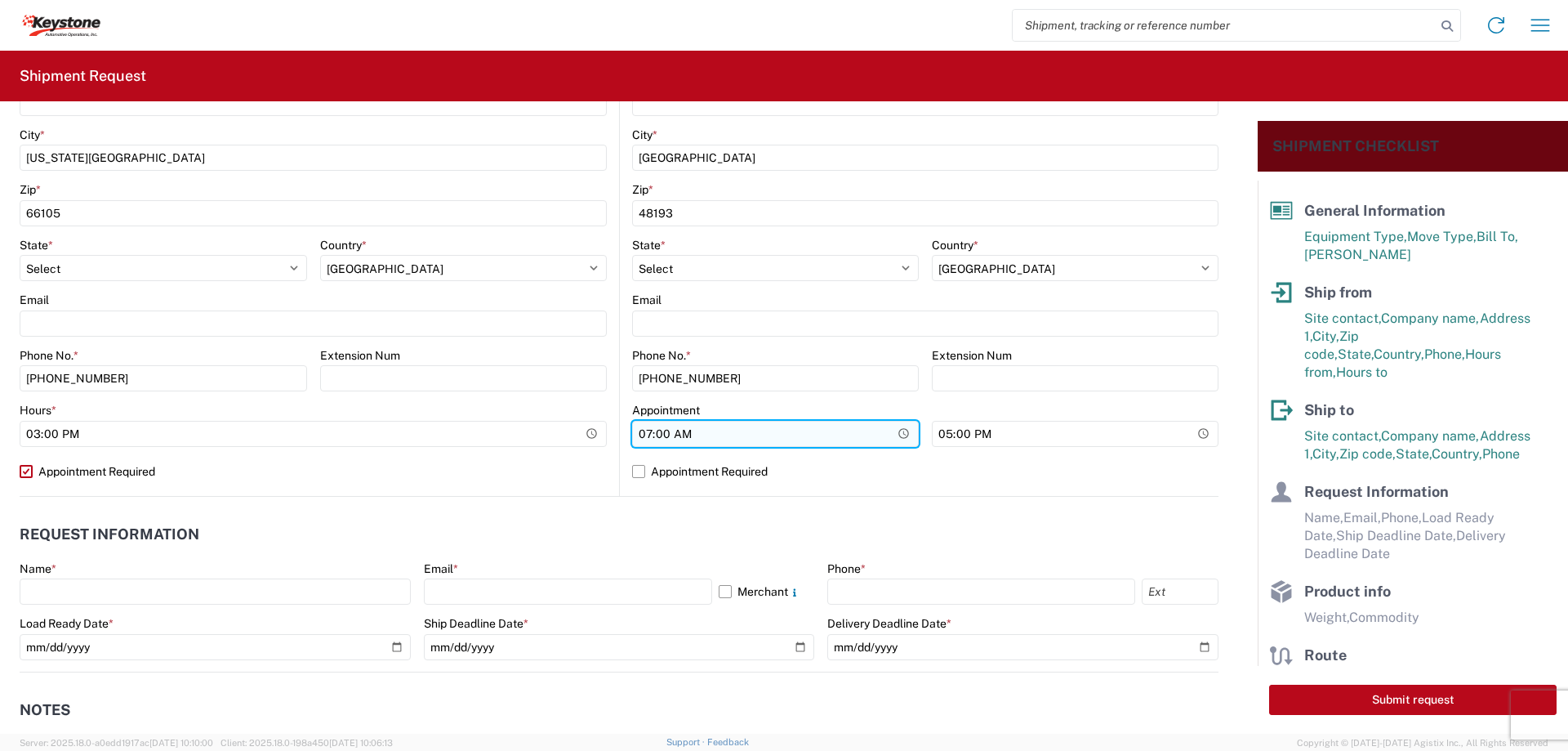
click at [638, 431] on input "07:00" at bounding box center [776, 433] width 287 height 27
type input "15:00"
click at [634, 465] on label "Appointment Required" at bounding box center [925, 471] width 587 height 27
click at [0, 0] on input "Appointment Required" at bounding box center [0, 0] width 0 height 0
select select "US"
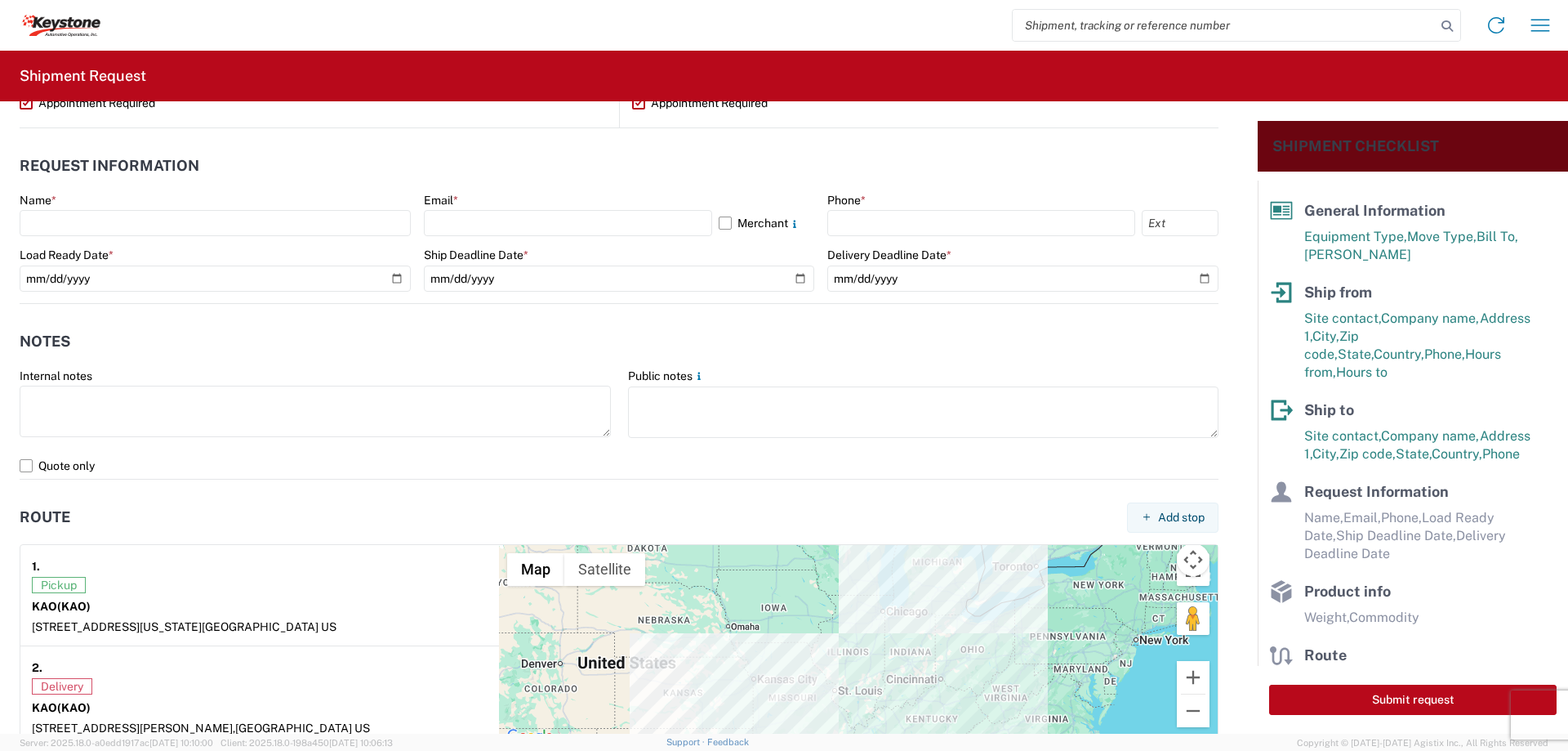
scroll to position [898, 0]
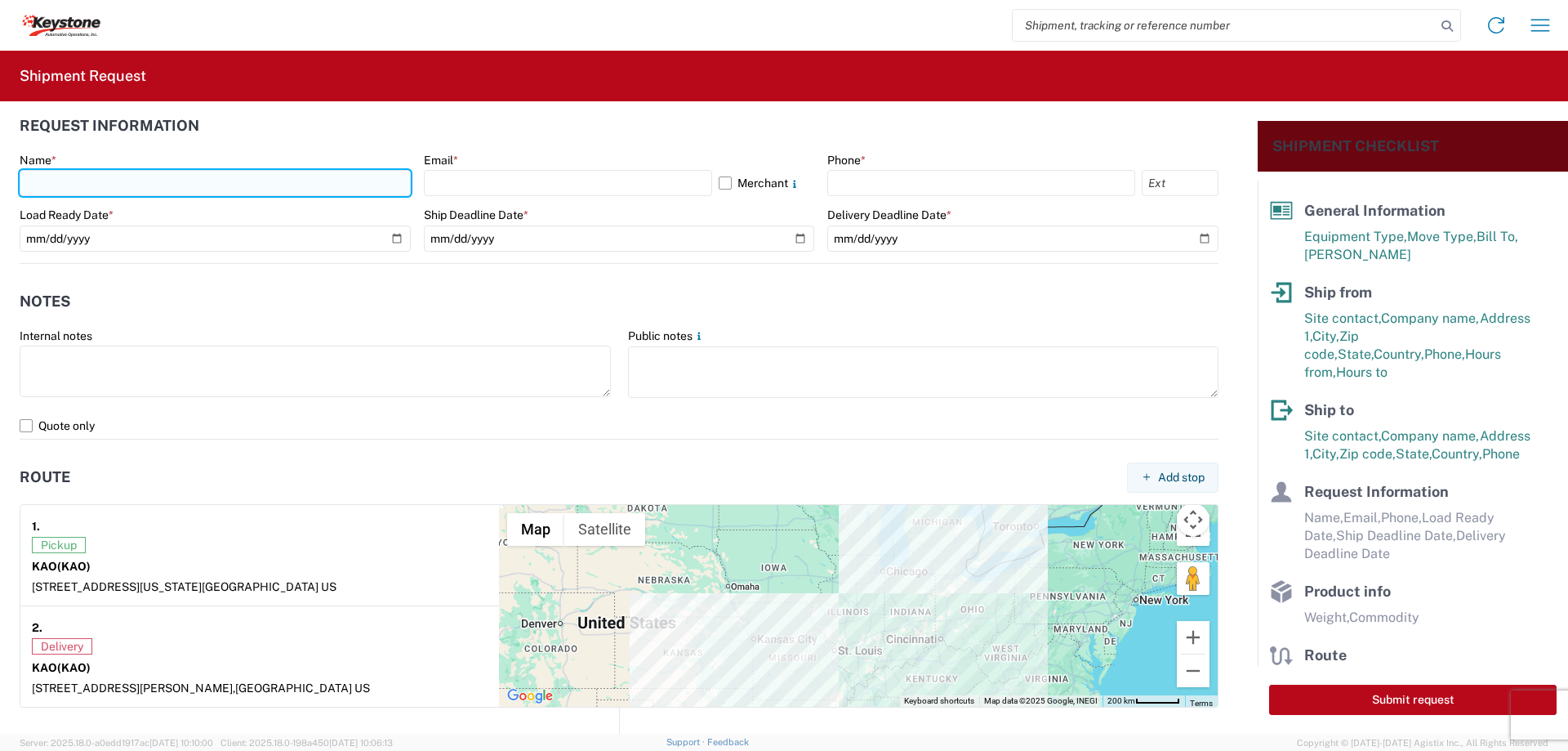
click at [51, 178] on input "text" at bounding box center [215, 183] width 391 height 27
type input "[PERSON_NAME]"
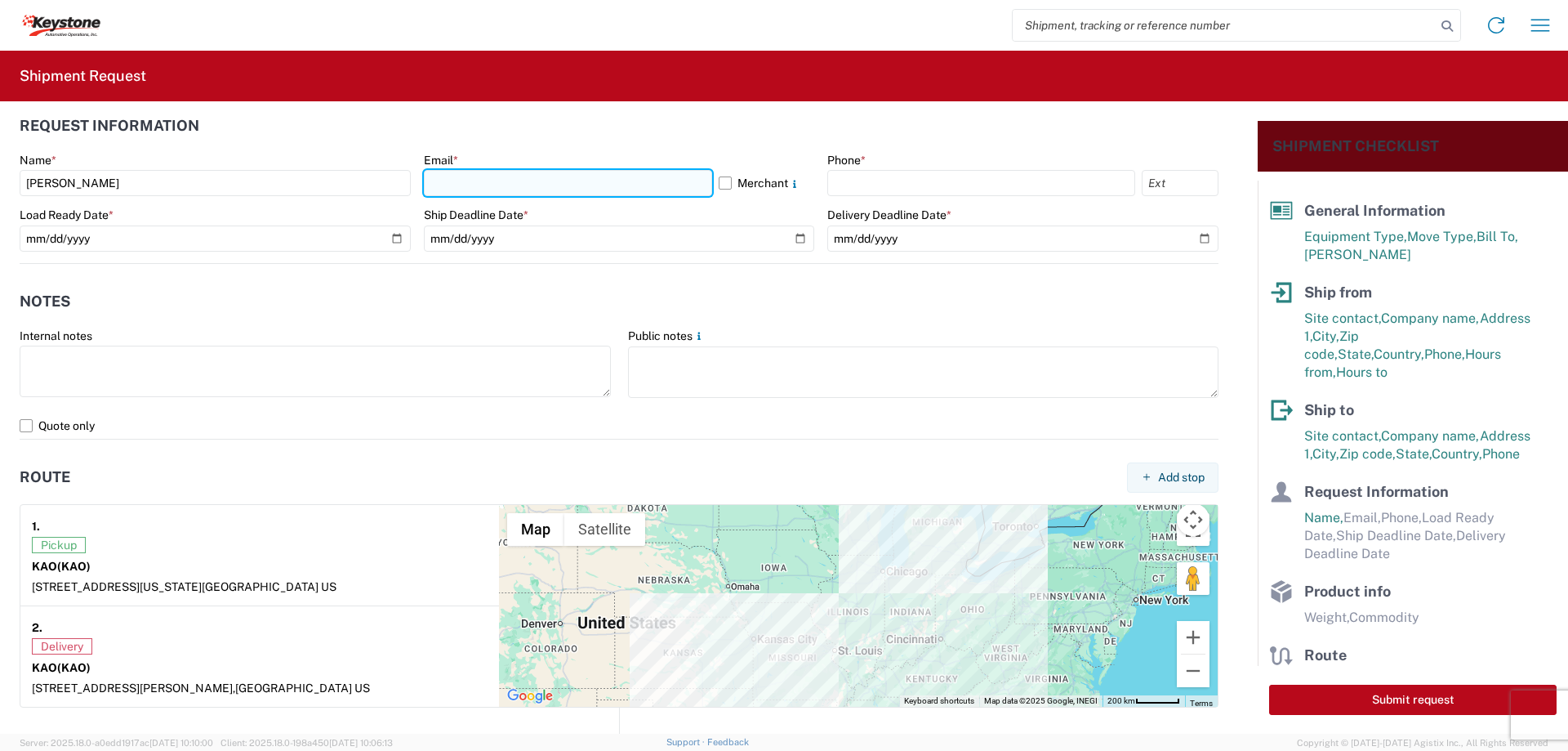
click at [457, 184] on input "text" at bounding box center [567, 183] width 288 height 27
type input "[EMAIL_ADDRESS][DOMAIN_NAME]"
click at [818, 179] on div "Name * [PERSON_NAME] Email * [EMAIL_ADDRESS][DOMAIN_NAME] Merchant Phone * Load…" at bounding box center [619, 207] width 1199 height 110
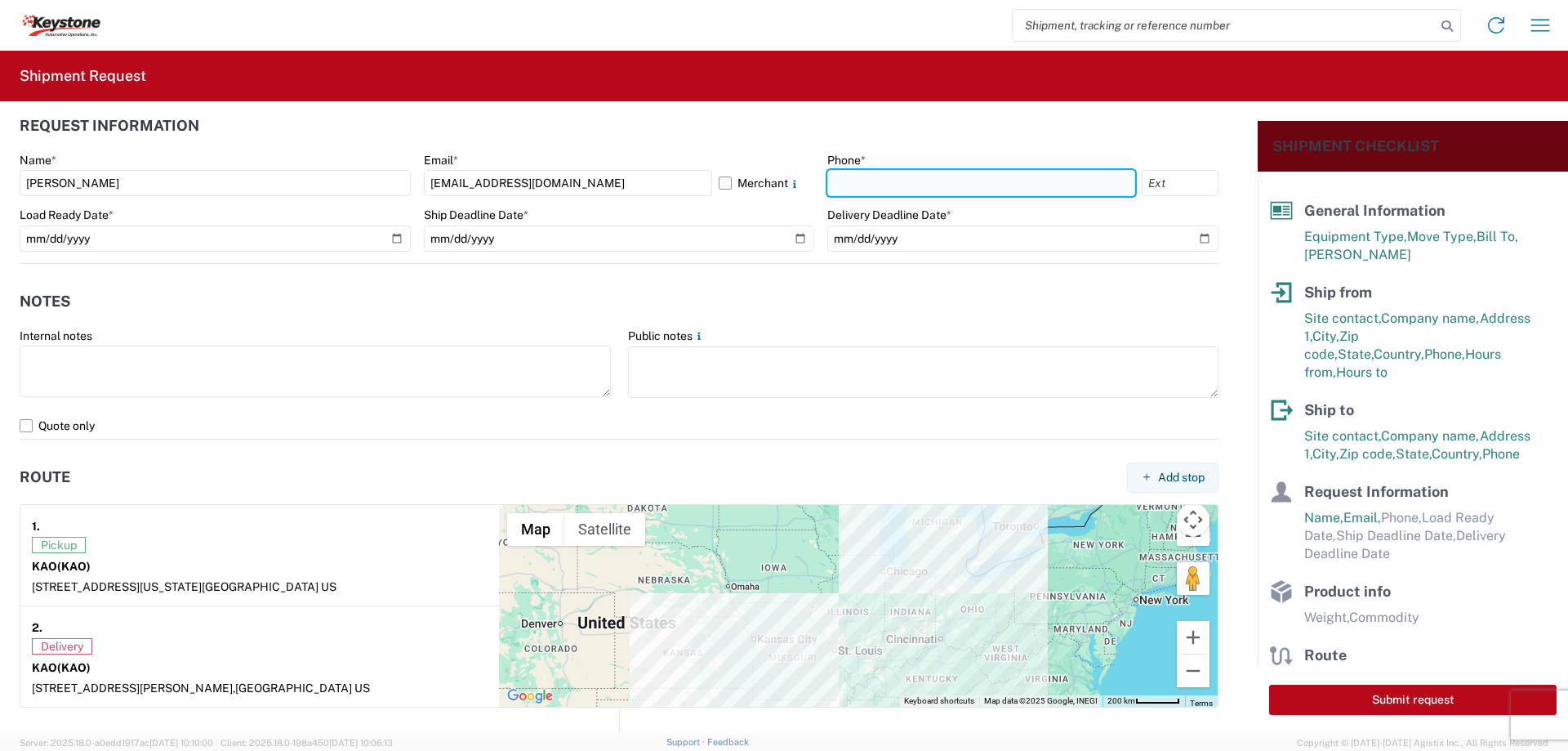
click at [868, 184] on input "text" at bounding box center [981, 183] width 308 height 27
type input "[PHONE_NUMBER]"
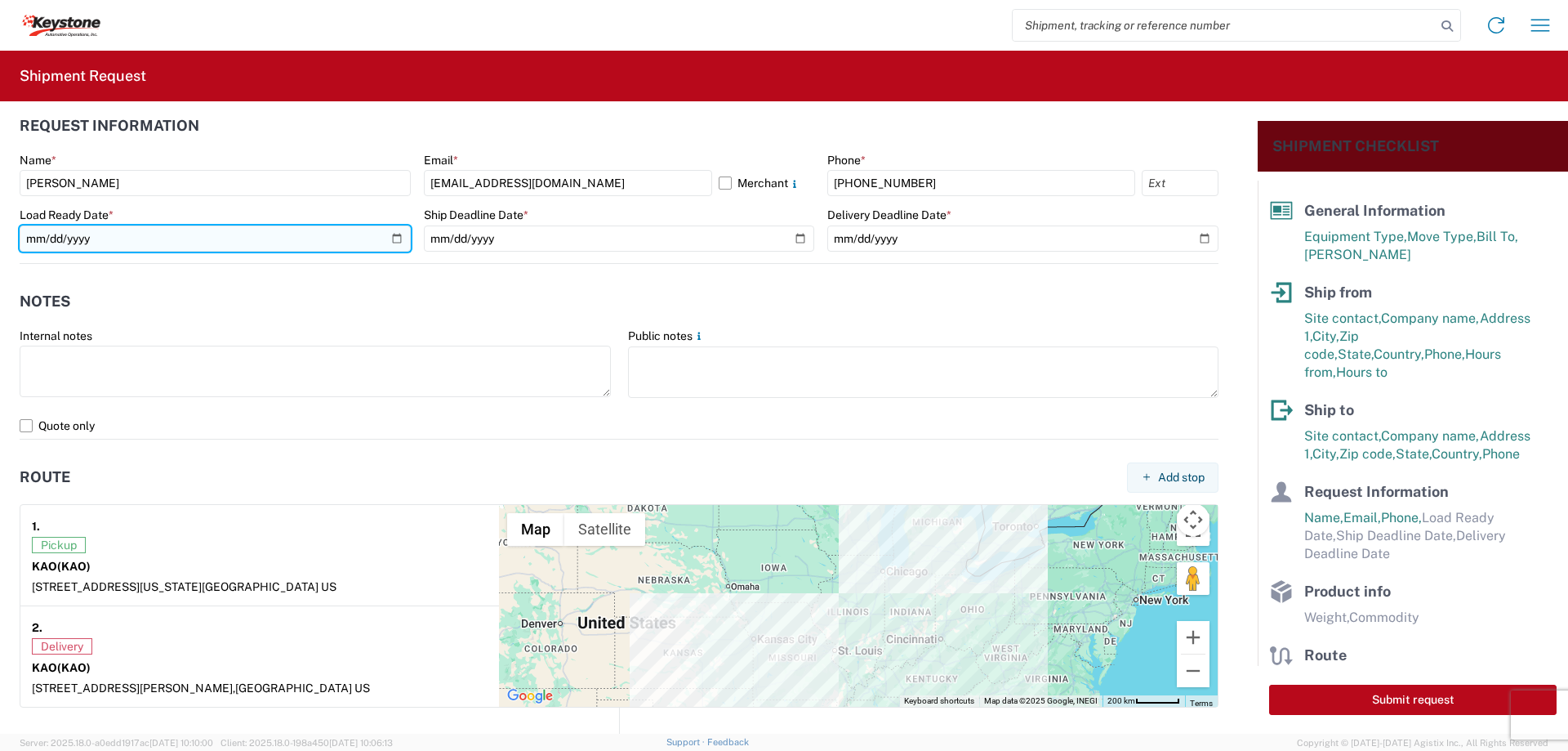
click at [399, 234] on input "date" at bounding box center [215, 238] width 391 height 27
type input "[DATE]"
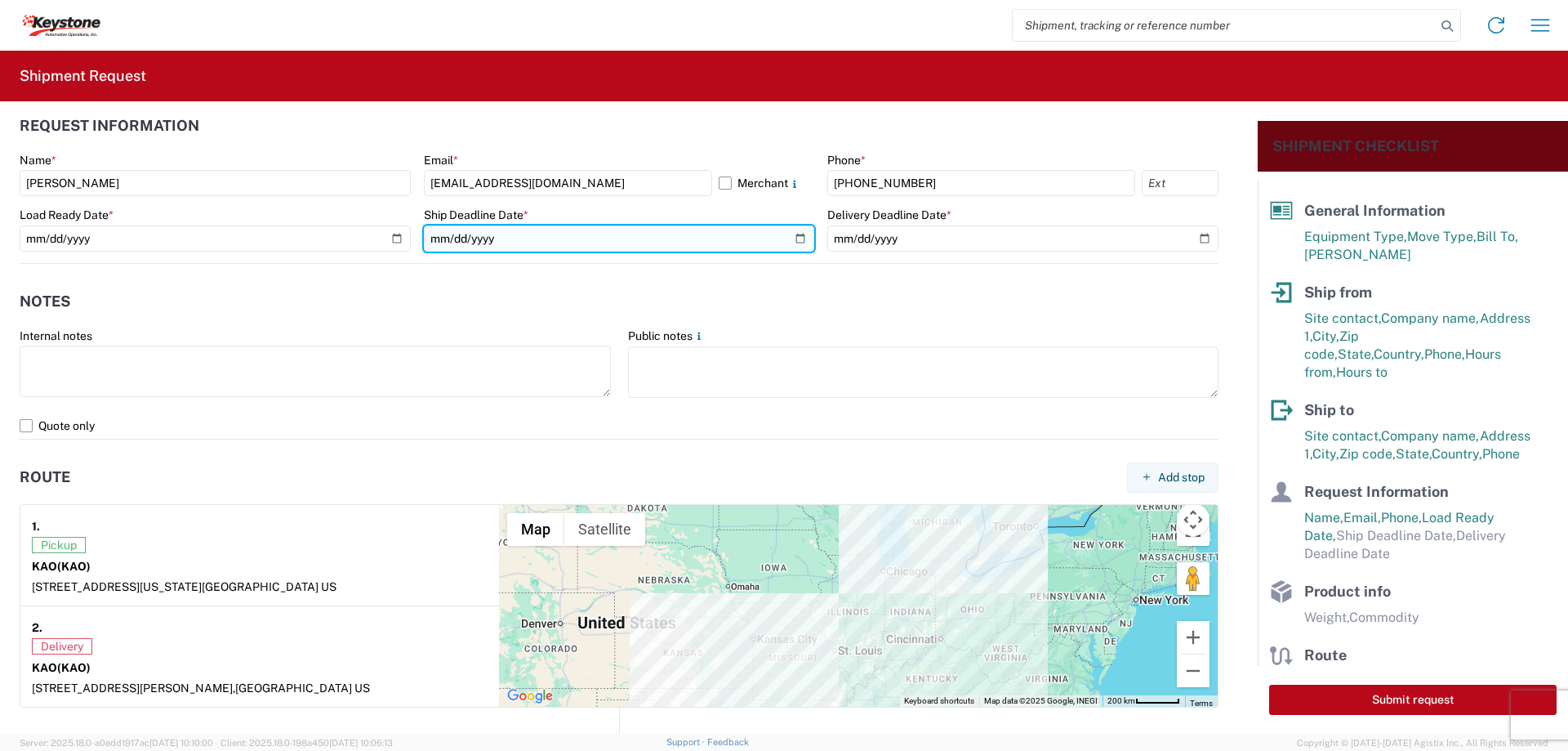
click at [790, 232] on input "date" at bounding box center [619, 238] width 391 height 27
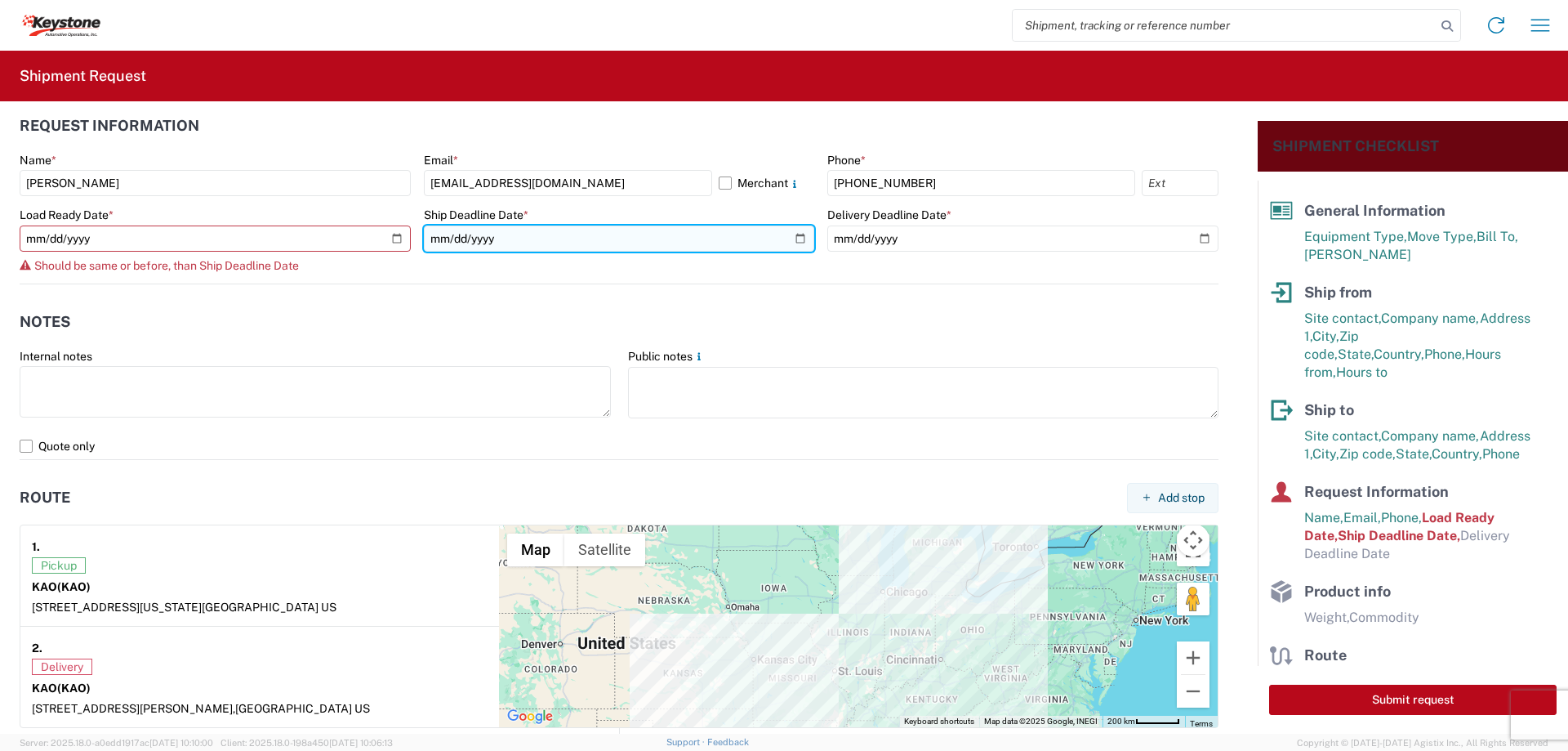
click at [795, 233] on input "[DATE]" at bounding box center [619, 238] width 391 height 27
type input "[DATE]"
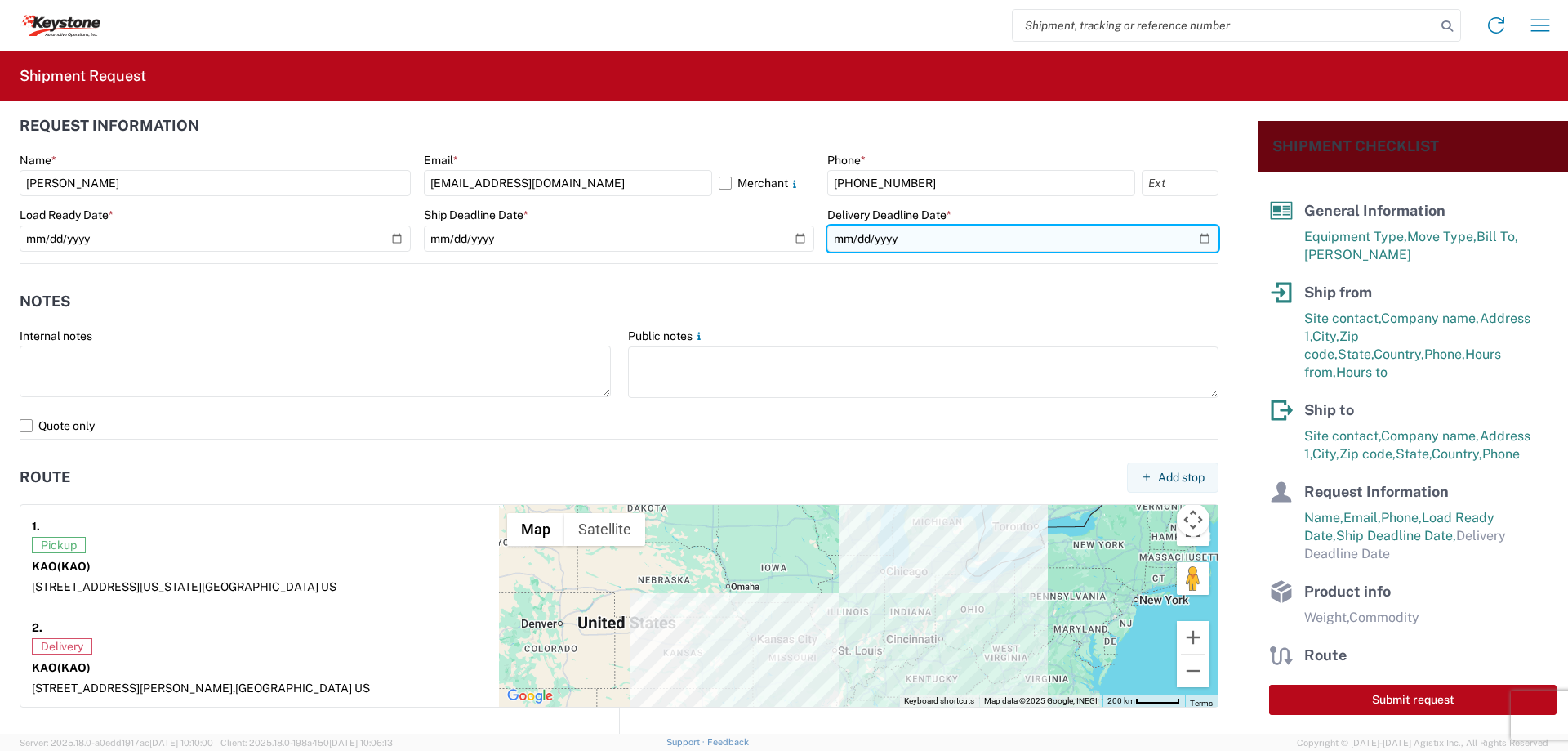
click at [1188, 233] on input "date" at bounding box center [1023, 238] width 391 height 27
type input "[DATE]"
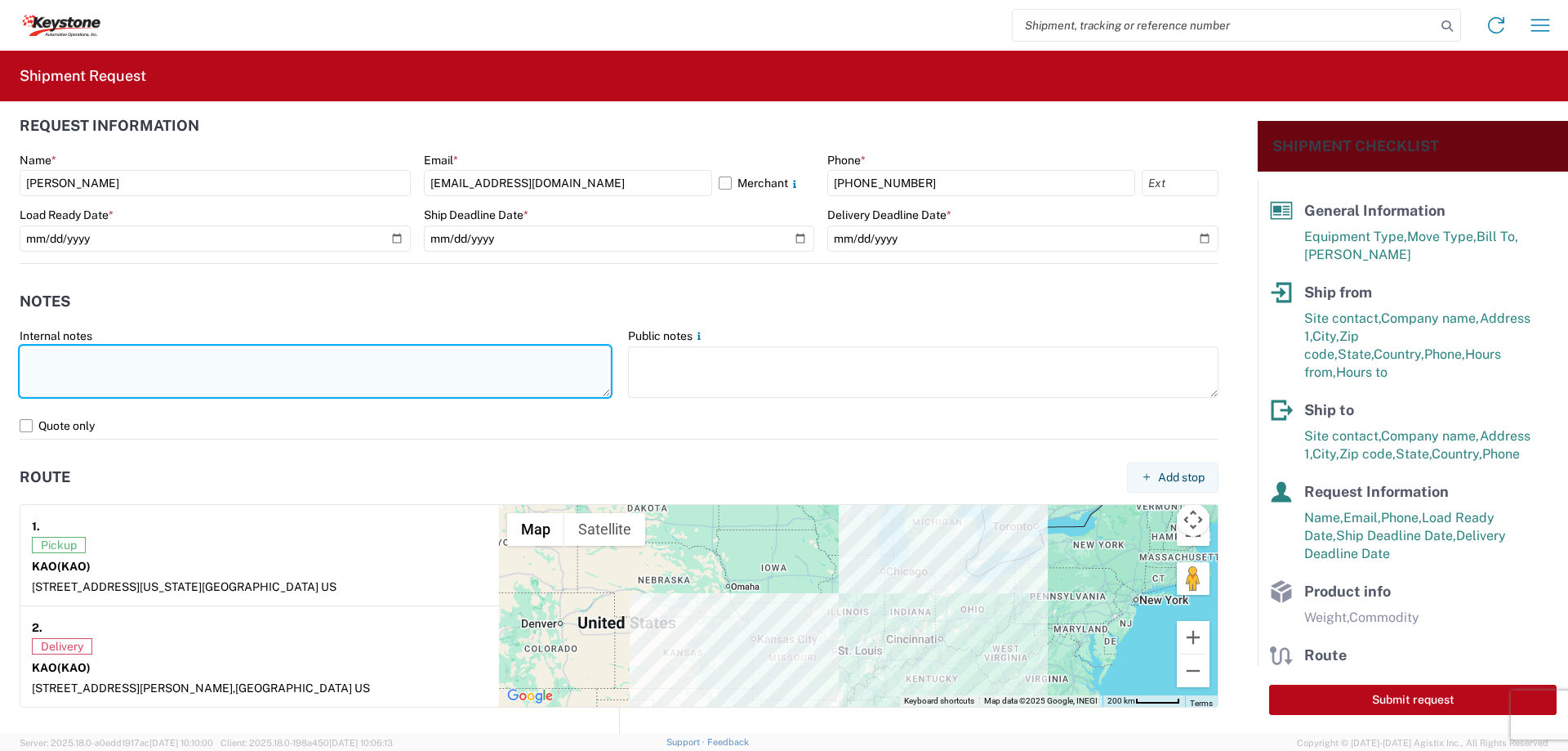
click at [187, 370] on textarea at bounding box center [316, 371] width 592 height 51
paste textarea "load #2087471"
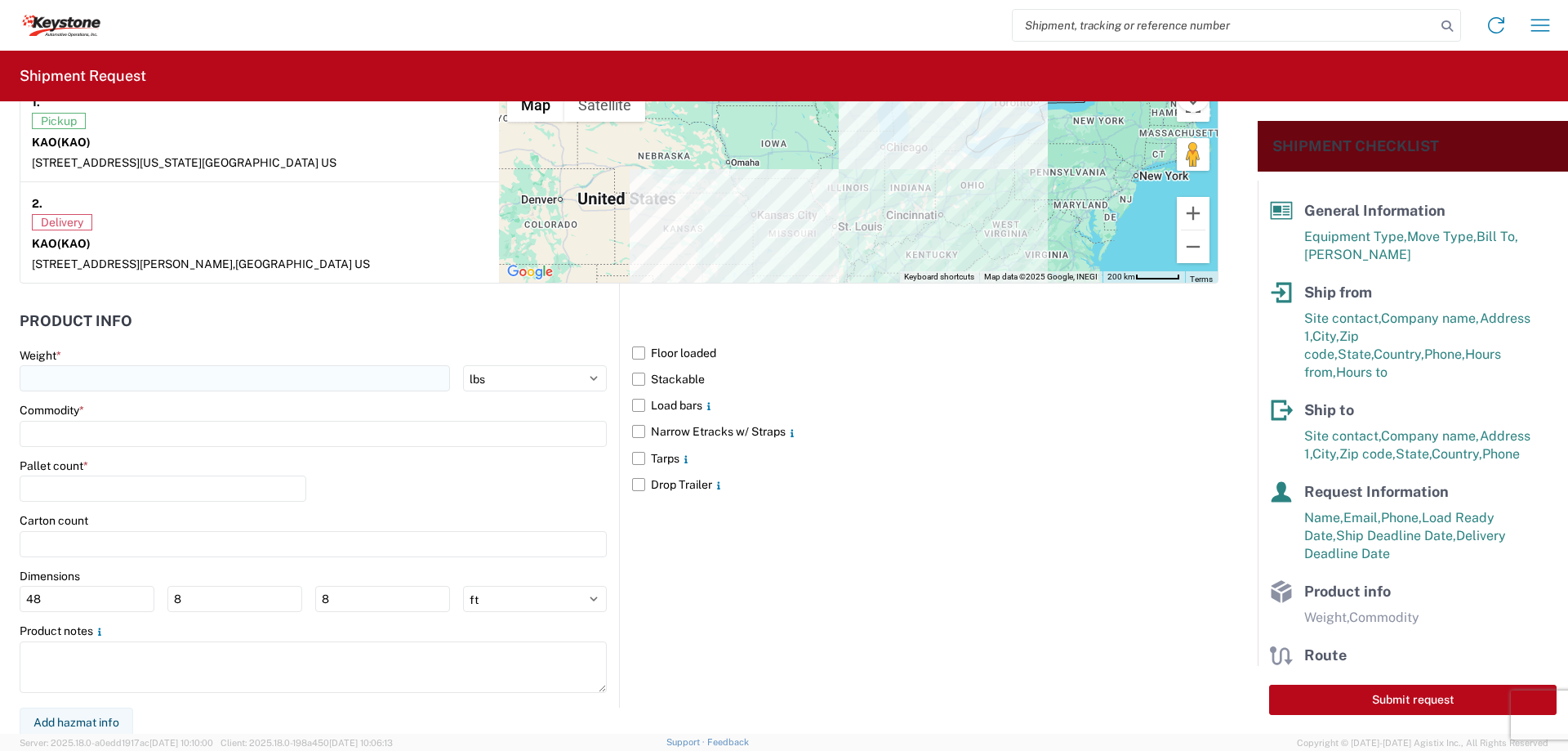
scroll to position [1326, 0]
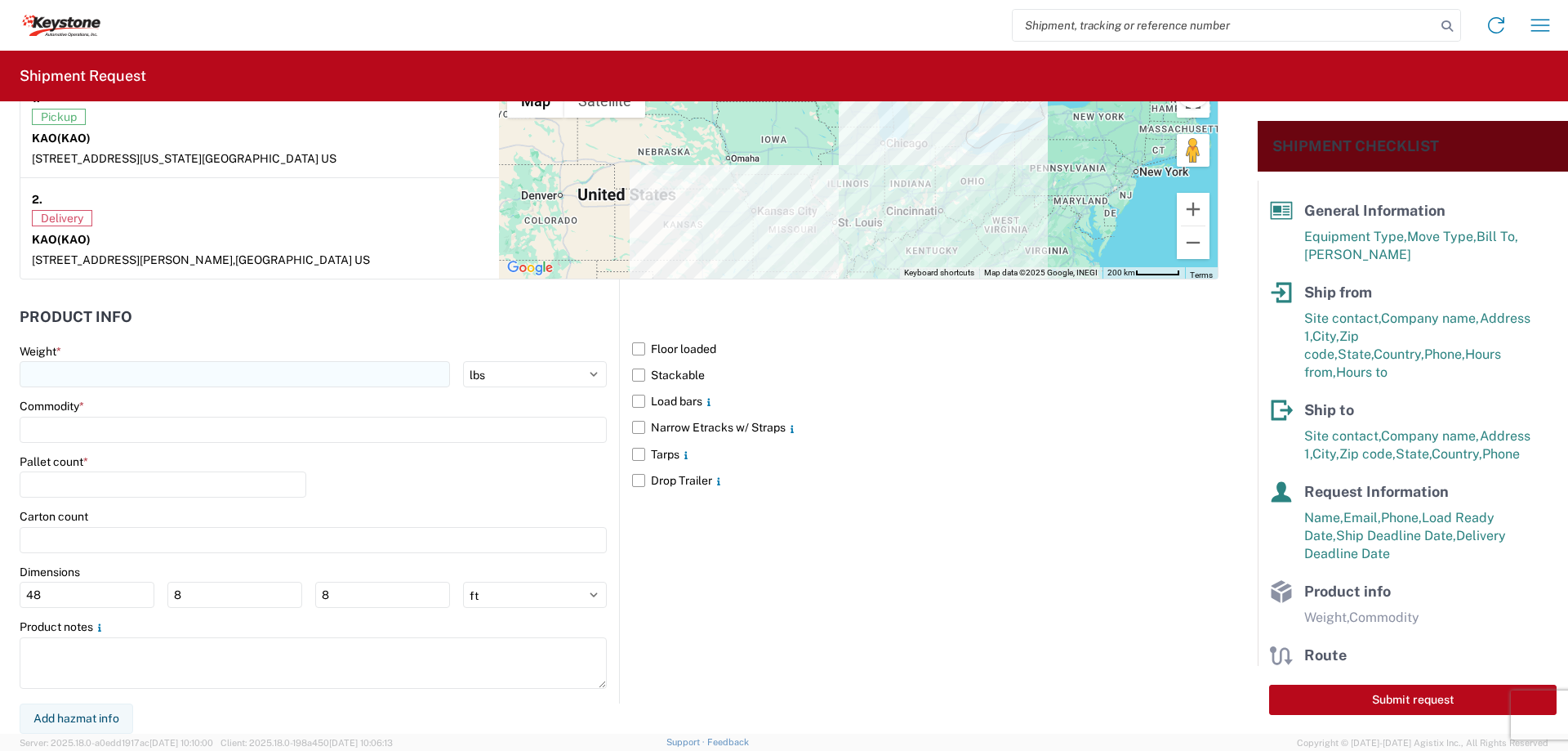
type textarea "Preplanned w/ R+L load #2087471"
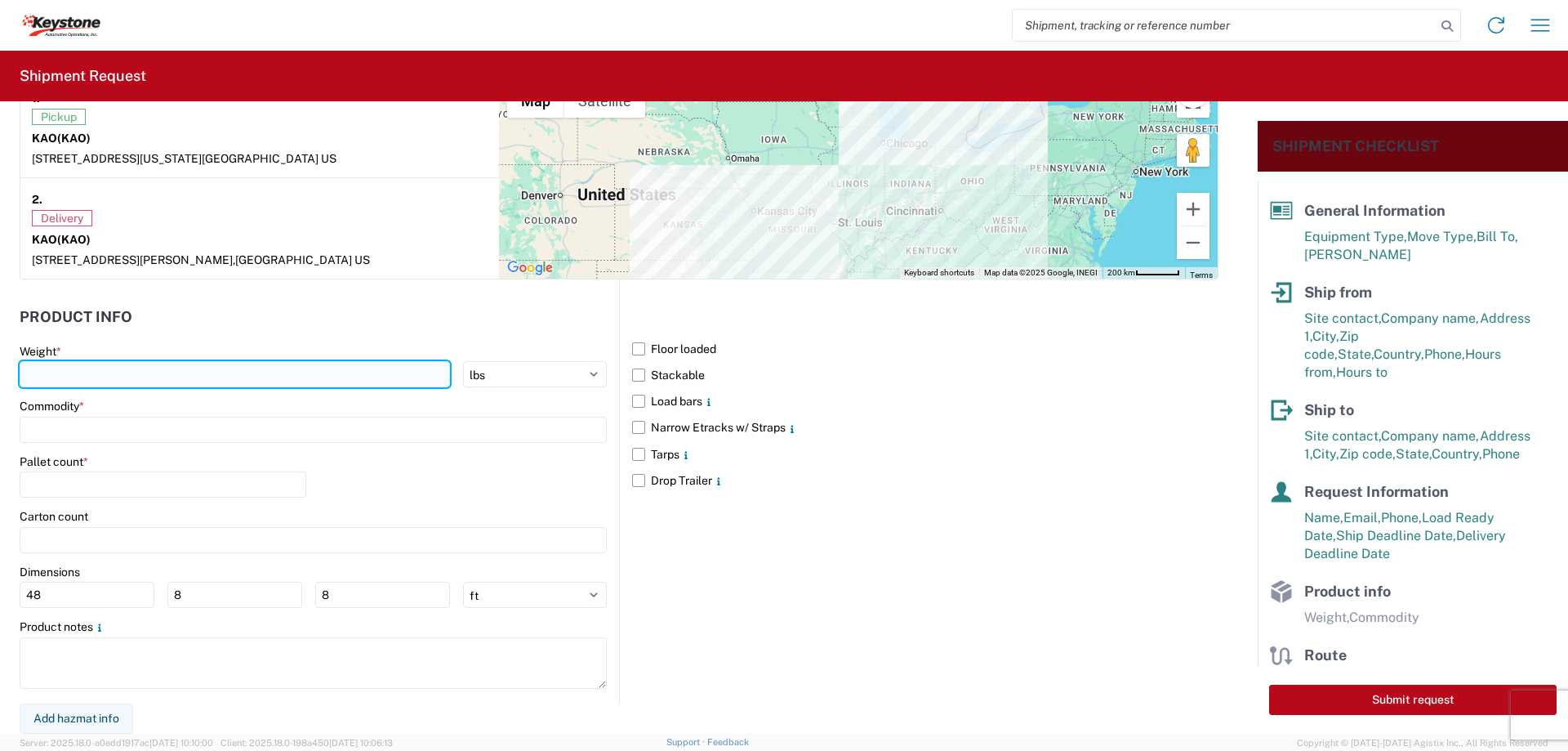
click at [51, 372] on input "number" at bounding box center [235, 374] width 431 height 27
type input "15000"
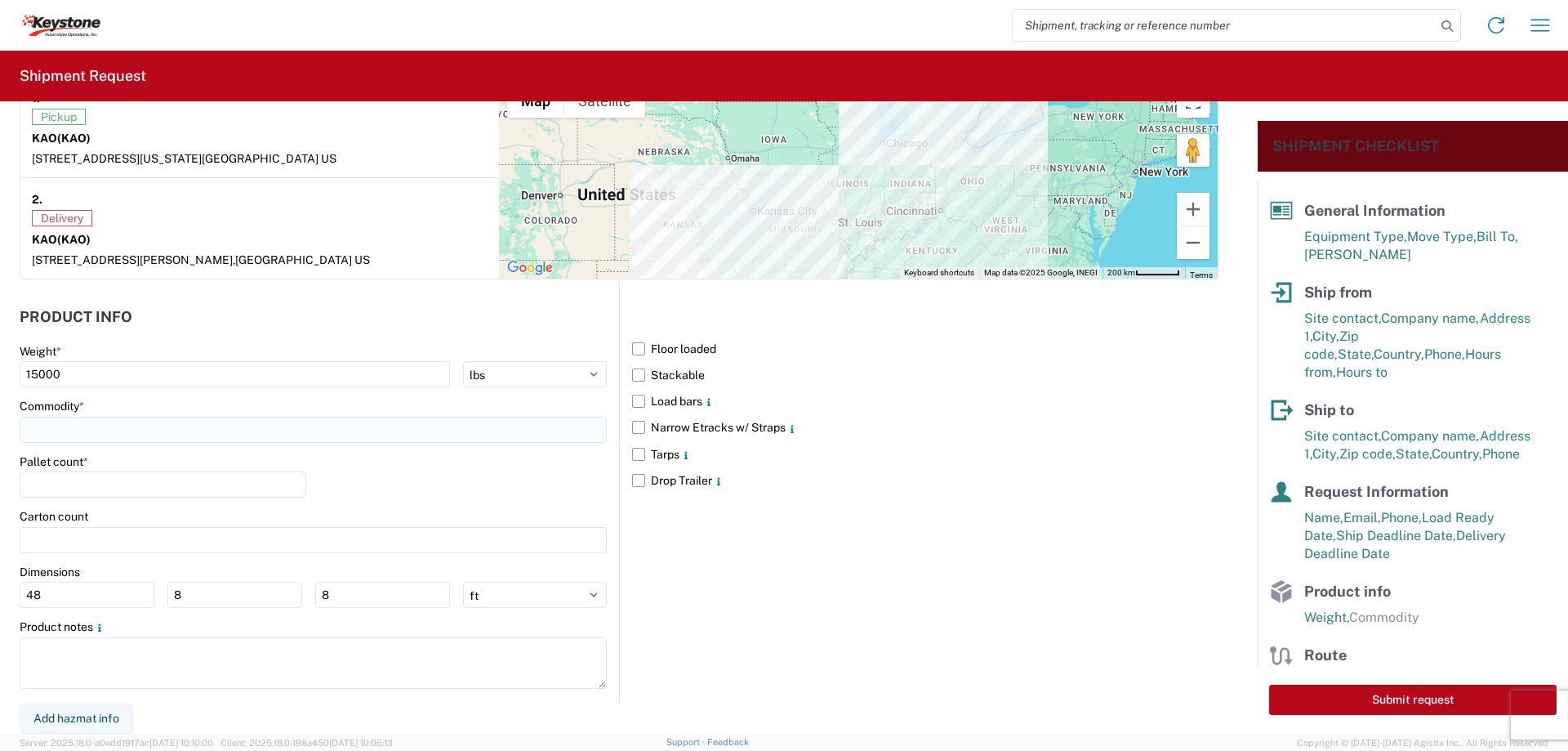
click at [48, 431] on input at bounding box center [313, 430] width 587 height 27
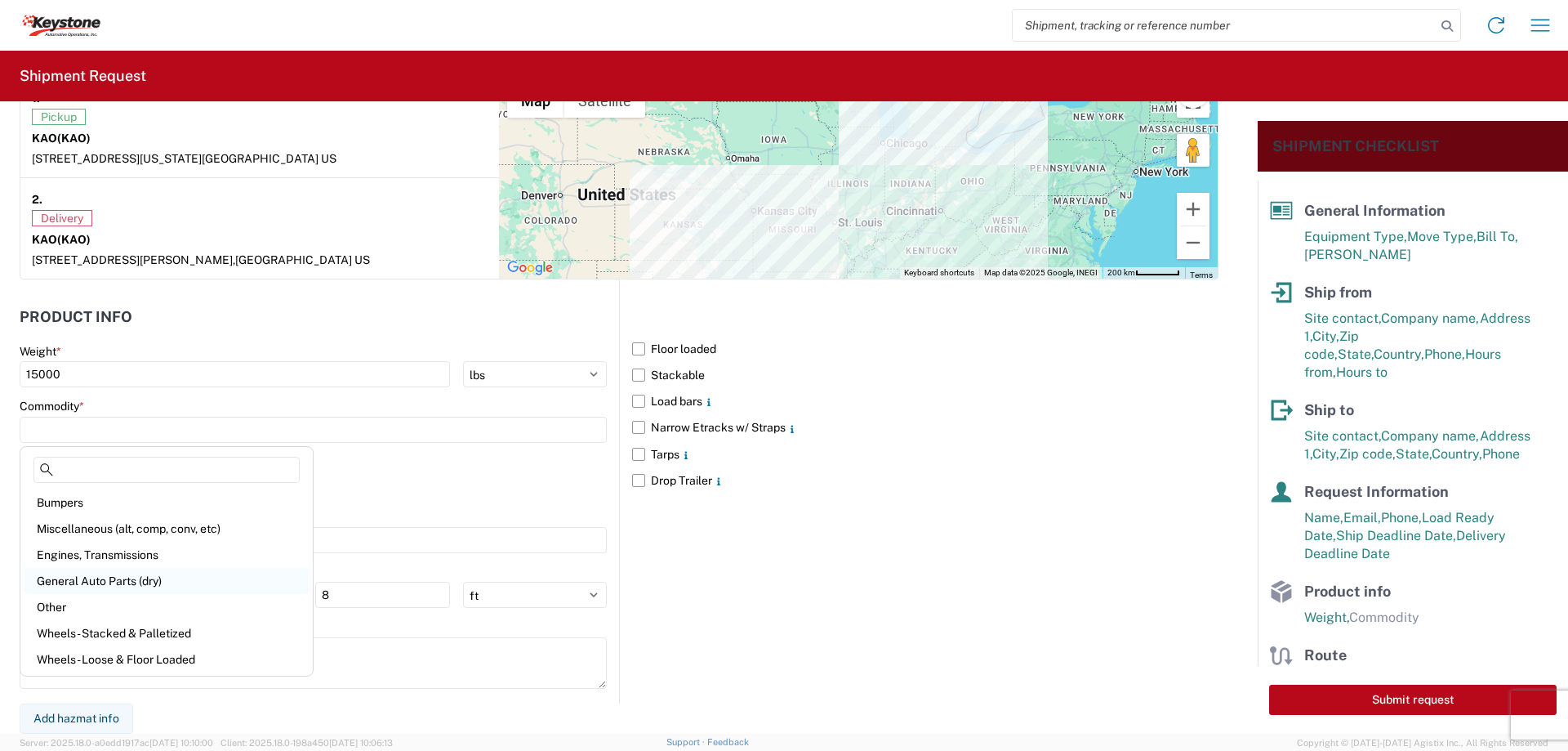
click at [63, 576] on div "General Auto Parts (dry)" at bounding box center [166, 581] width 286 height 27
type input "General Auto Parts (dry)"
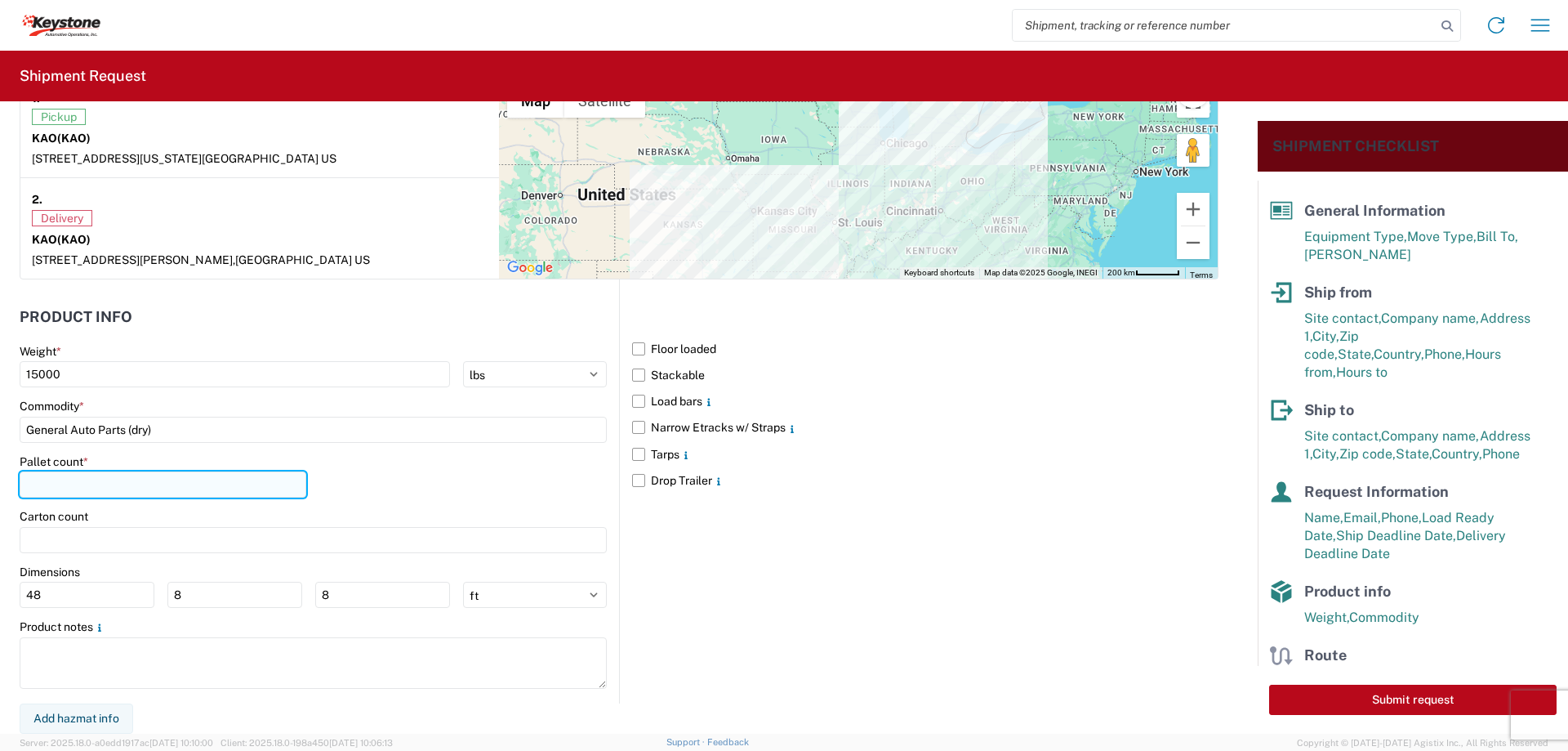
click at [60, 489] on input "number" at bounding box center [163, 484] width 287 height 27
type input "24"
click at [636, 419] on label "Narrow Etracks w/ Straps" at bounding box center [925, 427] width 587 height 27
click at [0, 0] on input "Narrow Etracks w/ Straps" at bounding box center [0, 0] width 0 height 0
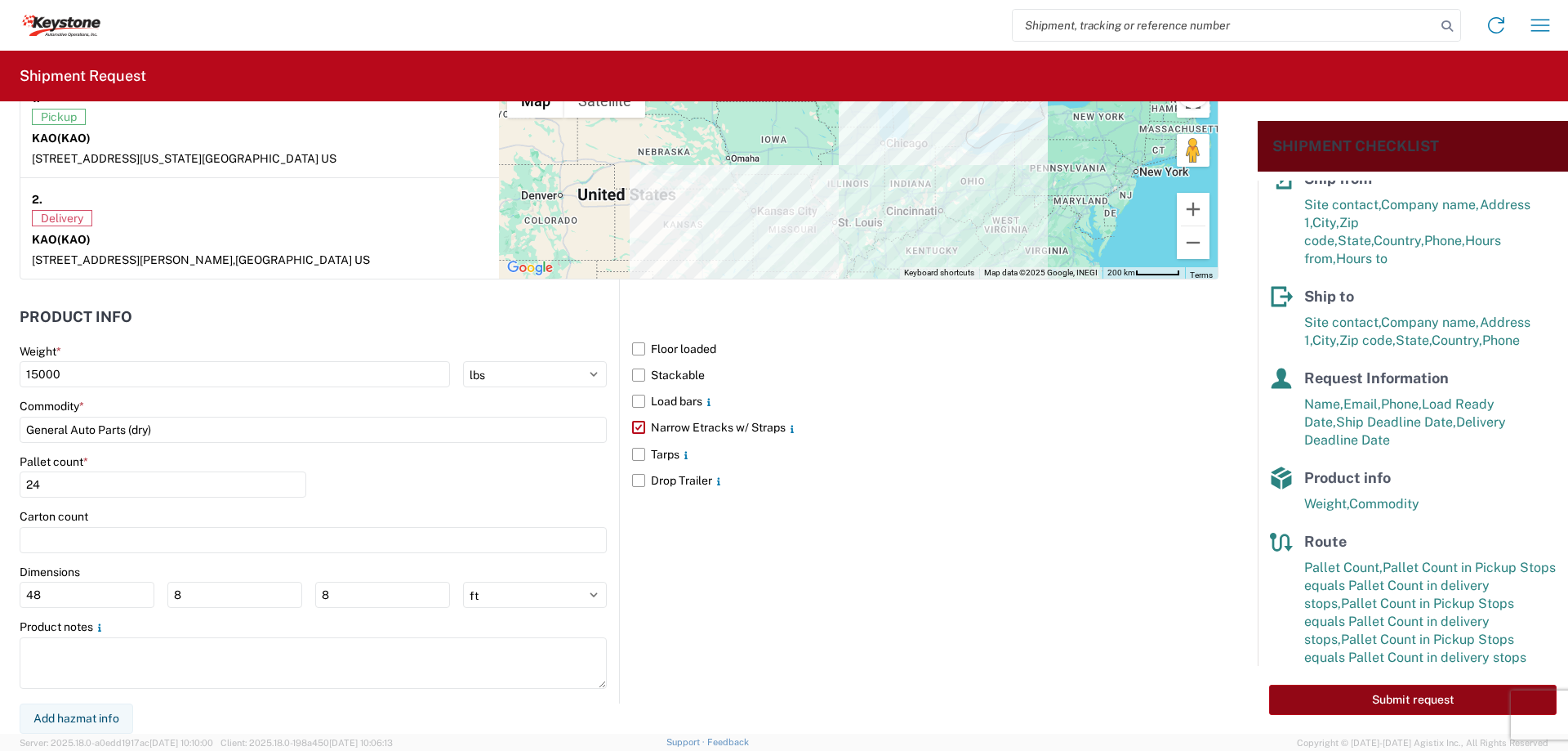
click at [1380, 694] on button "Submit request" at bounding box center [1413, 699] width 287 height 30
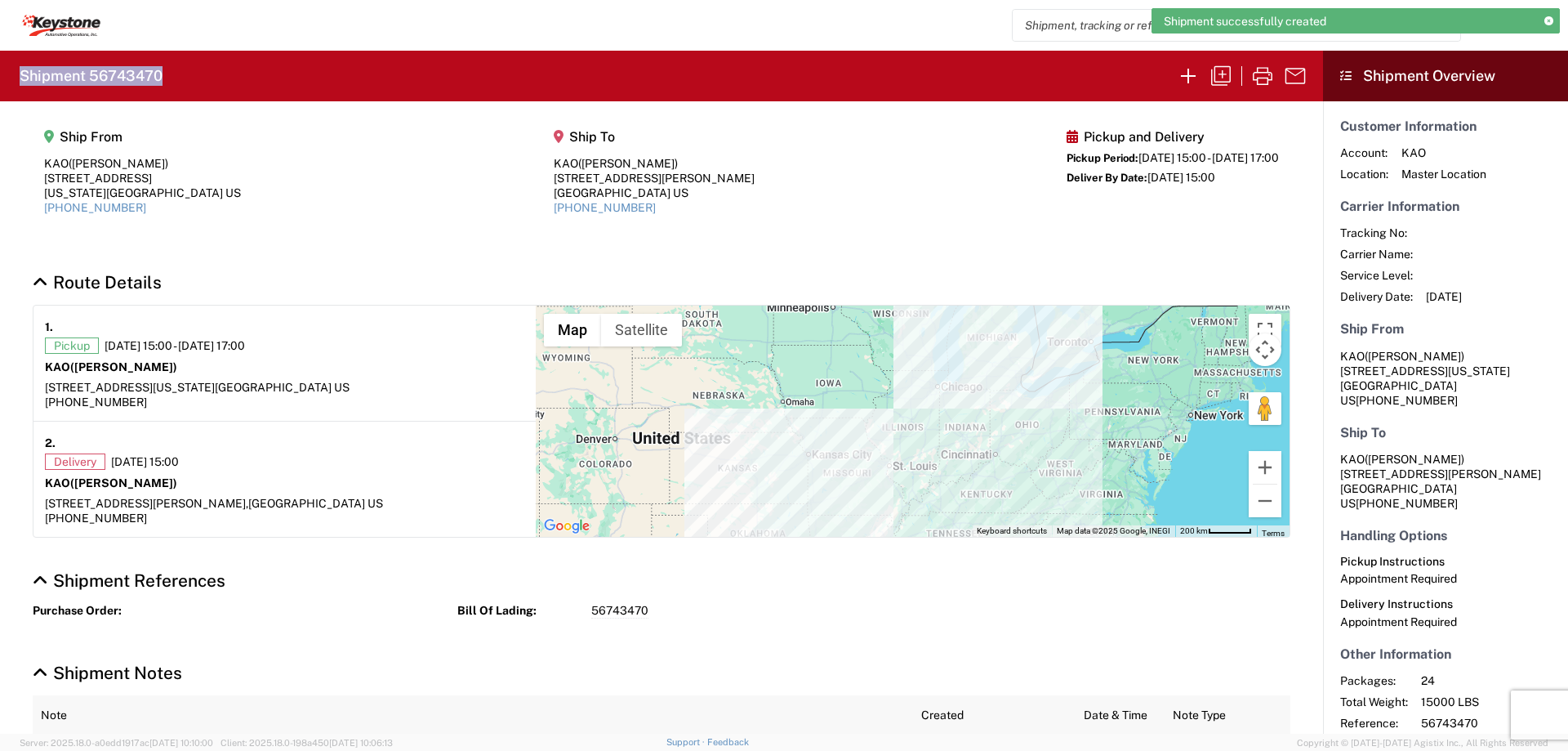
drag, startPoint x: 168, startPoint y: 75, endPoint x: 19, endPoint y: 82, distance: 149.2
click at [19, 82] on agx-form-header "Shipment 56743470" at bounding box center [662, 77] width 1323 height 51
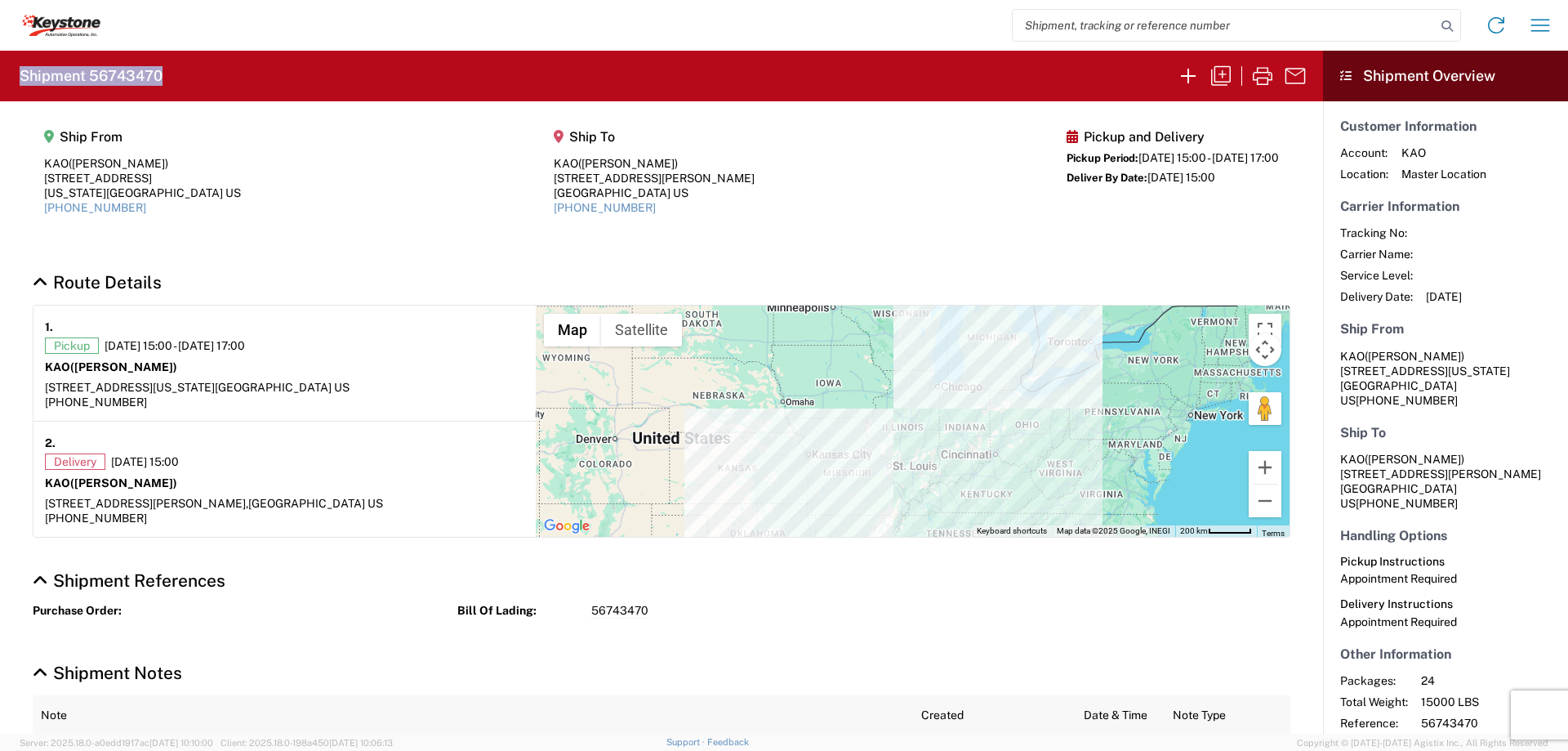
copy h2 "Shipment 56743470"
